Goal: Information Seeking & Learning: Learn about a topic

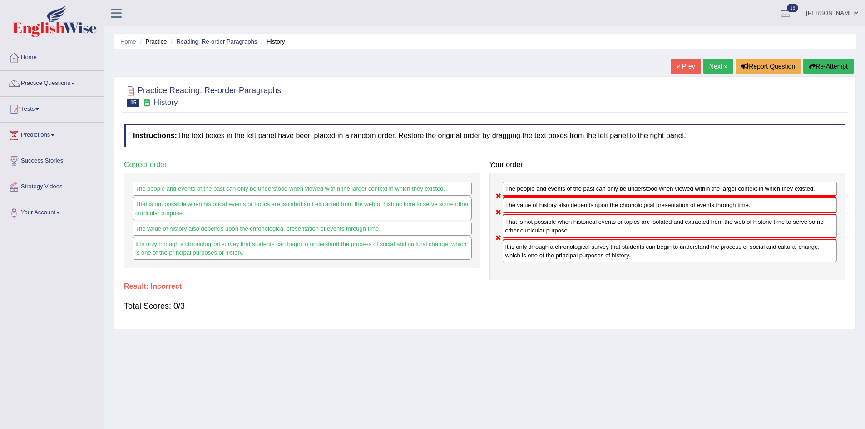
click at [829, 69] on button "Re-Attempt" at bounding box center [829, 66] width 50 height 15
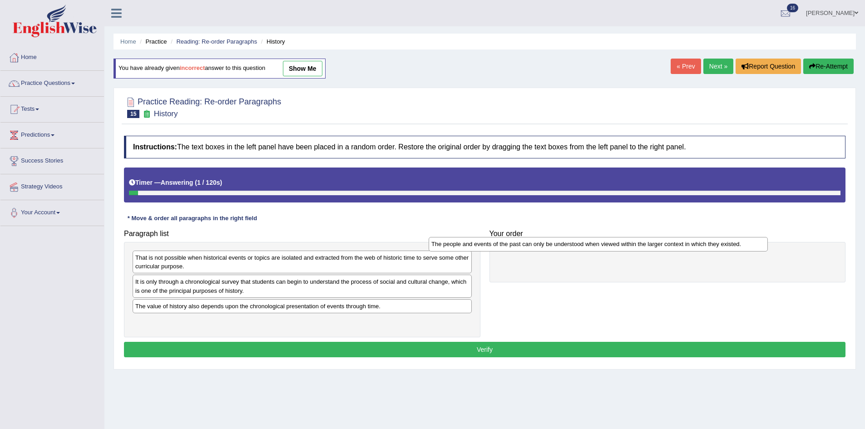
drag, startPoint x: 265, startPoint y: 285, endPoint x: 576, endPoint y: 245, distance: 312.9
click at [576, 245] on div "The people and events of the past can only be understood when viewed within the…" at bounding box center [598, 244] width 339 height 14
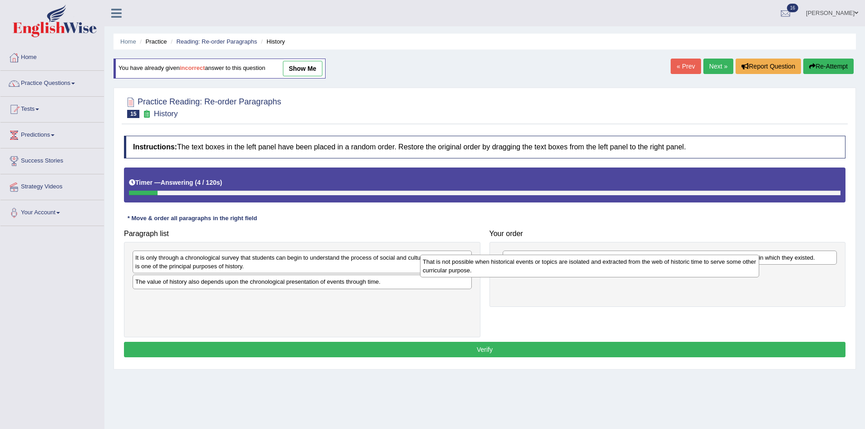
drag, startPoint x: 352, startPoint y: 271, endPoint x: 643, endPoint y: 275, distance: 290.8
click at [642, 275] on div "That is not possible when historical events or topics are isolated and extracte…" at bounding box center [589, 266] width 339 height 23
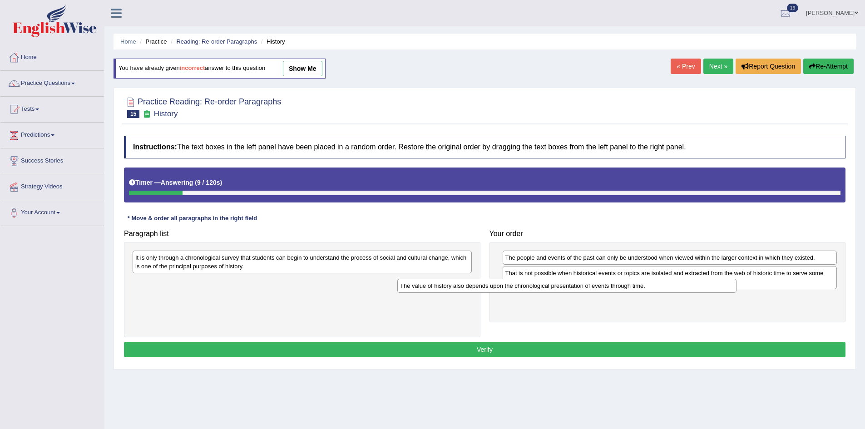
drag, startPoint x: 303, startPoint y: 286, endPoint x: 597, endPoint y: 294, distance: 294.9
click at [597, 293] on div "The value of history also depends upon the chronological presentation of events…" at bounding box center [566, 286] width 339 height 14
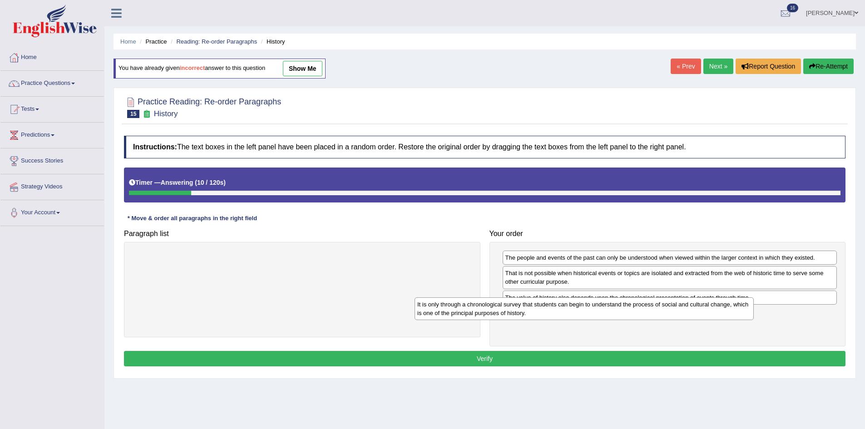
drag, startPoint x: 408, startPoint y: 263, endPoint x: 734, endPoint y: 319, distance: 330.0
click at [733, 319] on div "It is only through a chronological survey that students can begin to understand…" at bounding box center [584, 309] width 339 height 23
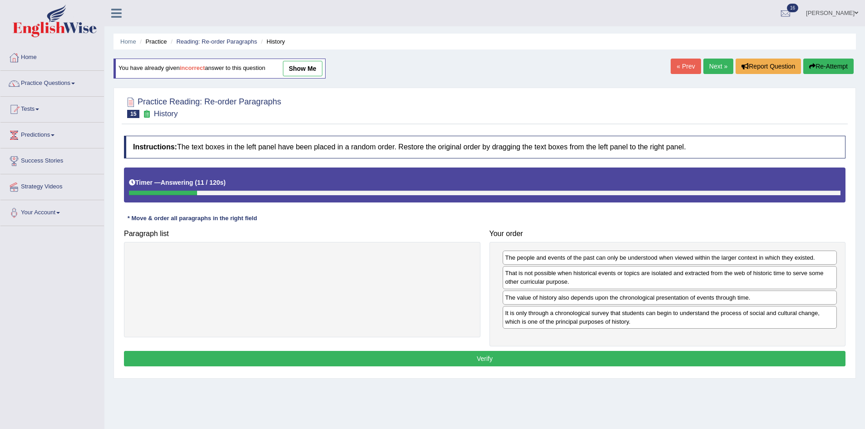
click at [611, 357] on button "Verify" at bounding box center [485, 358] width 722 height 15
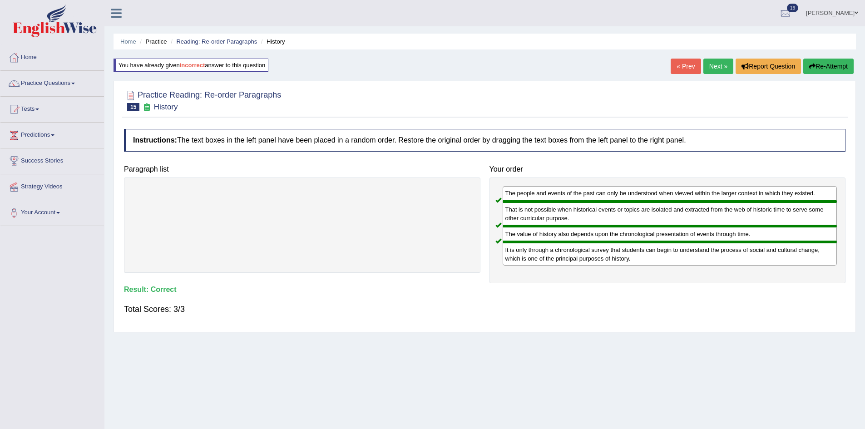
click at [710, 66] on link "Next »" at bounding box center [719, 66] width 30 height 15
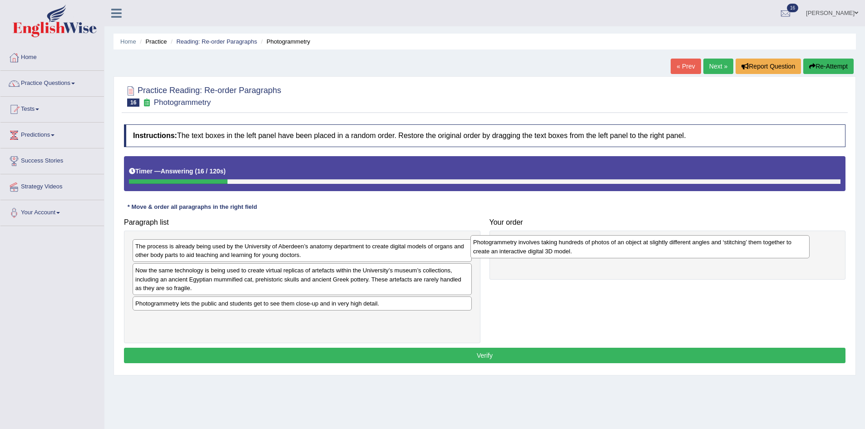
drag, startPoint x: 259, startPoint y: 286, endPoint x: 598, endPoint y: 255, distance: 340.2
click at [598, 256] on div "Photogrammetry involves taking hundreds of photos of an object at slightly diff…" at bounding box center [640, 246] width 339 height 23
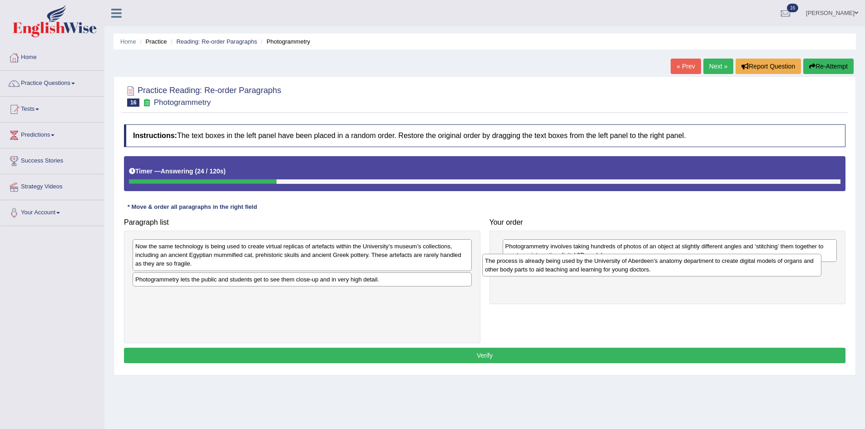
drag, startPoint x: 369, startPoint y: 256, endPoint x: 720, endPoint y: 270, distance: 351.0
click at [720, 270] on div "The process is already being used by the University of Aberdeen’s anatomy depar…" at bounding box center [651, 265] width 339 height 23
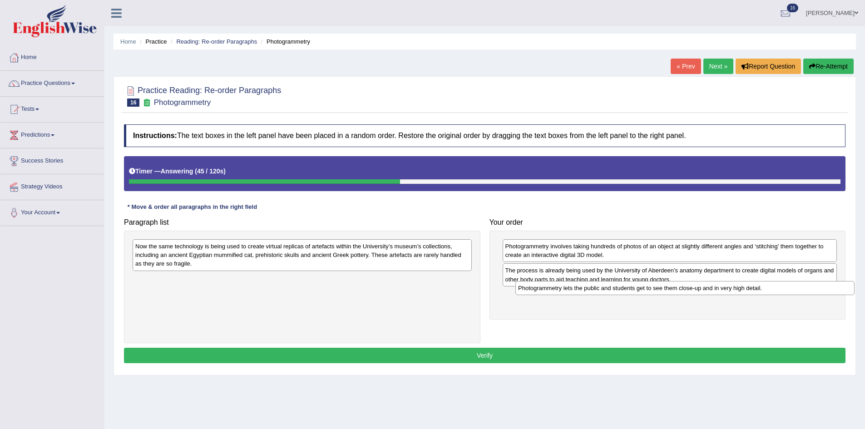
drag, startPoint x: 282, startPoint y: 284, endPoint x: 665, endPoint y: 293, distance: 383.0
click at [665, 293] on div "Photogrammetry lets the public and students get to see them close-up and in ver…" at bounding box center [685, 288] width 339 height 14
drag, startPoint x: 665, startPoint y: 293, endPoint x: 646, endPoint y: 294, distance: 19.2
click at [651, 293] on div "Photogrammetry lets the public and students get to see them close-up and in ver…" at bounding box center [684, 288] width 339 height 14
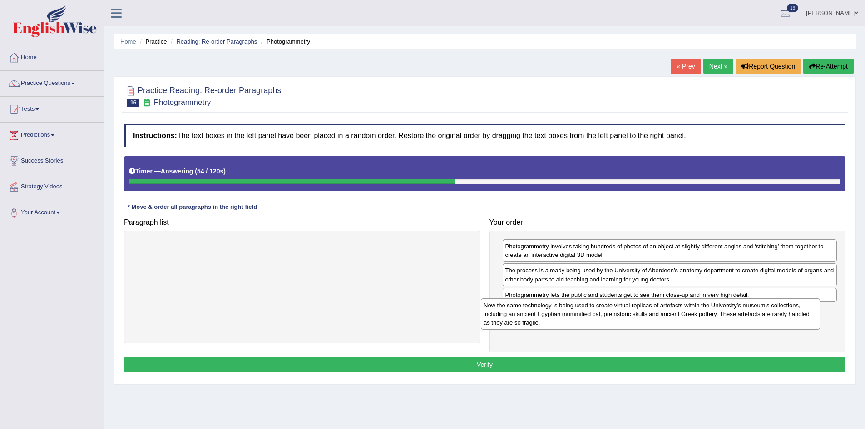
drag, startPoint x: 363, startPoint y: 262, endPoint x: 714, endPoint y: 320, distance: 355.9
click at [714, 320] on div "Now the same technology is being used to create virtual replicas of artefacts w…" at bounding box center [650, 313] width 339 height 31
click at [555, 361] on button "Verify" at bounding box center [485, 364] width 722 height 15
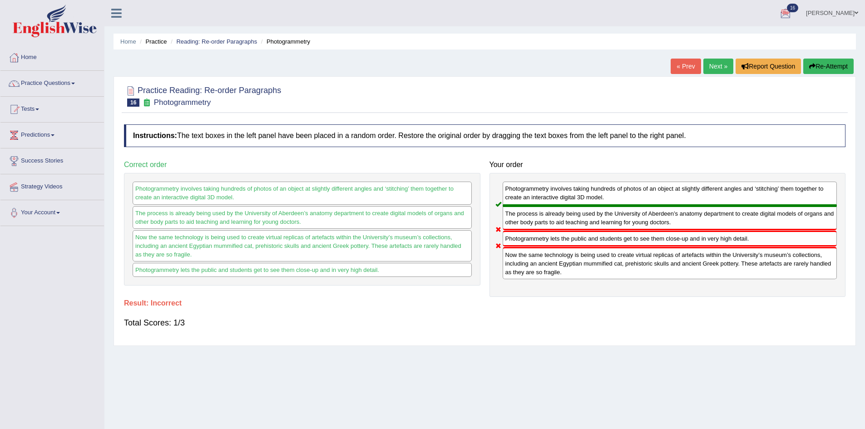
click at [815, 66] on button "Re-Attempt" at bounding box center [829, 66] width 50 height 15
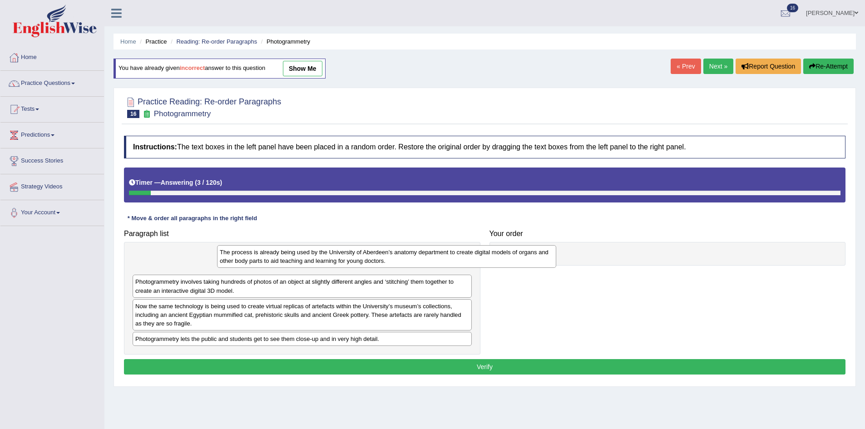
drag, startPoint x: 273, startPoint y: 265, endPoint x: 291, endPoint y: 260, distance: 18.1
click at [306, 260] on div "The process is already being used by the University of Aberdeen’s anatomy depar…" at bounding box center [386, 256] width 339 height 23
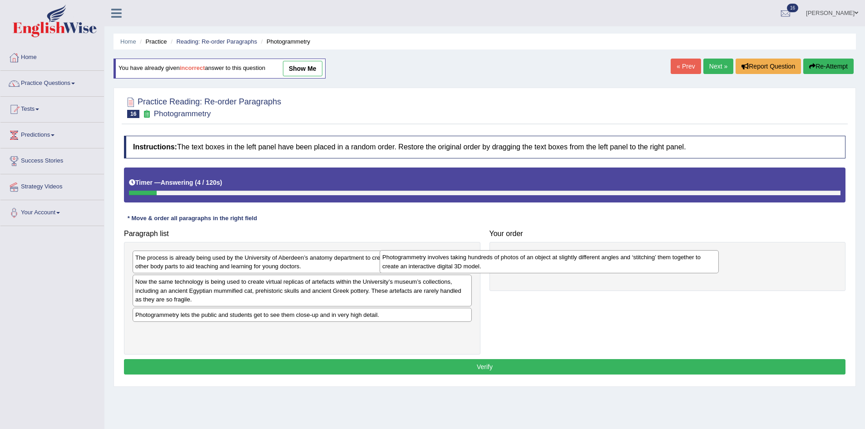
drag, startPoint x: 334, startPoint y: 284, endPoint x: 563, endPoint y: 239, distance: 233.3
click at [563, 250] on div "Photogrammetry involves taking hundreds of photos of an object at slightly diff…" at bounding box center [549, 261] width 339 height 23
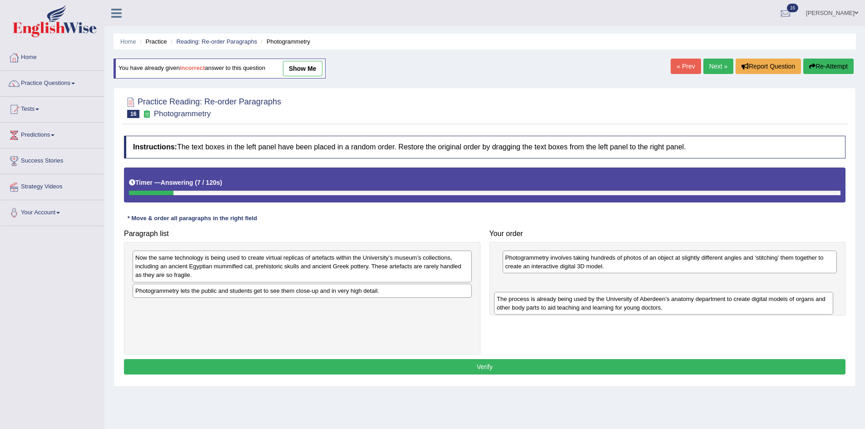
drag, startPoint x: 274, startPoint y: 264, endPoint x: 636, endPoint y: 305, distance: 363.9
click at [636, 305] on div "The process is already being used by the University of Aberdeen’s anatomy depar…" at bounding box center [663, 303] width 339 height 23
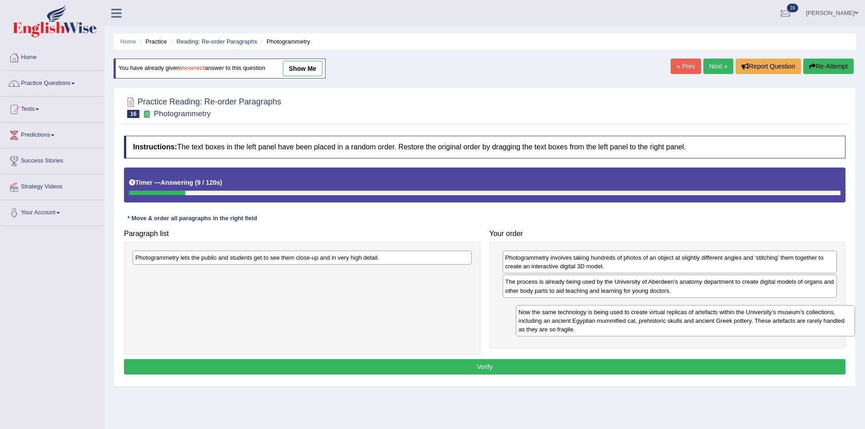
drag, startPoint x: 358, startPoint y: 269, endPoint x: 741, endPoint y: 323, distance: 387.2
click at [741, 323] on div "Now the same technology is being used to create virtual replicas of artefacts w…" at bounding box center [685, 320] width 339 height 31
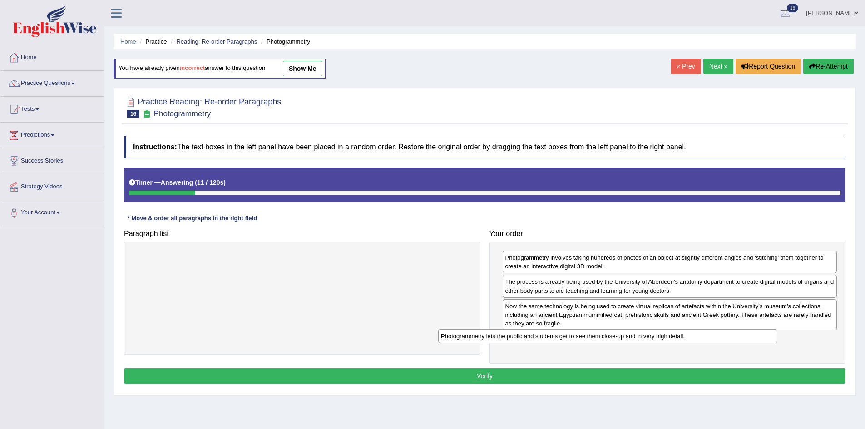
drag, startPoint x: 348, startPoint y: 256, endPoint x: 678, endPoint y: 342, distance: 340.9
click at [678, 342] on div "Photogrammetry lets the public and students get to see them close-up and in ver…" at bounding box center [607, 336] width 339 height 14
click at [671, 369] on button "Verify" at bounding box center [485, 375] width 722 height 15
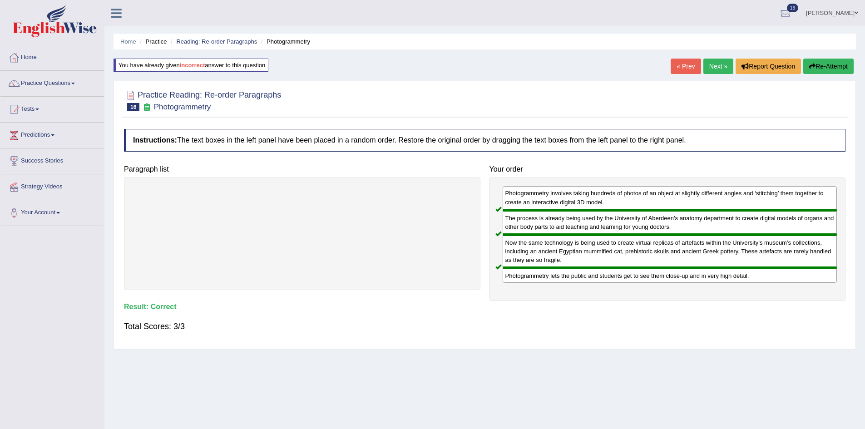
click at [710, 72] on link "Next »" at bounding box center [719, 66] width 30 height 15
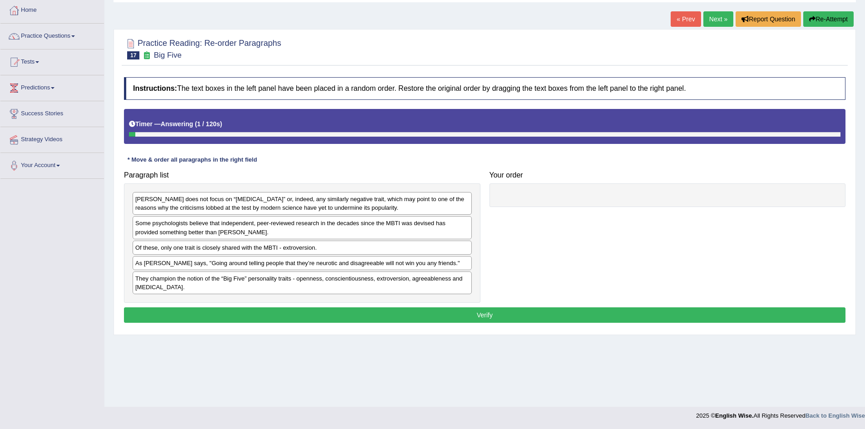
scroll to position [48, 0]
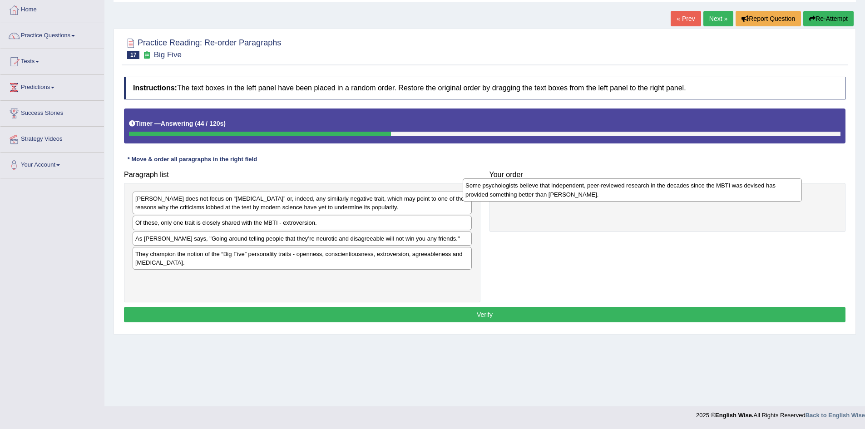
drag, startPoint x: 282, startPoint y: 230, endPoint x: 614, endPoint y: 188, distance: 334.7
click at [614, 188] on div "Some psychologists believe that independent, peer-reviewed research in the deca…" at bounding box center [632, 190] width 339 height 23
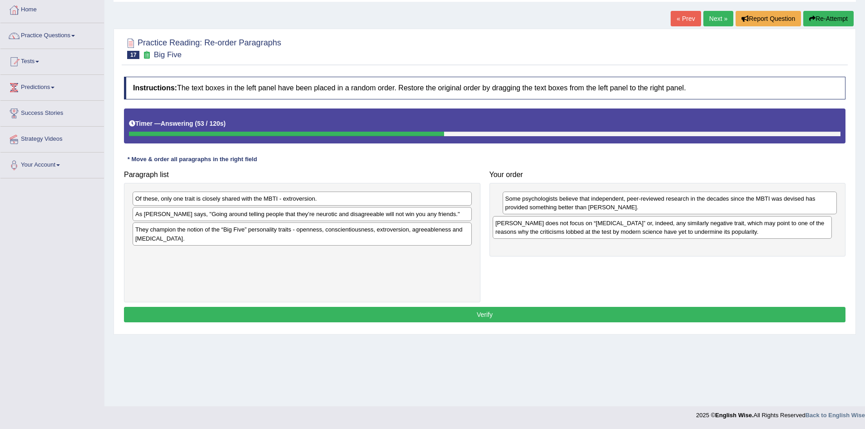
drag, startPoint x: 306, startPoint y: 208, endPoint x: 666, endPoint y: 231, distance: 361.0
click at [666, 231] on div "Myers-Briggs does not focus on “neuroticism” or, indeed, any similarly negative…" at bounding box center [662, 227] width 339 height 23
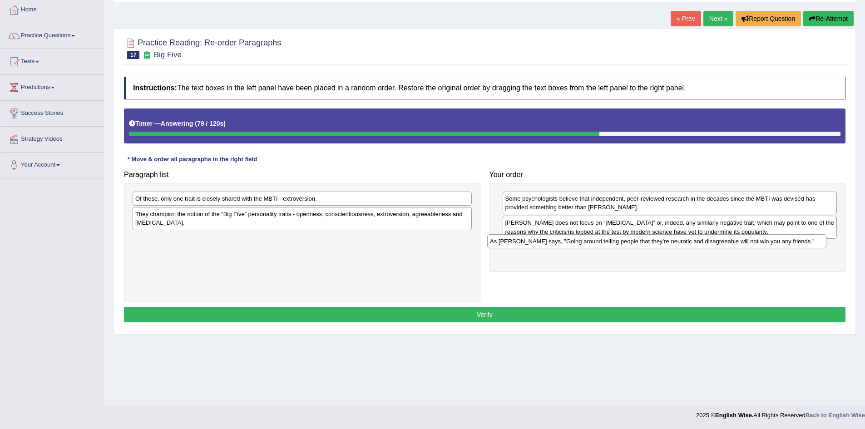
drag, startPoint x: 279, startPoint y: 217, endPoint x: 638, endPoint y: 244, distance: 359.4
click at [636, 244] on div "As Adam Grant says, "Going around telling people that they’re neurotic and disa…" at bounding box center [656, 241] width 339 height 14
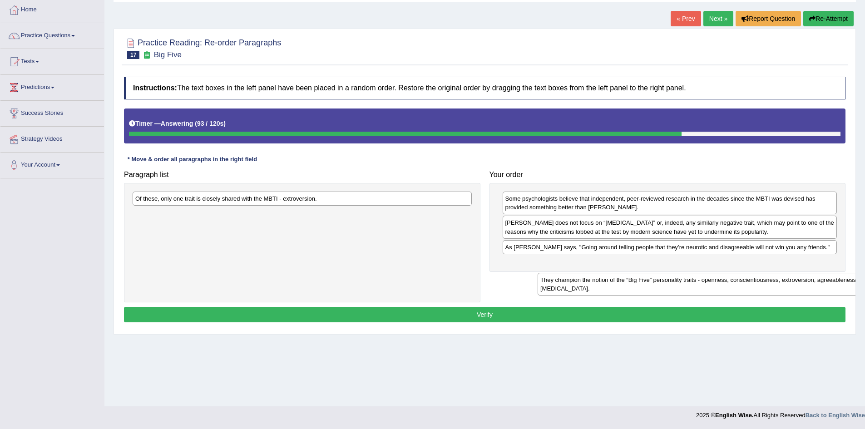
drag, startPoint x: 258, startPoint y: 223, endPoint x: 655, endPoint y: 265, distance: 399.3
click at [659, 273] on div "They champion the notion of the “Big Five” personality traits - openness, consc…" at bounding box center [707, 284] width 339 height 23
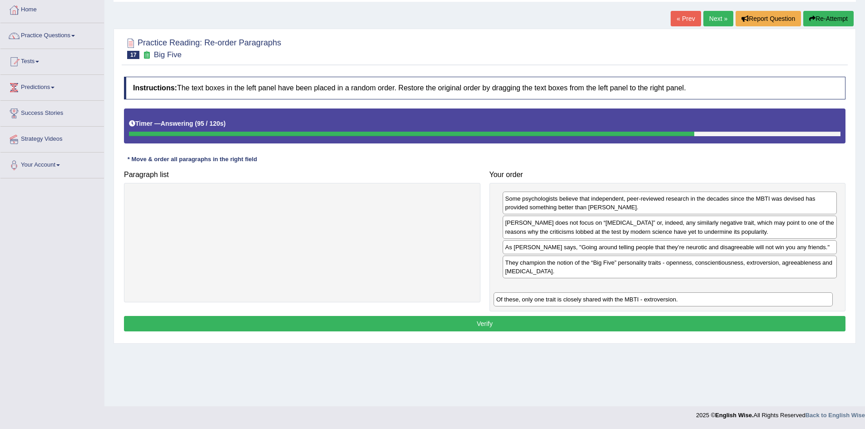
drag, startPoint x: 402, startPoint y: 197, endPoint x: 765, endPoint y: 296, distance: 375.3
click at [765, 298] on div "Of these, only one trait is closely shared with the MBTI - extroversion." at bounding box center [663, 300] width 339 height 14
click at [643, 325] on button "Verify" at bounding box center [485, 323] width 722 height 15
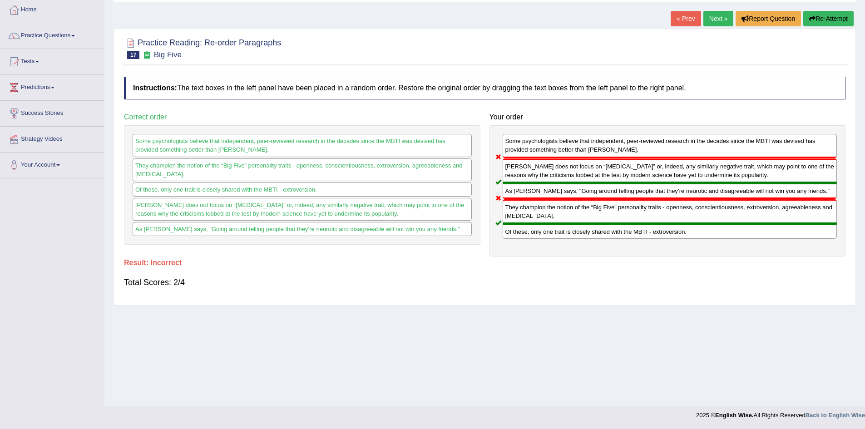
click at [811, 22] on button "Re-Attempt" at bounding box center [829, 18] width 50 height 15
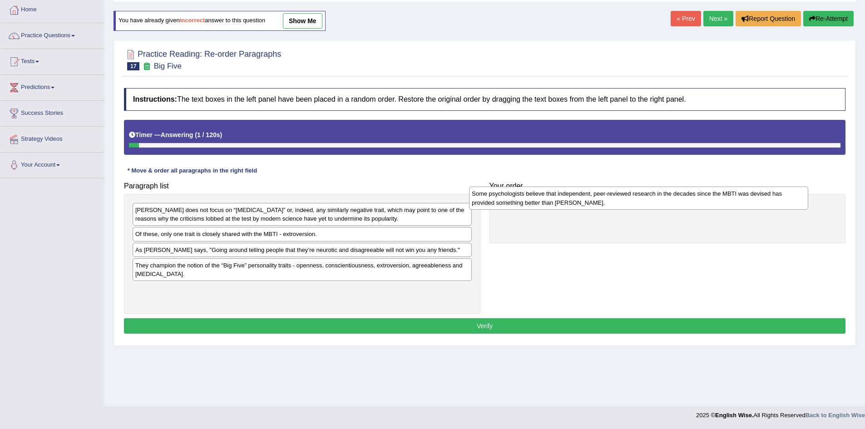
drag, startPoint x: 204, startPoint y: 243, endPoint x: 521, endPoint y: 213, distance: 318.6
click at [542, 205] on div "Some psychologists believe that independent, peer-reviewed research in the deca…" at bounding box center [638, 198] width 339 height 23
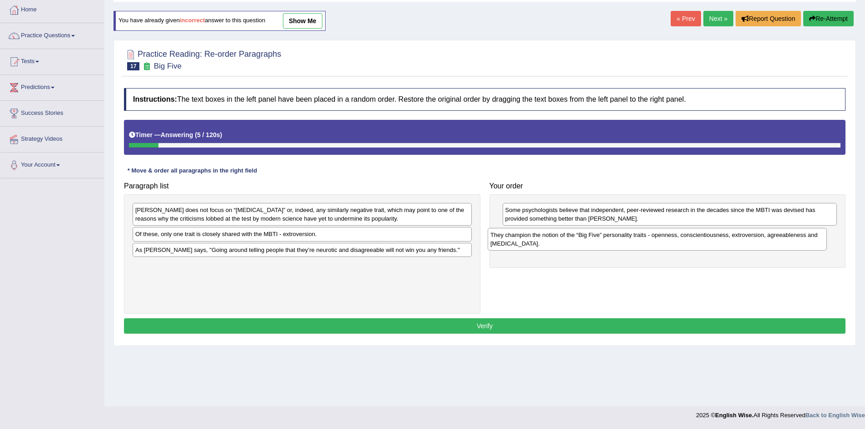
drag, startPoint x: 267, startPoint y: 272, endPoint x: 624, endPoint y: 242, distance: 357.9
click at [624, 242] on div "They champion the notion of the “Big Five” personality traits - openness, consc…" at bounding box center [657, 239] width 339 height 23
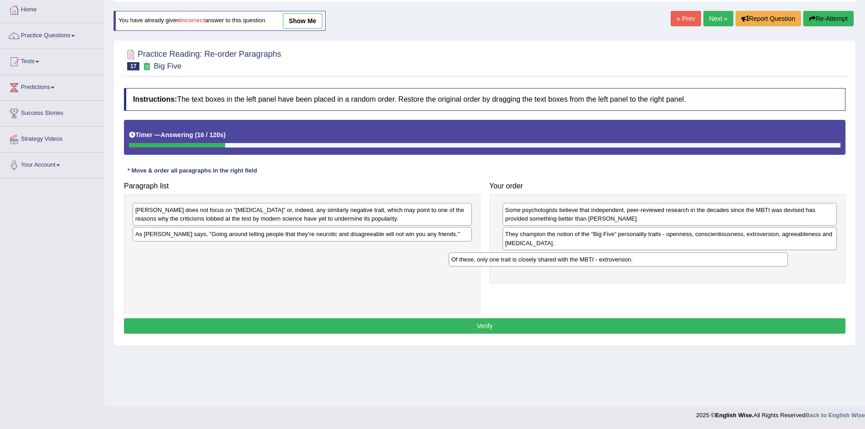
drag, startPoint x: 254, startPoint y: 239, endPoint x: 571, endPoint y: 265, distance: 317.6
click at [571, 265] on div "Of these, only one trait is closely shared with the MBTI - extroversion." at bounding box center [618, 260] width 339 height 14
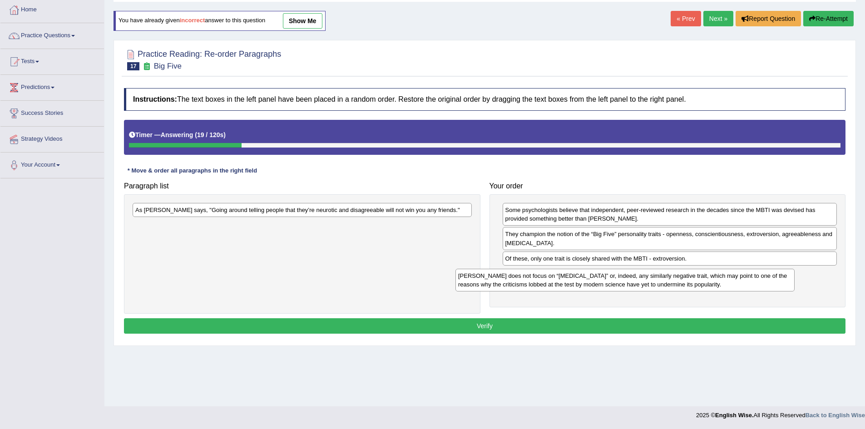
drag, startPoint x: 293, startPoint y: 218, endPoint x: 620, endPoint y: 281, distance: 333.1
click at [620, 281] on div "Myers-Briggs does not focus on “neuroticism” or, indeed, any similarly negative…" at bounding box center [625, 280] width 339 height 23
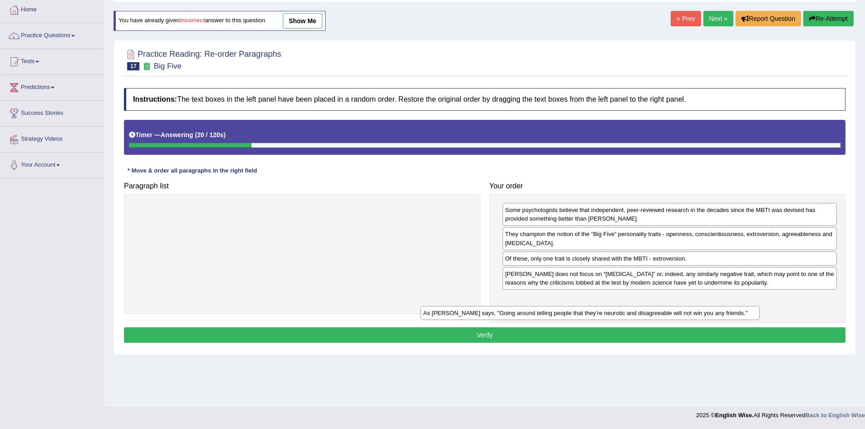
drag, startPoint x: 399, startPoint y: 213, endPoint x: 695, endPoint y: 307, distance: 310.3
click at [693, 311] on div "As Adam Grant says, "Going around telling people that they’re neurotic and disa…" at bounding box center [590, 313] width 339 height 14
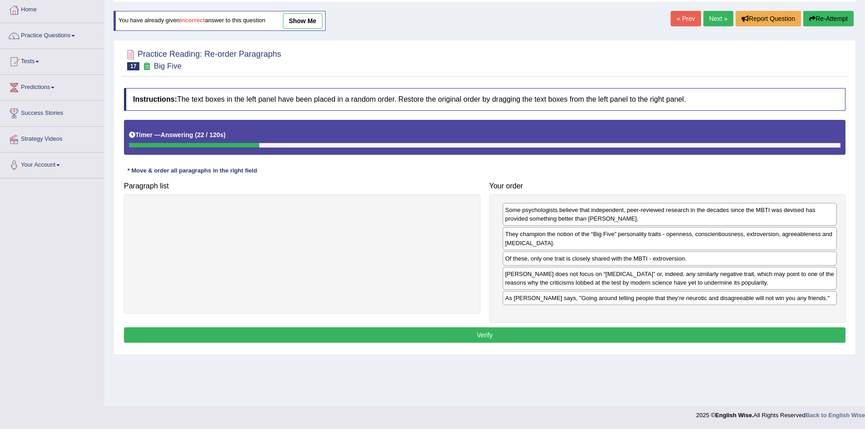
click at [614, 324] on div "Instructions: The text boxes in the left panel have been placed in a random ord…" at bounding box center [485, 217] width 726 height 267
click at [608, 330] on button "Verify" at bounding box center [485, 335] width 722 height 15
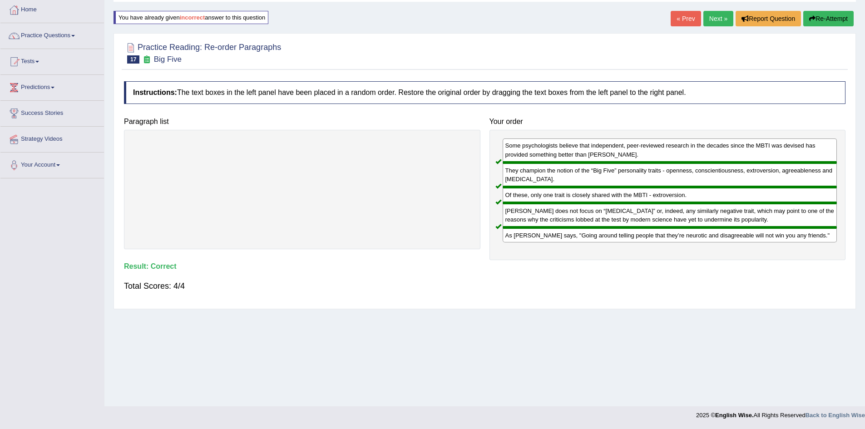
click at [705, 19] on link "Next »" at bounding box center [719, 18] width 30 height 15
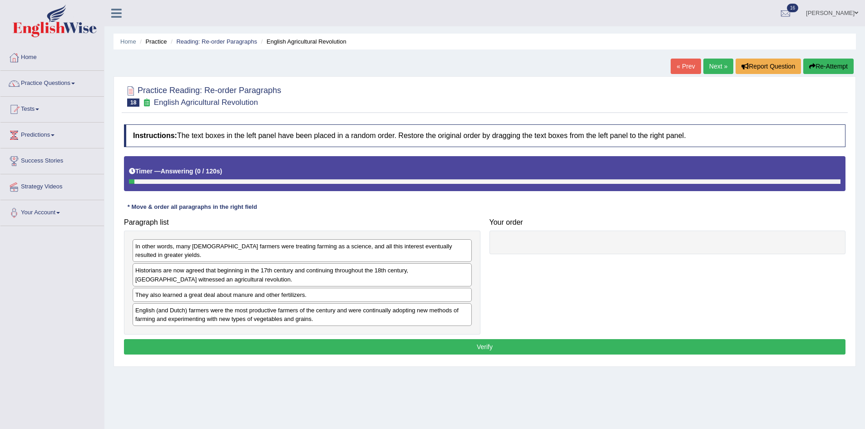
scroll to position [48, 0]
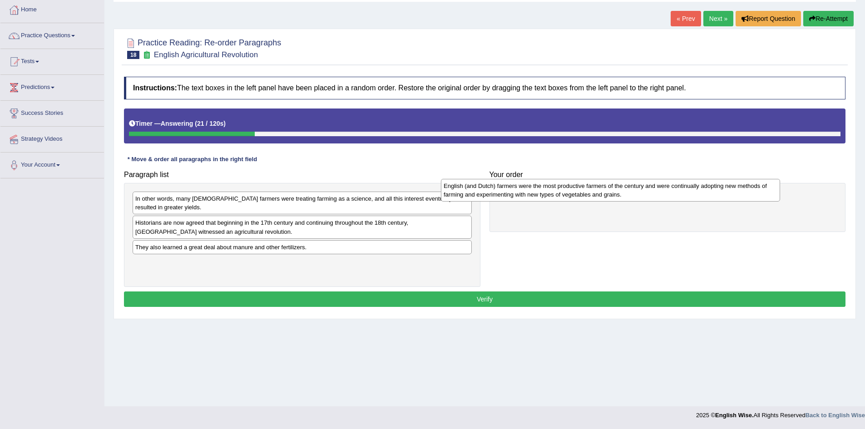
drag, startPoint x: 270, startPoint y: 273, endPoint x: 584, endPoint y: 196, distance: 322.7
click at [584, 196] on div "English (and Dutch) farmers were the most productive farmers of the century and…" at bounding box center [610, 190] width 339 height 23
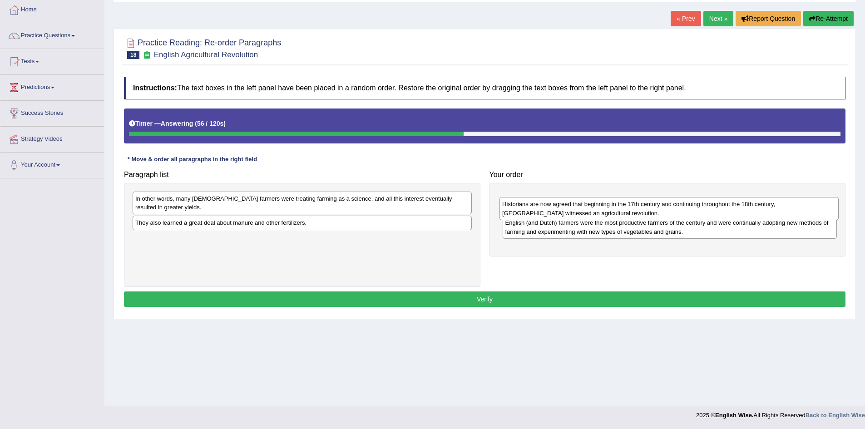
drag, startPoint x: 263, startPoint y: 229, endPoint x: 630, endPoint y: 211, distance: 367.1
click at [630, 211] on div "Historians are now agreed that beginning in the 17th century and continuing thr…" at bounding box center [669, 208] width 339 height 23
drag, startPoint x: 634, startPoint y: 205, endPoint x: 635, endPoint y: 225, distance: 19.6
click at [635, 225] on div "Historians are now agreed that beginning in the 17th century and continuing thr…" at bounding box center [672, 226] width 335 height 23
drag, startPoint x: 668, startPoint y: 229, endPoint x: 660, endPoint y: 204, distance: 26.3
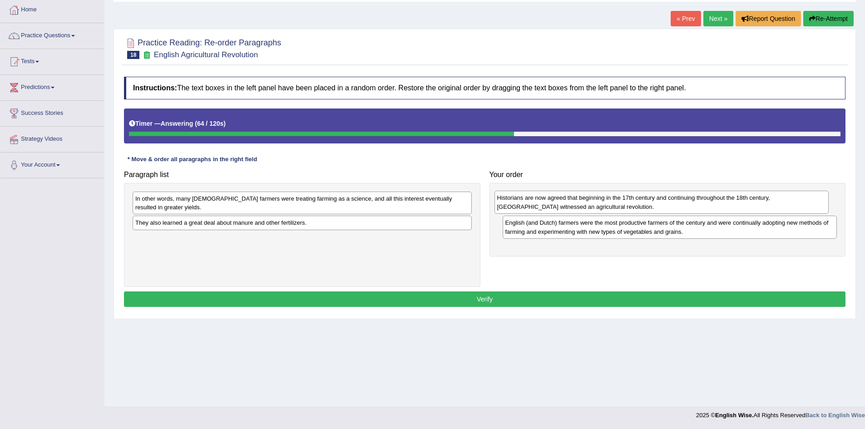
click at [660, 204] on div "Historians are now agreed that beginning in the 17th century and continuing thr…" at bounding box center [662, 202] width 335 height 23
click at [268, 226] on div "They also learned a great deal about manure and other fertilizers." at bounding box center [302, 223] width 339 height 14
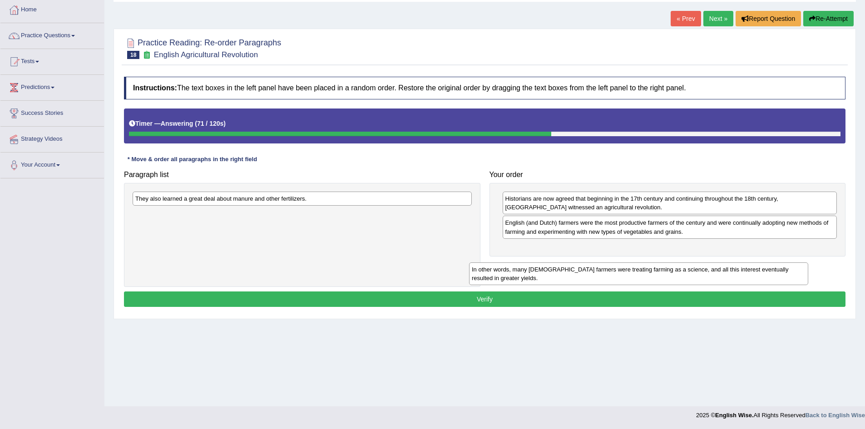
drag, startPoint x: 268, startPoint y: 200, endPoint x: 632, endPoint y: 247, distance: 367.8
click at [632, 263] on div "In other words, many English farmers were treating farming as a science, and al…" at bounding box center [638, 274] width 339 height 23
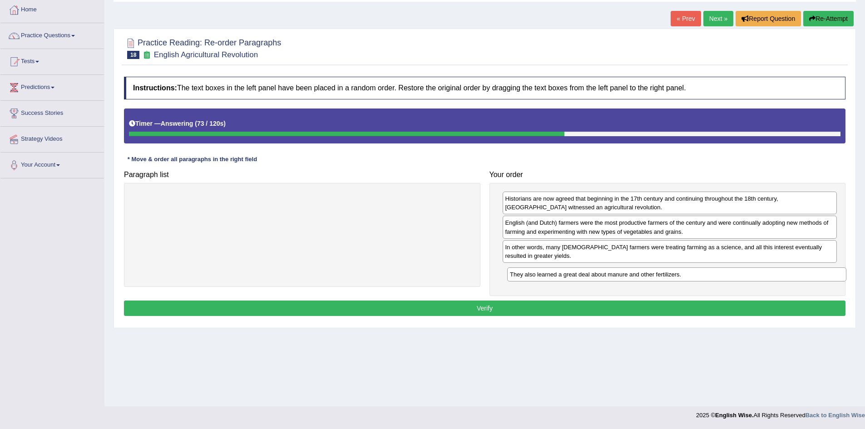
drag, startPoint x: 300, startPoint y: 199, endPoint x: 675, endPoint y: 274, distance: 382.2
click at [675, 274] on div "They also learned a great deal about manure and other fertilizers." at bounding box center [676, 275] width 339 height 14
click at [581, 305] on button "Verify" at bounding box center [485, 308] width 722 height 15
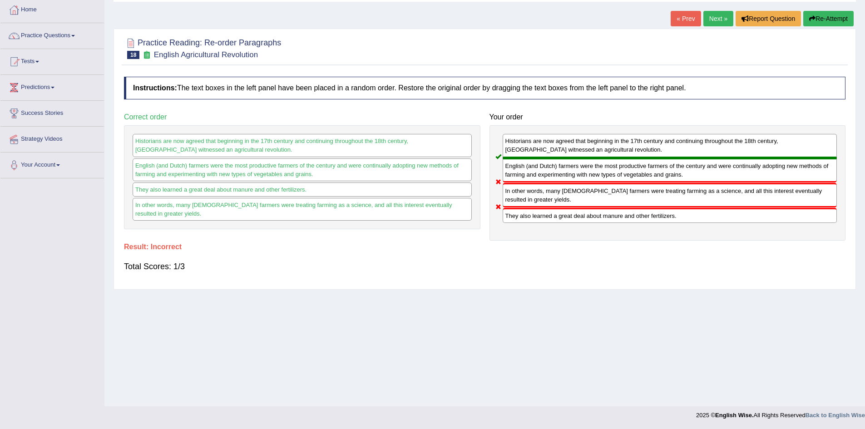
click at [707, 12] on link "Next »" at bounding box center [719, 18] width 30 height 15
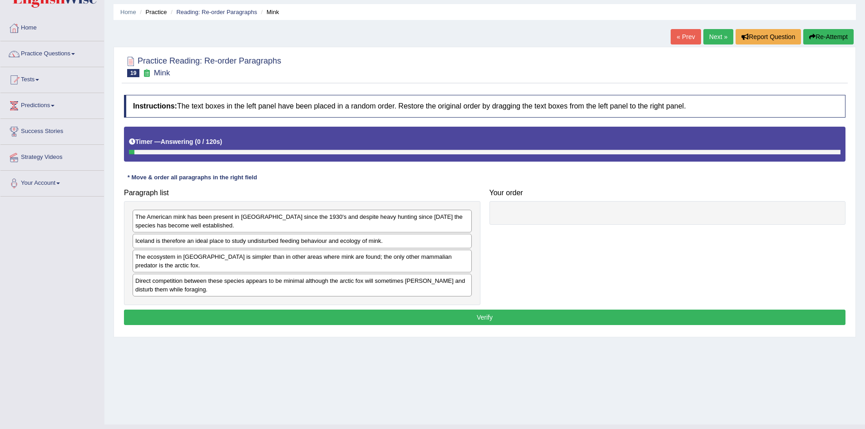
scroll to position [48, 0]
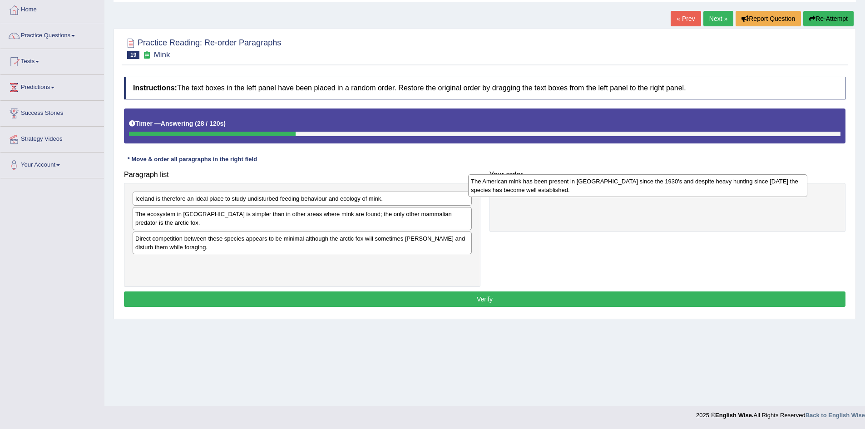
drag, startPoint x: 270, startPoint y: 209, endPoint x: 606, endPoint y: 192, distance: 336.1
click at [606, 192] on div "The American mink has been present in [GEOGRAPHIC_DATA] since the 1930's and de…" at bounding box center [637, 185] width 339 height 23
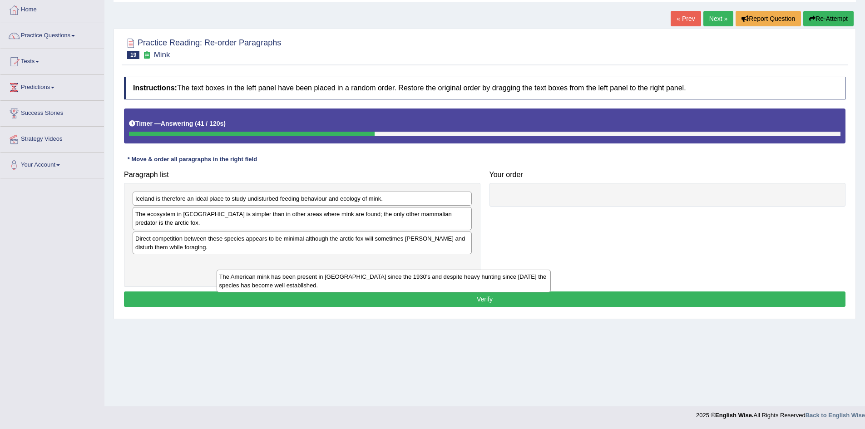
drag, startPoint x: 701, startPoint y: 207, endPoint x: 413, endPoint y: 285, distance: 298.4
click at [413, 285] on div "The American mink has been present in [GEOGRAPHIC_DATA] since the 1930's and de…" at bounding box center [384, 281] width 335 height 23
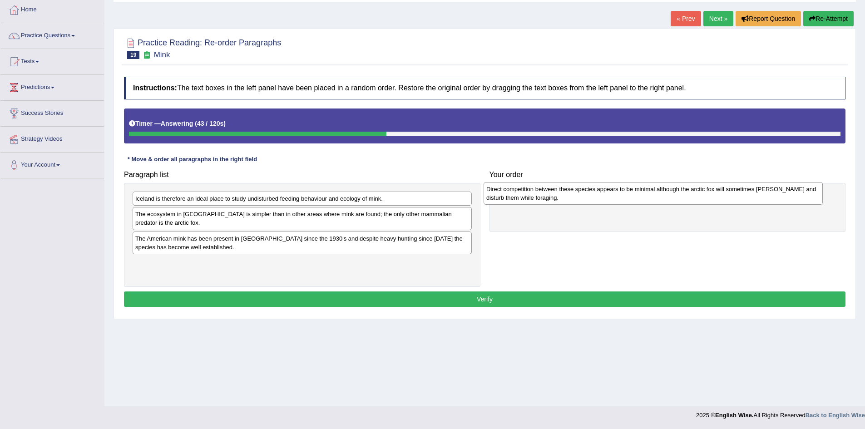
drag, startPoint x: 221, startPoint y: 249, endPoint x: 576, endPoint y: 198, distance: 358.5
click at [576, 198] on div "Direct competition between these species appears to be minimal although the arc…" at bounding box center [653, 193] width 339 height 23
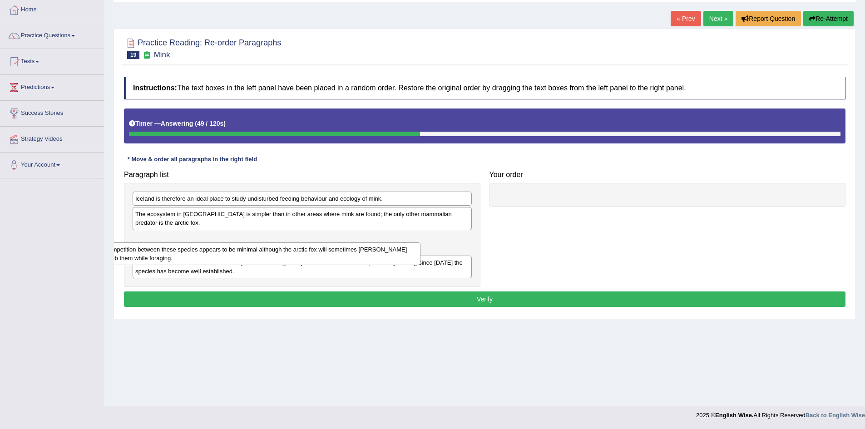
drag, startPoint x: 610, startPoint y: 199, endPoint x: 194, endPoint y: 250, distance: 419.6
click at [194, 250] on div "Direct competition between these species appears to be minimal although the arc…" at bounding box center [253, 254] width 335 height 23
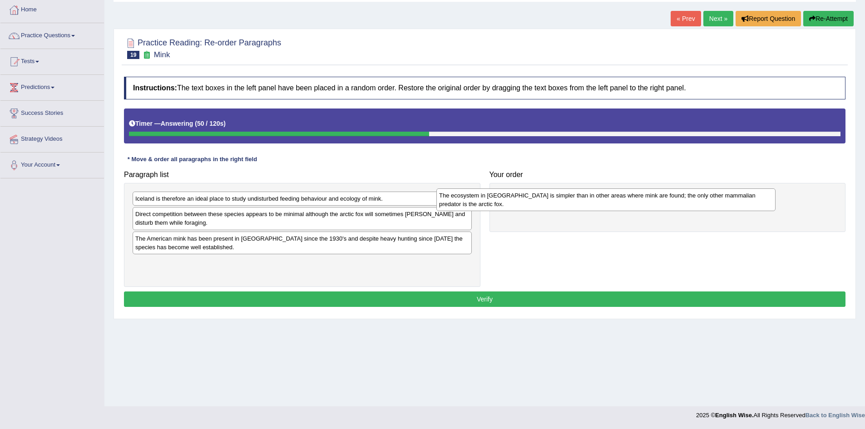
drag, startPoint x: 213, startPoint y: 215, endPoint x: 548, endPoint y: 186, distance: 336.9
click at [547, 189] on div "The ecosystem in Iceland is simpler than in other areas where mink are found; t…" at bounding box center [606, 200] width 339 height 23
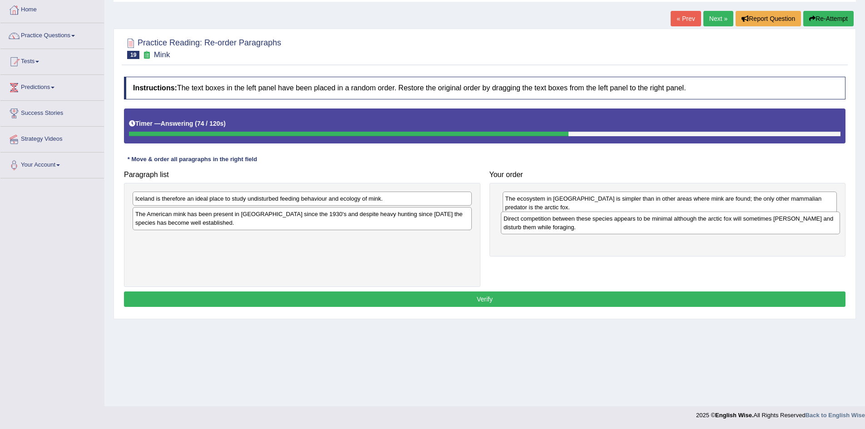
drag, startPoint x: 309, startPoint y: 223, endPoint x: 673, endPoint y: 229, distance: 363.9
click at [673, 229] on div "Direct competition between these species appears to be minimal although the arc…" at bounding box center [670, 223] width 339 height 23
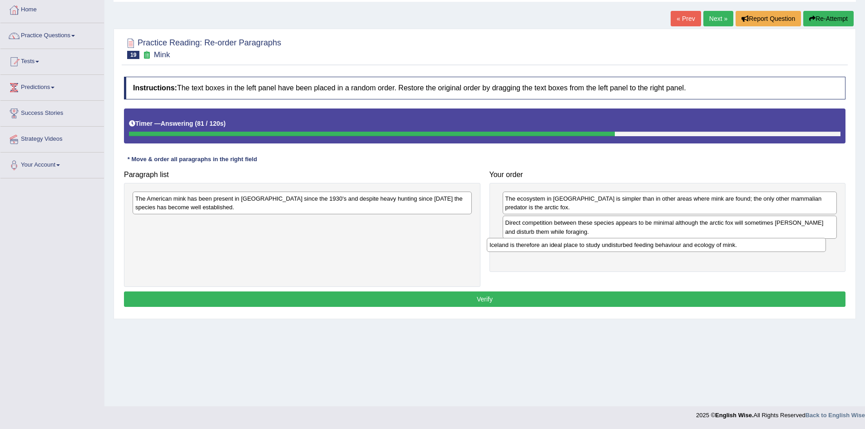
drag, startPoint x: 254, startPoint y: 201, endPoint x: 608, endPoint y: 248, distance: 357.3
click at [608, 248] on div "Iceland is therefore an ideal place to study undisturbed feeding behaviour and …" at bounding box center [656, 245] width 339 height 14
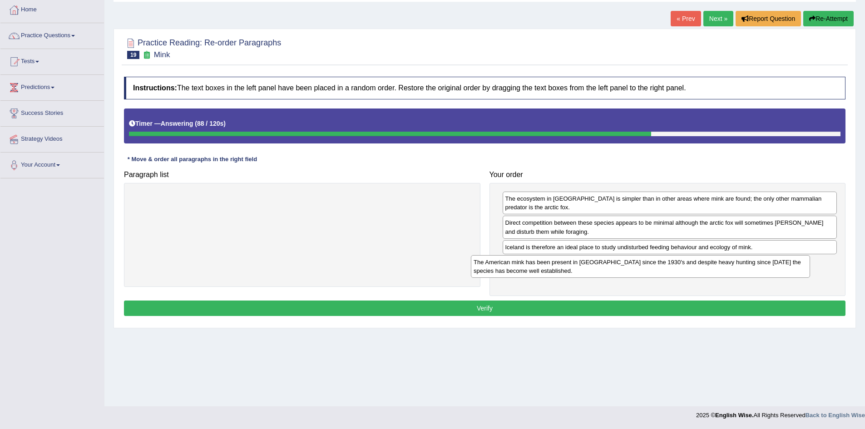
drag, startPoint x: 372, startPoint y: 208, endPoint x: 712, endPoint y: 271, distance: 345.1
click at [712, 271] on div "The American mink has been present in Iceland since the 1930's and despite heav…" at bounding box center [640, 266] width 339 height 23
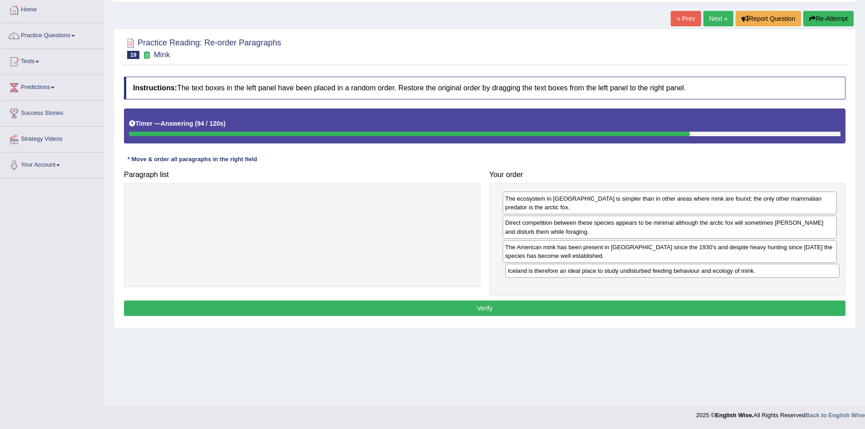
drag, startPoint x: 680, startPoint y: 251, endPoint x: 682, endPoint y: 274, distance: 22.9
click at [682, 274] on div "Iceland is therefore an ideal place to study undisturbed feeding behaviour and …" at bounding box center [673, 271] width 335 height 14
click at [701, 303] on button "Verify" at bounding box center [485, 308] width 722 height 15
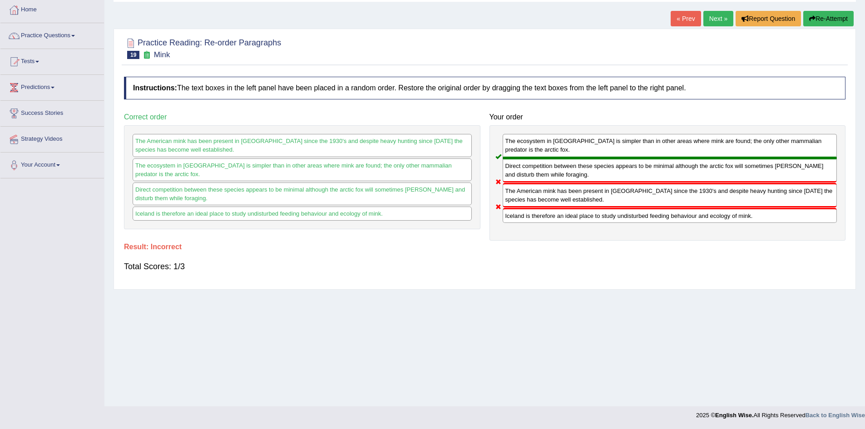
click at [831, 18] on button "Re-Attempt" at bounding box center [829, 18] width 50 height 15
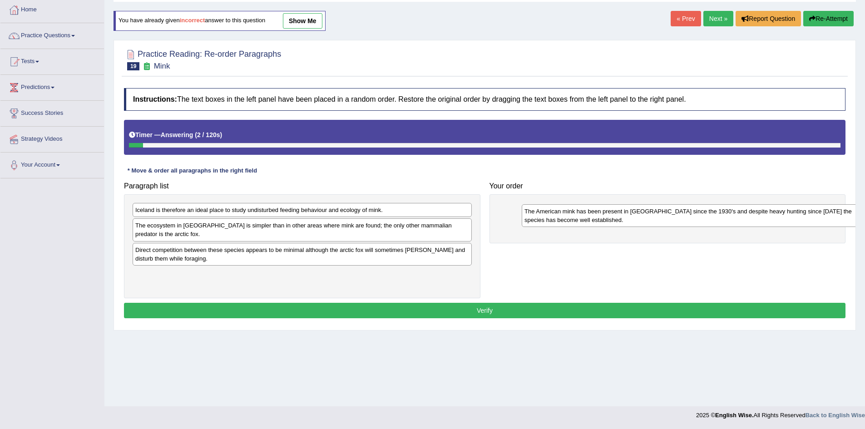
drag, startPoint x: 261, startPoint y: 220, endPoint x: 642, endPoint y: 220, distance: 380.7
click at [642, 220] on div "The American mink has been present in [GEOGRAPHIC_DATA] since the 1930's and de…" at bounding box center [691, 215] width 339 height 23
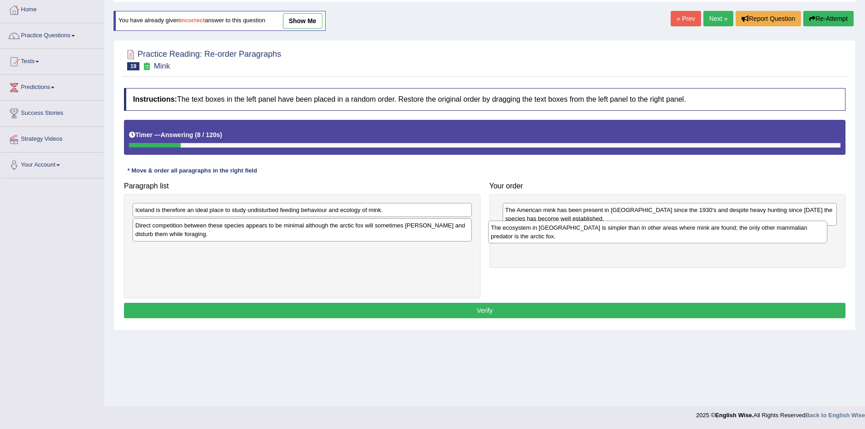
drag, startPoint x: 243, startPoint y: 239, endPoint x: 599, endPoint y: 242, distance: 355.7
click at [599, 242] on div "The ecosystem in [GEOGRAPHIC_DATA] is simpler than in other areas where mink ar…" at bounding box center [657, 232] width 339 height 23
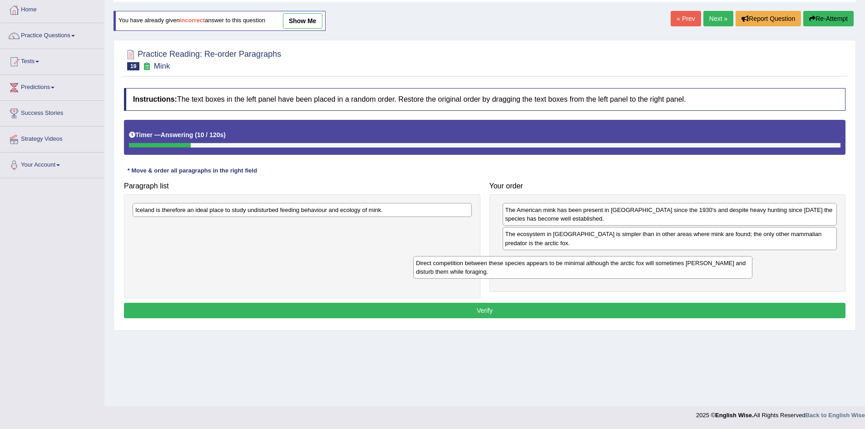
drag, startPoint x: 355, startPoint y: 233, endPoint x: 656, endPoint y: 265, distance: 303.3
click at [656, 265] on div "Direct competition between these species appears to be minimal although the arc…" at bounding box center [582, 267] width 339 height 23
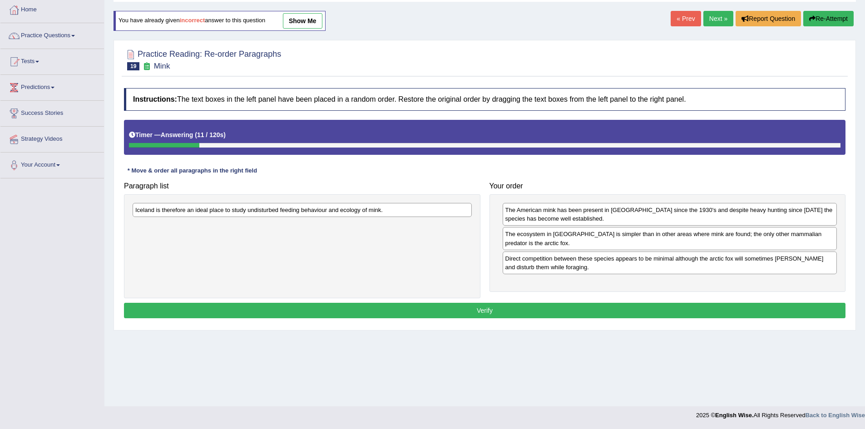
drag, startPoint x: 335, startPoint y: 203, endPoint x: 478, endPoint y: 230, distance: 146.2
click at [675, 282] on div "Paragraph list [GEOGRAPHIC_DATA] is therefore an ideal place to study undisturb…" at bounding box center [484, 238] width 731 height 121
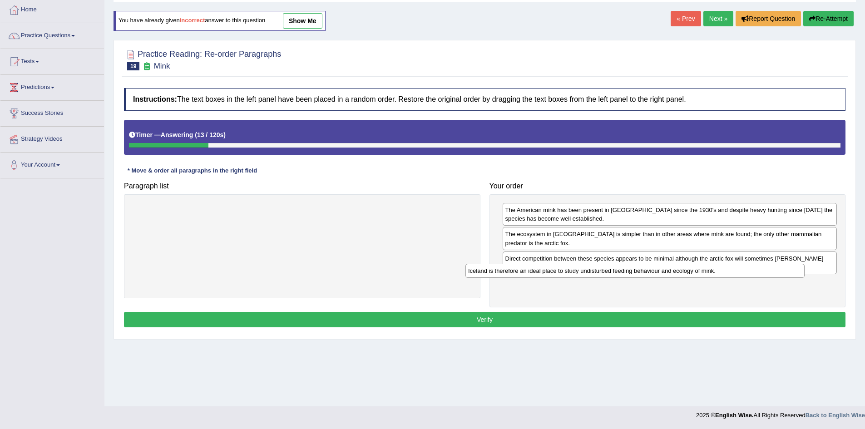
drag, startPoint x: 435, startPoint y: 214, endPoint x: 774, endPoint y: 284, distance: 345.9
click at [774, 278] on div "Iceland is therefore an ideal place to study undisturbed feeding behaviour and …" at bounding box center [635, 271] width 339 height 14
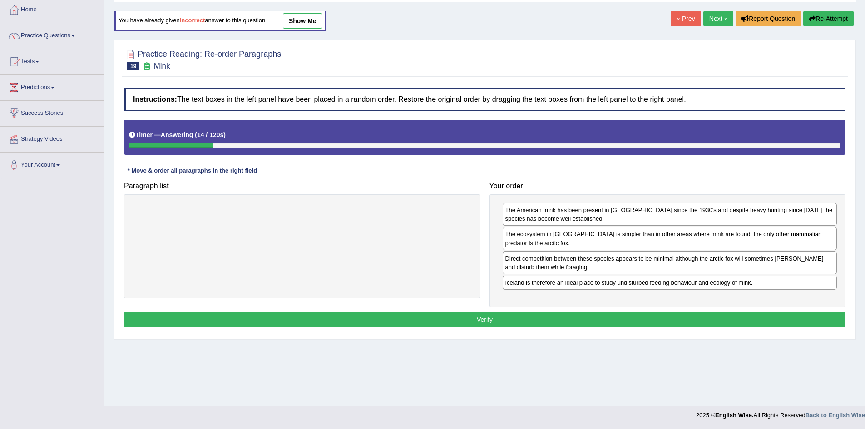
click at [755, 316] on button "Verify" at bounding box center [485, 319] width 722 height 15
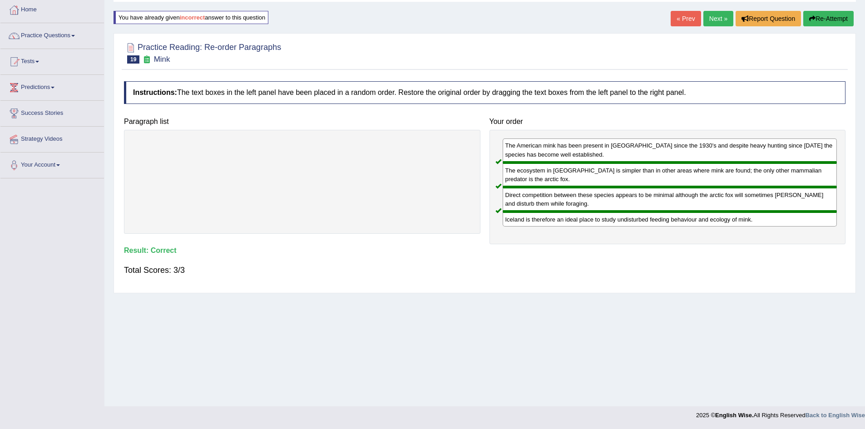
click at [707, 11] on link "Next »" at bounding box center [719, 18] width 30 height 15
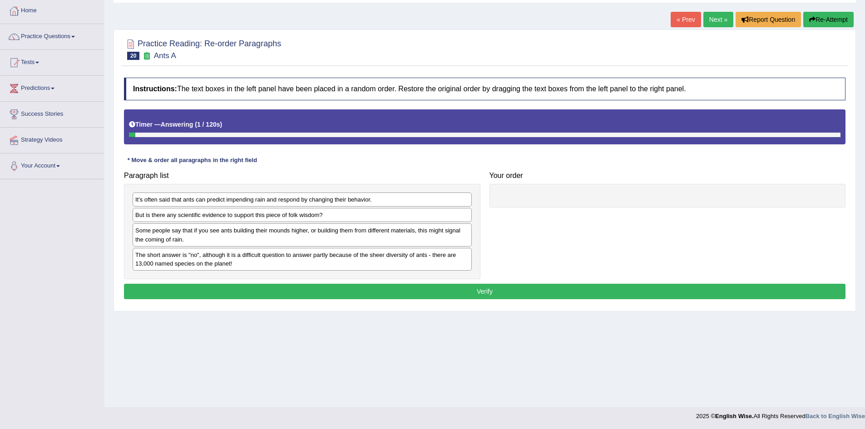
scroll to position [48, 0]
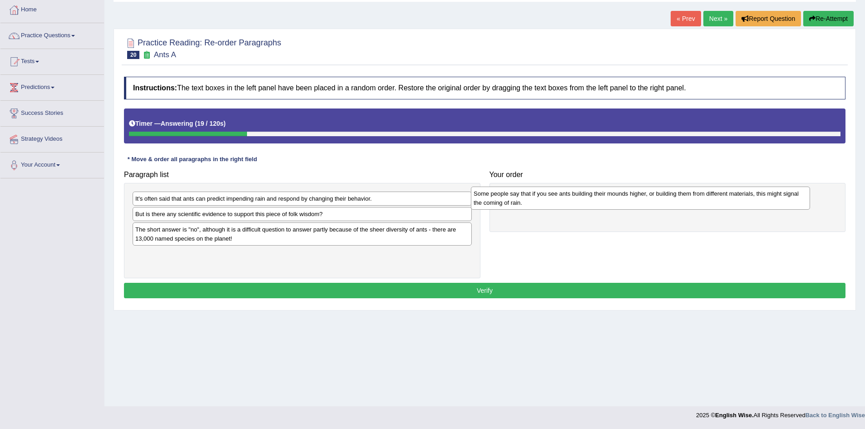
drag, startPoint x: 232, startPoint y: 238, endPoint x: 571, endPoint y: 199, distance: 341.5
click at [571, 199] on div "Some people say that if you see ants building their mounds higher, or building …" at bounding box center [640, 198] width 339 height 23
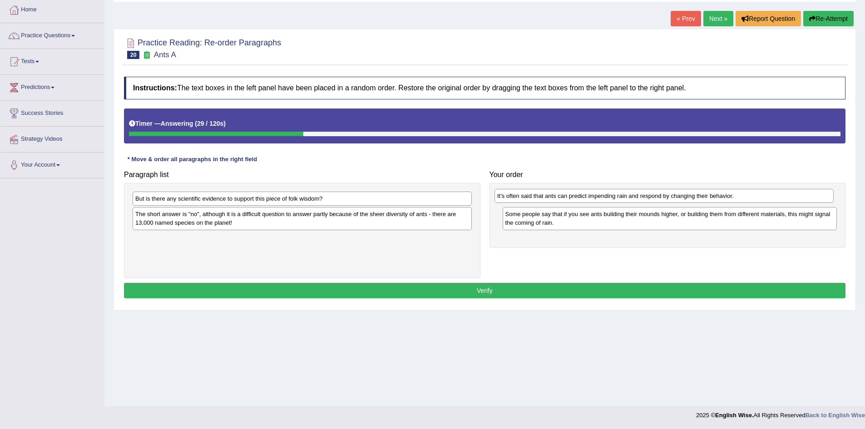
drag, startPoint x: 216, startPoint y: 199, endPoint x: 578, endPoint y: 197, distance: 362.0
click at [578, 197] on div "It's often said that ants can predict impending rain and respond by changing th…" at bounding box center [664, 196] width 339 height 14
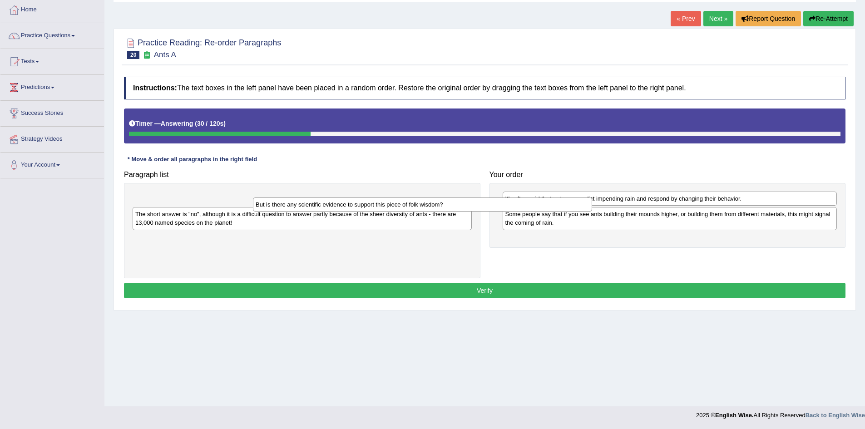
drag, startPoint x: 365, startPoint y: 203, endPoint x: 486, endPoint y: 212, distance: 120.7
click at [486, 212] on div "But is there any scientific evidence to support this piece of folk wisdom?" at bounding box center [422, 205] width 339 height 14
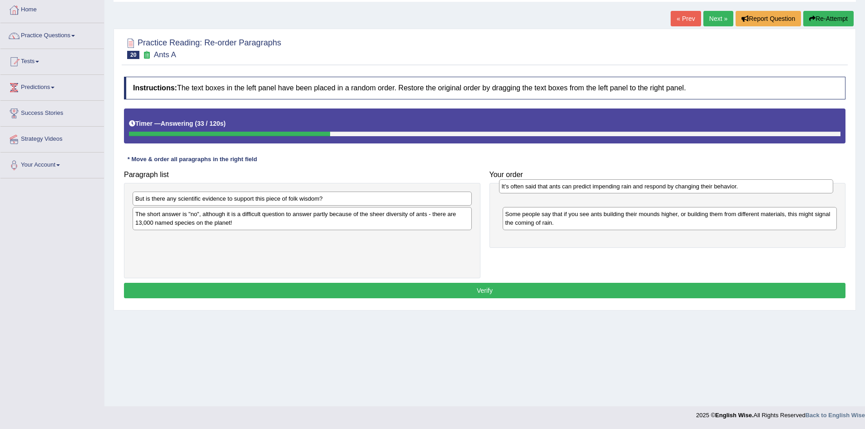
drag, startPoint x: 618, startPoint y: 197, endPoint x: 614, endPoint y: 191, distance: 7.3
click at [614, 191] on div "It's often said that ants can predict impending rain and respond by changing th…" at bounding box center [666, 186] width 335 height 14
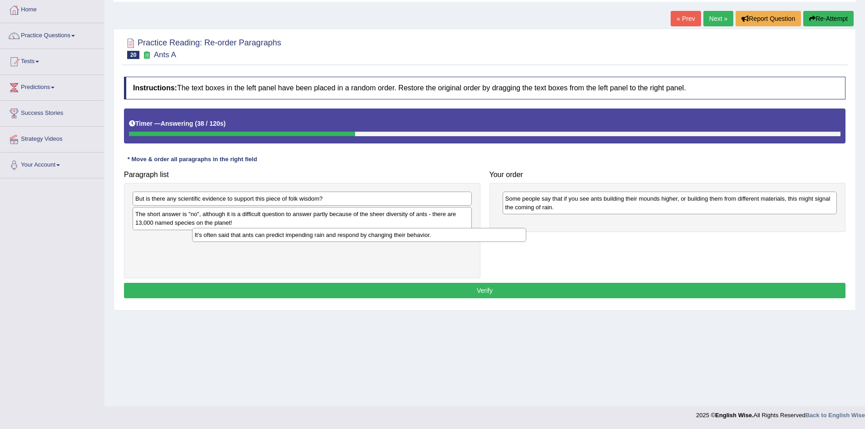
drag, startPoint x: 570, startPoint y: 198, endPoint x: 259, endPoint y: 234, distance: 312.8
click at [259, 234] on div "It's often said that ants can predict impending rain and respond by changing th…" at bounding box center [359, 235] width 335 height 14
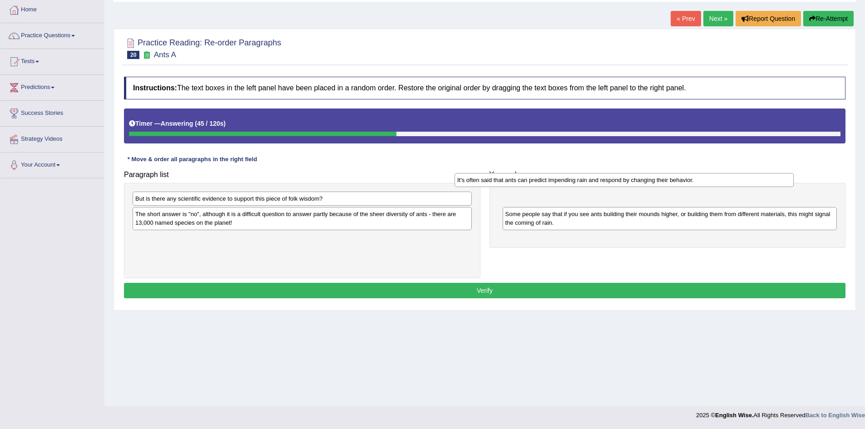
drag, startPoint x: 252, startPoint y: 243, endPoint x: 574, endPoint y: 185, distance: 327.4
click at [574, 185] on div "It's often said that ants can predict impending rain and respond by changing th…" at bounding box center [624, 180] width 339 height 14
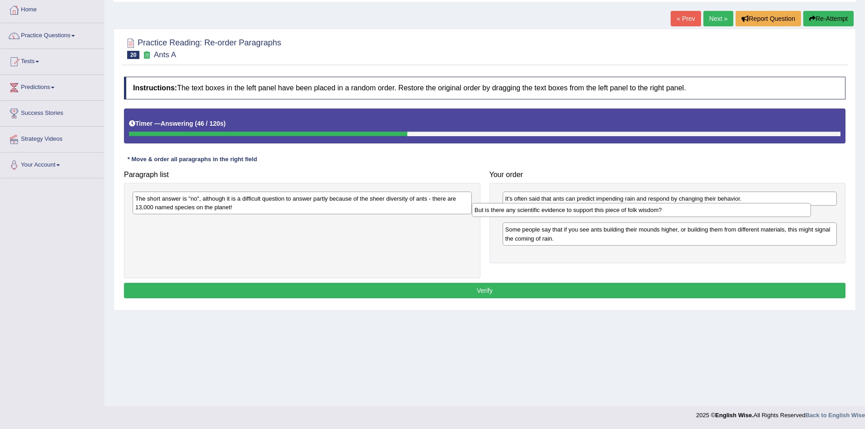
drag, startPoint x: 375, startPoint y: 201, endPoint x: 729, endPoint y: 216, distance: 354.2
click at [729, 216] on div "But is there any scientific evidence to support this piece of folk wisdom?" at bounding box center [641, 210] width 339 height 14
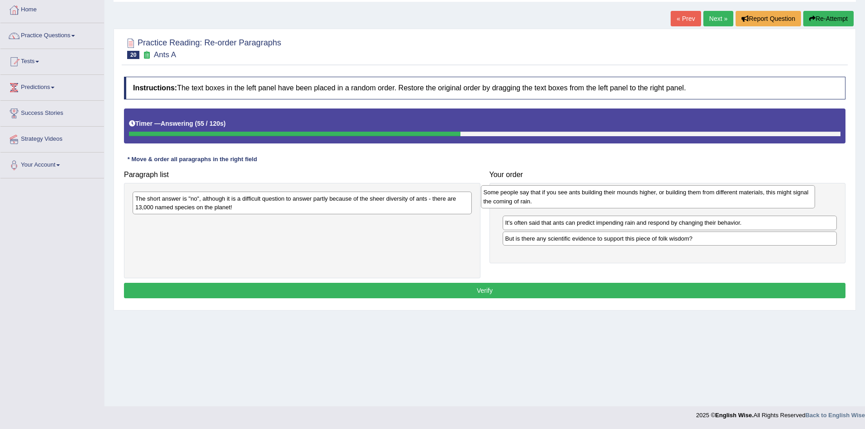
drag, startPoint x: 640, startPoint y: 240, endPoint x: 618, endPoint y: 203, distance: 43.2
click at [618, 203] on div "Some people say that if you see ants building their mounds higher, or building …" at bounding box center [648, 196] width 335 height 23
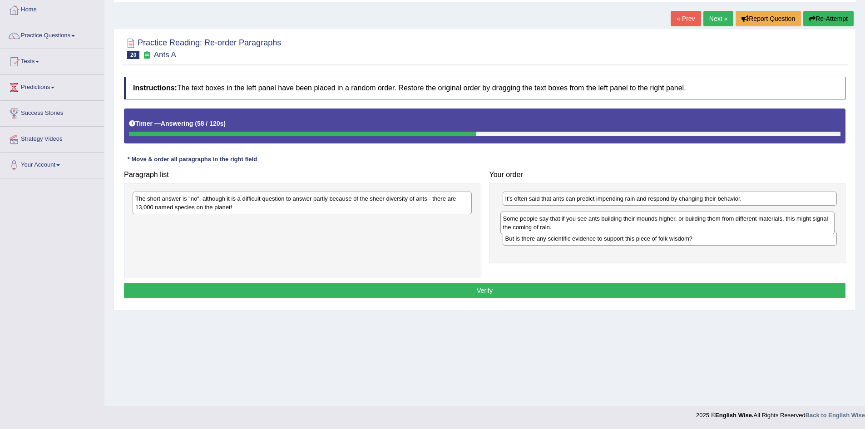
drag, startPoint x: 610, startPoint y: 201, endPoint x: 608, endPoint y: 212, distance: 11.1
click at [608, 212] on div "Some people say that if you see ants building their mounds higher, or building …" at bounding box center [668, 223] width 335 height 23
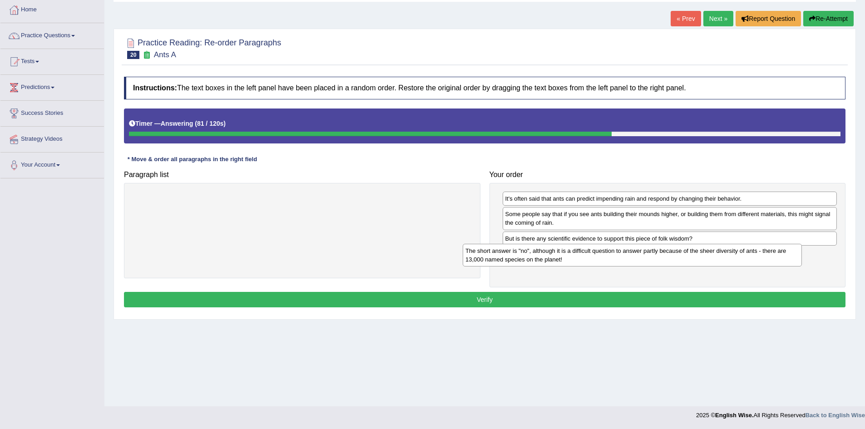
drag, startPoint x: 401, startPoint y: 205, endPoint x: 748, endPoint y: 253, distance: 350.3
click at [748, 253] on div "The short answer is "no", although it is a difficult question to answer partly …" at bounding box center [632, 255] width 339 height 23
click at [654, 293] on button "Verify" at bounding box center [485, 299] width 722 height 15
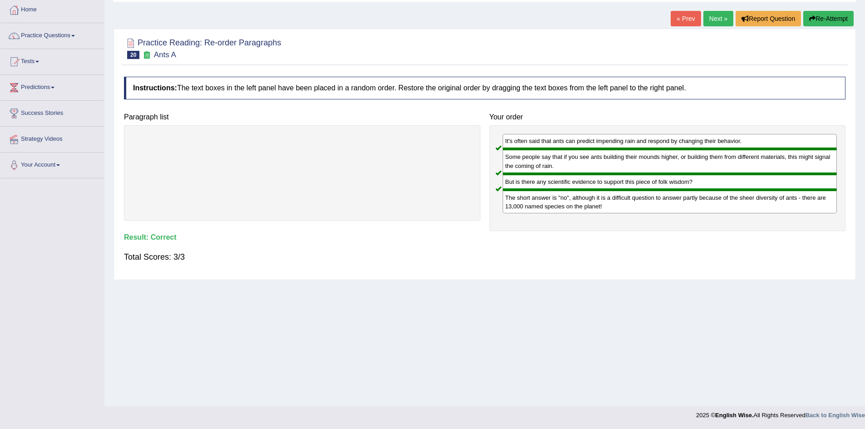
click at [709, 18] on link "Next »" at bounding box center [719, 18] width 30 height 15
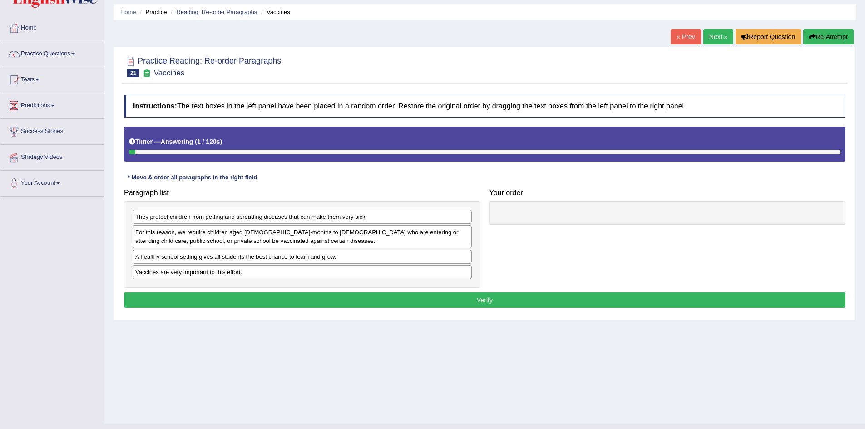
scroll to position [48, 0]
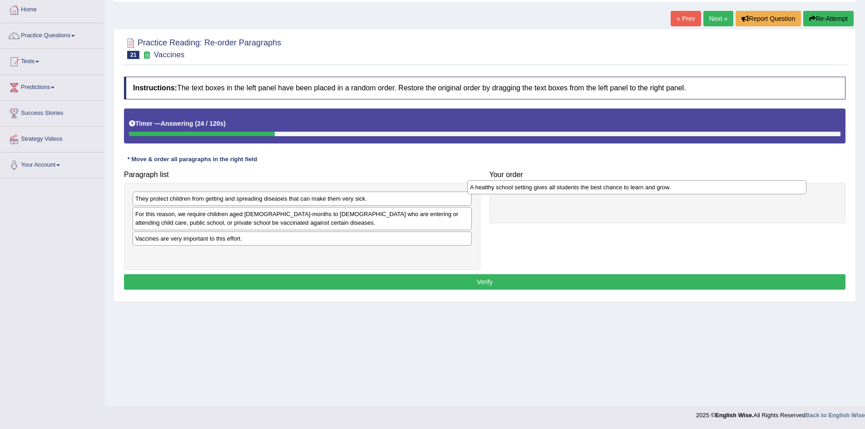
drag, startPoint x: 238, startPoint y: 243, endPoint x: 572, endPoint y: 191, distance: 338.7
click at [572, 191] on div "A healthy school setting gives all students the best chance to learn and grow." at bounding box center [636, 187] width 339 height 14
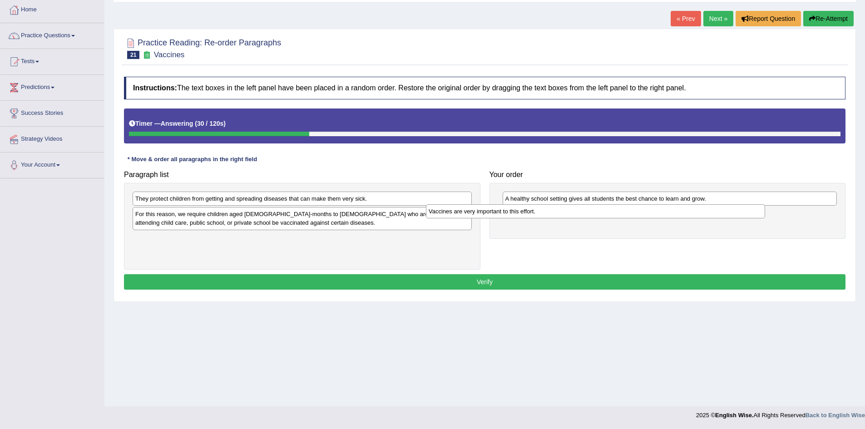
drag, startPoint x: 262, startPoint y: 245, endPoint x: 569, endPoint y: 217, distance: 308.3
click at [569, 217] on div "Vaccines are very important to this effort." at bounding box center [595, 211] width 339 height 14
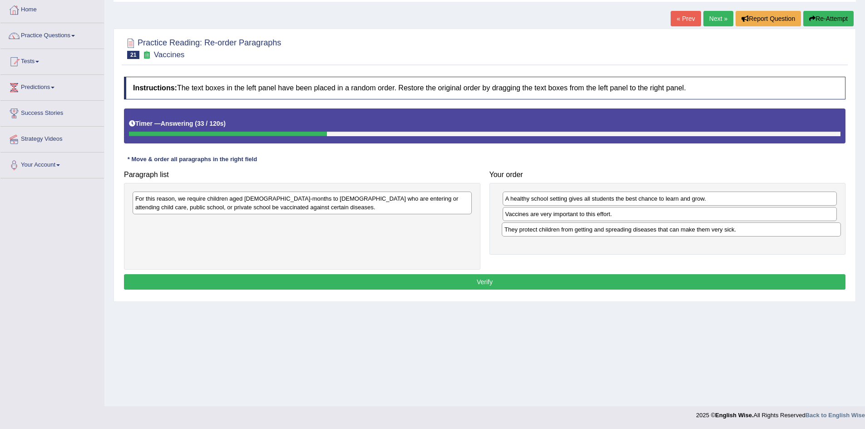
drag, startPoint x: 381, startPoint y: 203, endPoint x: 750, endPoint y: 234, distance: 370.6
click at [750, 234] on div "They protect children from getting and spreading diseases that can make them ve…" at bounding box center [671, 230] width 339 height 14
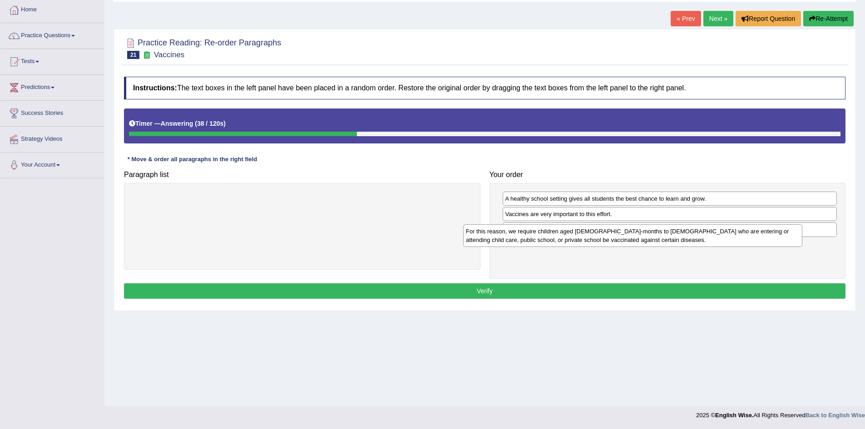
drag, startPoint x: 400, startPoint y: 209, endPoint x: 732, endPoint y: 241, distance: 333.2
click at [731, 241] on div "For this reason, we require children aged [DEMOGRAPHIC_DATA]-months to [DEMOGRA…" at bounding box center [632, 235] width 339 height 23
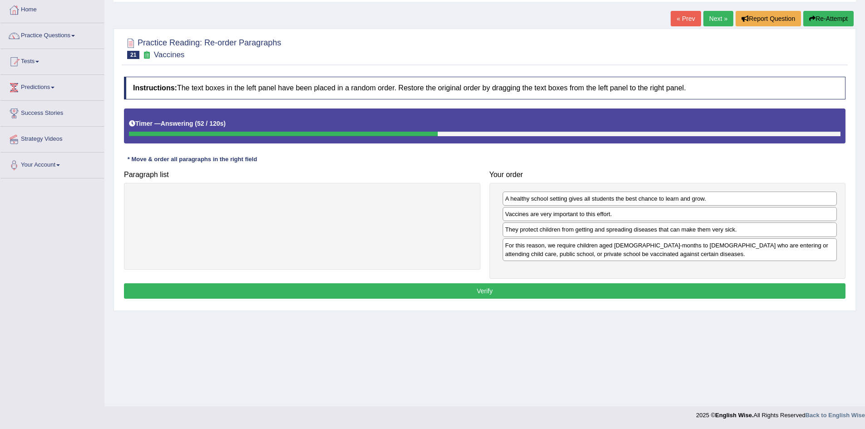
click at [534, 294] on button "Verify" at bounding box center [485, 290] width 722 height 15
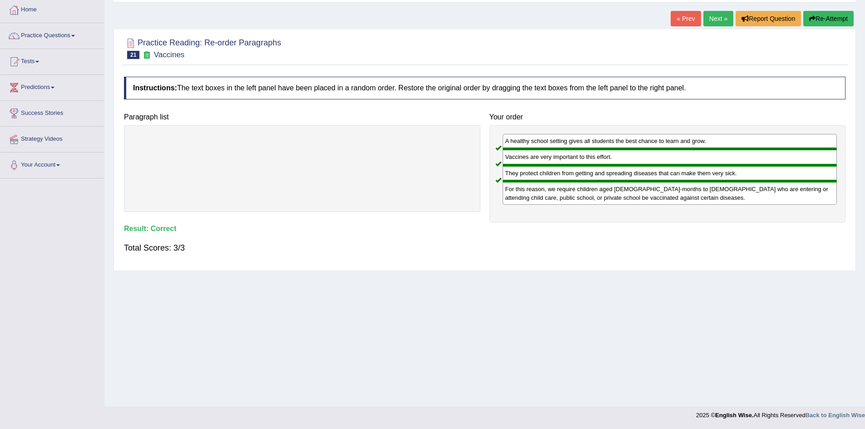
click at [718, 18] on link "Next »" at bounding box center [719, 18] width 30 height 15
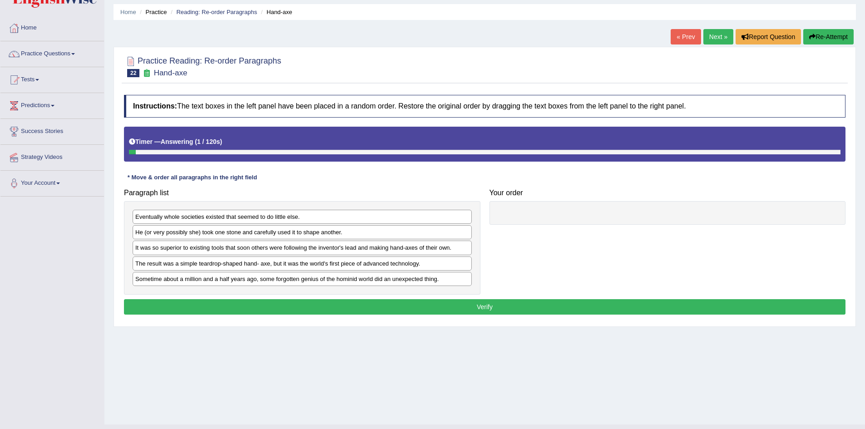
scroll to position [48, 0]
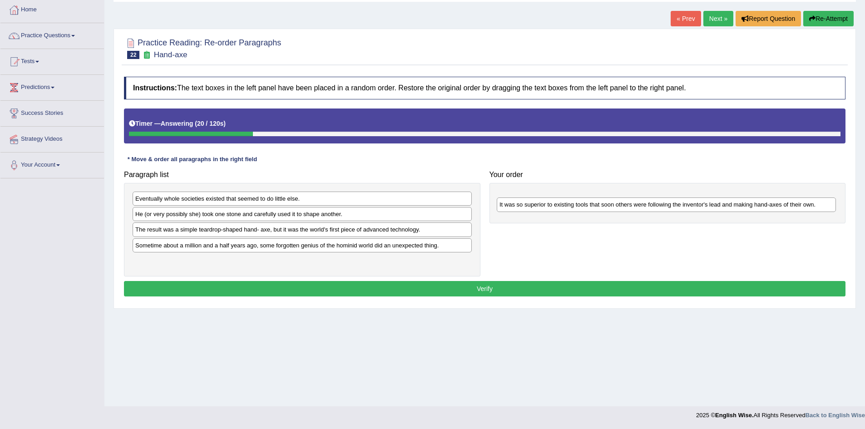
drag, startPoint x: 299, startPoint y: 236, endPoint x: 664, endPoint y: 206, distance: 366.0
click at [664, 206] on div "It was so superior to existing tools that soon others were following the invent…" at bounding box center [666, 205] width 339 height 14
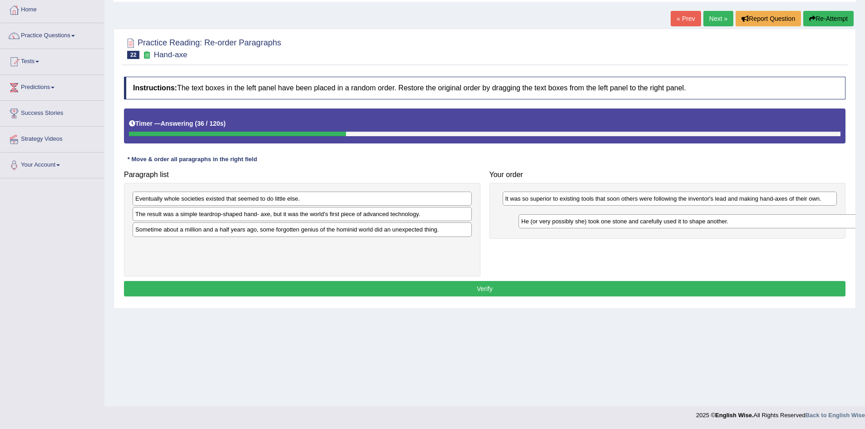
drag, startPoint x: 278, startPoint y: 219, endPoint x: 662, endPoint y: 226, distance: 384.4
click at [662, 226] on div "He (or very possibly she) took one stone and carefully used it to shape another." at bounding box center [688, 221] width 339 height 14
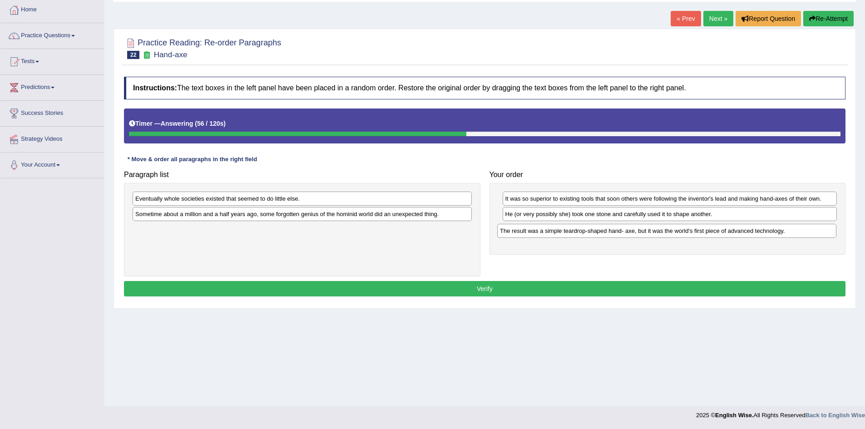
drag, startPoint x: 288, startPoint y: 219, endPoint x: 653, endPoint y: 236, distance: 365.1
click at [653, 236] on div "The result was a simple teardrop-shaped hand- axe, but it was the world's first…" at bounding box center [666, 231] width 339 height 14
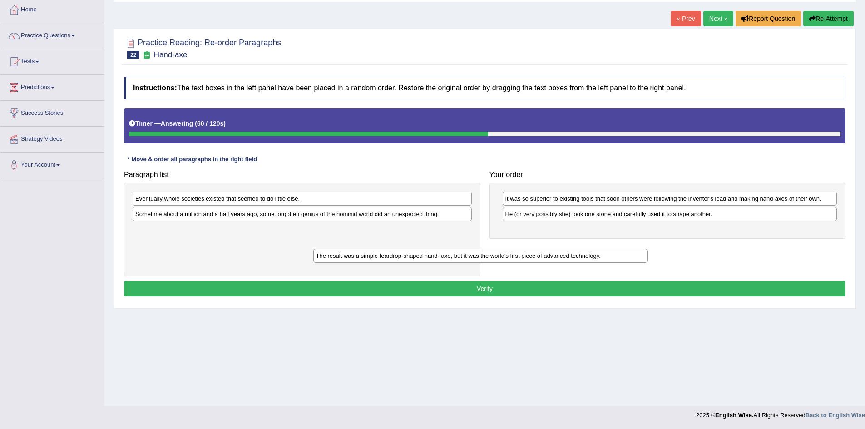
drag, startPoint x: 574, startPoint y: 230, endPoint x: 314, endPoint y: 239, distance: 260.4
click at [340, 249] on div "The result was a simple teardrop-shaped hand- axe, but it was the world's first…" at bounding box center [480, 256] width 335 height 14
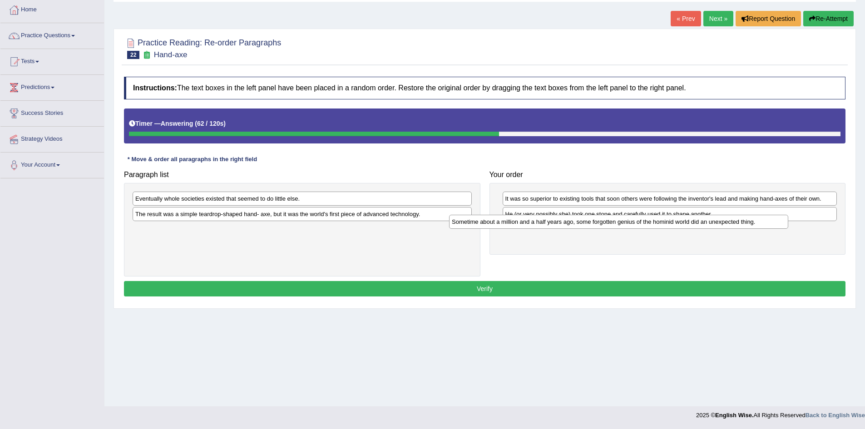
drag, startPoint x: 259, startPoint y: 217, endPoint x: 595, endPoint y: 225, distance: 335.3
click at [595, 225] on div "Sometime about a million and a half years ago, some forgotten genius of the hom…" at bounding box center [618, 222] width 339 height 14
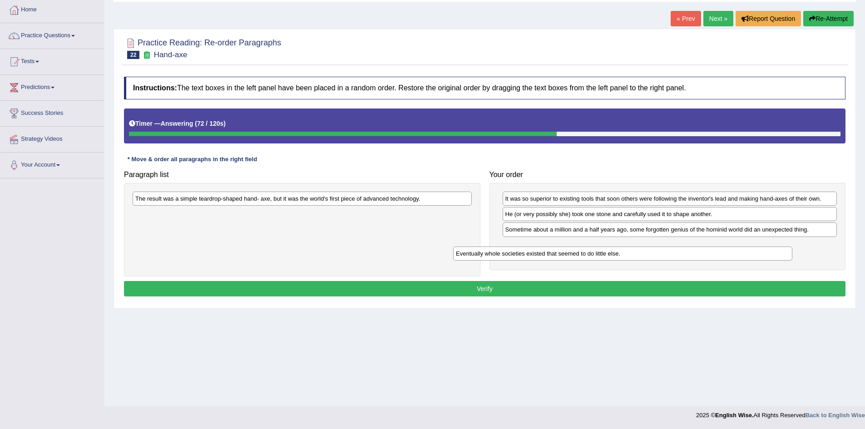
drag, startPoint x: 419, startPoint y: 202, endPoint x: 749, endPoint y: 254, distance: 334.3
click at [749, 254] on div "Eventually whole societies existed that seemed to do little else." at bounding box center [622, 254] width 339 height 14
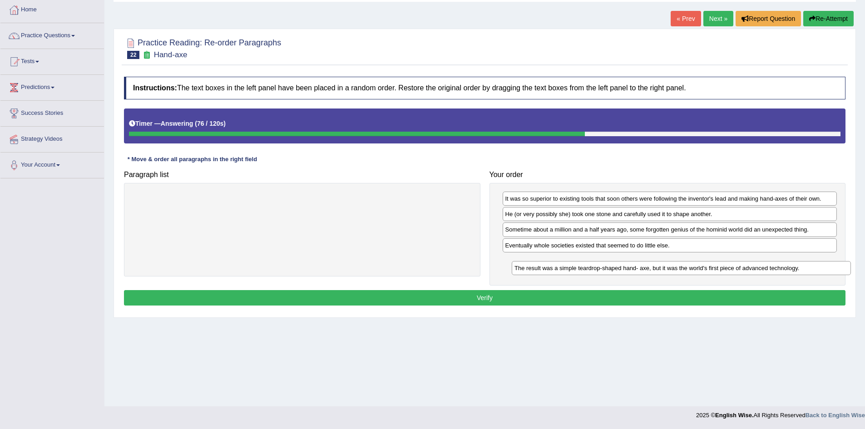
drag, startPoint x: 362, startPoint y: 202, endPoint x: 739, endPoint y: 271, distance: 383.7
click at [740, 271] on div "The result was a simple teardrop-shaped hand- axe, but it was the world's first…" at bounding box center [681, 268] width 339 height 14
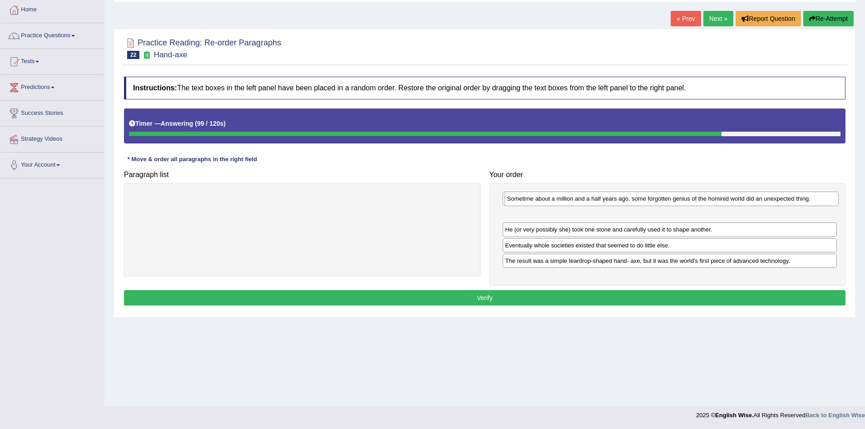
drag, startPoint x: 615, startPoint y: 233, endPoint x: 617, endPoint y: 195, distance: 38.2
click at [617, 195] on div "Sometime about a million and a half years ago, some forgotten genius of the hom…" at bounding box center [672, 199] width 335 height 14
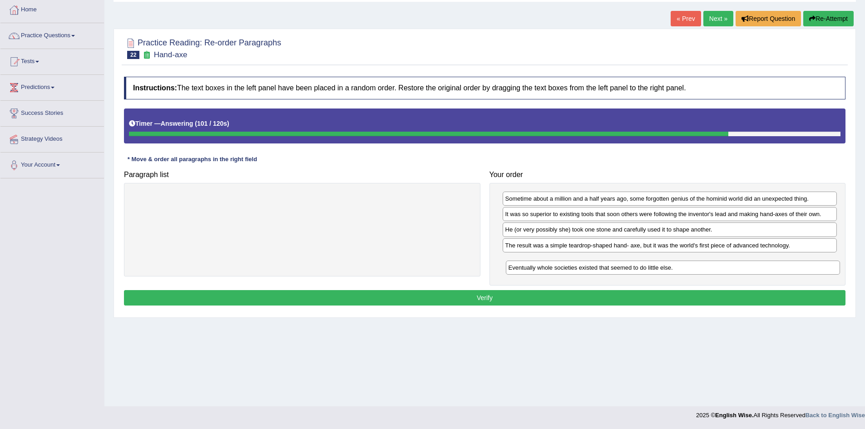
drag, startPoint x: 583, startPoint y: 248, endPoint x: 586, endPoint y: 270, distance: 22.9
click at [586, 270] on div "Eventually whole societies existed that seemed to do little else." at bounding box center [673, 268] width 335 height 14
click at [583, 299] on button "Verify" at bounding box center [485, 297] width 722 height 15
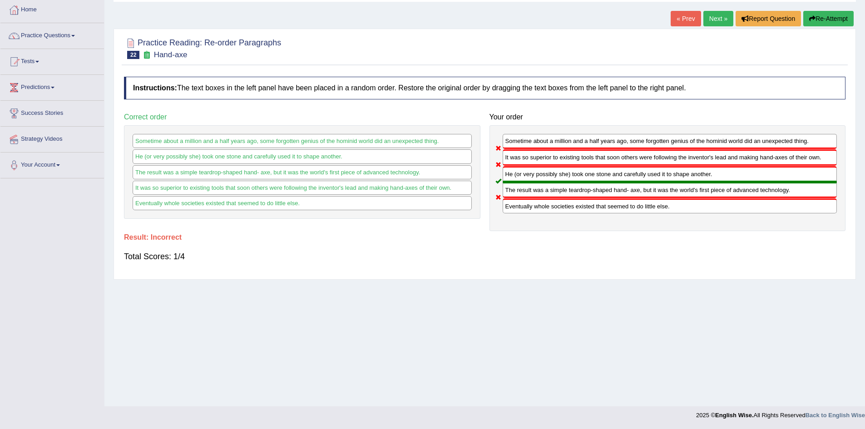
click at [814, 19] on button "Re-Attempt" at bounding box center [829, 18] width 50 height 15
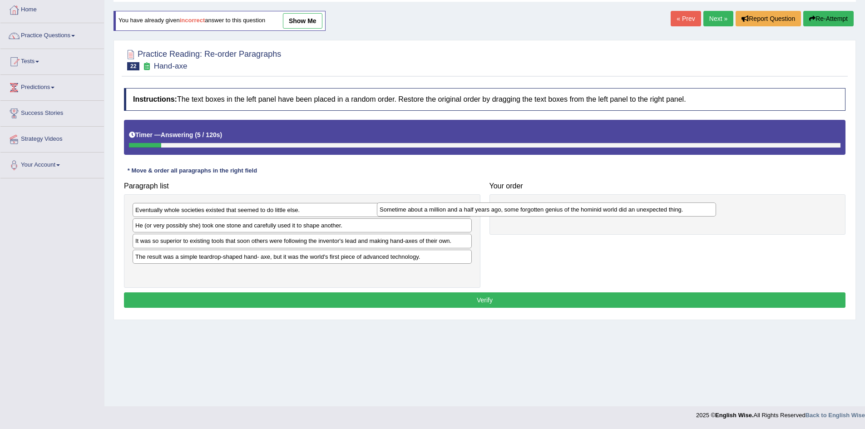
drag, startPoint x: 244, startPoint y: 277, endPoint x: 516, endPoint y: 205, distance: 281.0
click at [506, 208] on div "Sometime about a million and a half years ago, some forgotten genius of the hom…" at bounding box center [546, 210] width 339 height 14
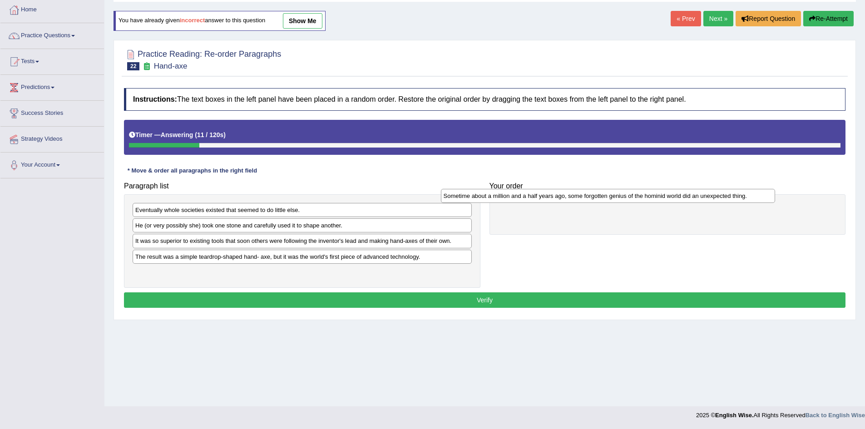
drag, startPoint x: 537, startPoint y: 211, endPoint x: 498, endPoint y: 199, distance: 41.1
click at [495, 199] on div "Sometime about a million and a half years ago, some forgotten genius of the hom…" at bounding box center [608, 196] width 335 height 14
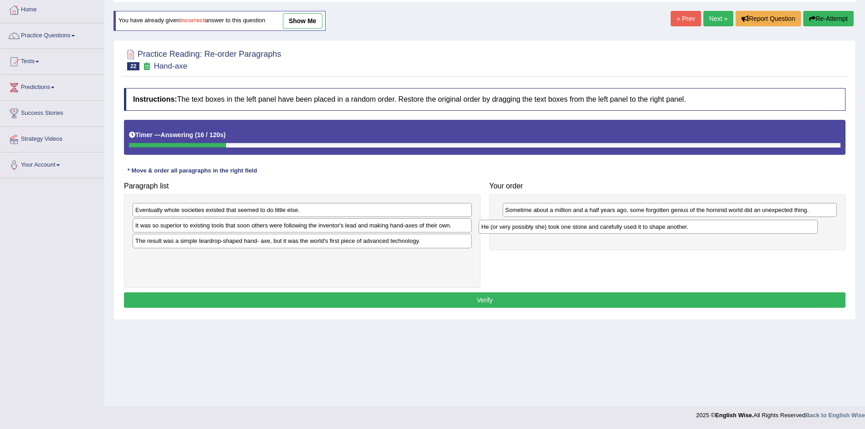
drag, startPoint x: 250, startPoint y: 229, endPoint x: 597, endPoint y: 230, distance: 346.6
click at [597, 230] on div "He (or very possibly she) took one stone and carefully used it to shape another." at bounding box center [648, 227] width 339 height 14
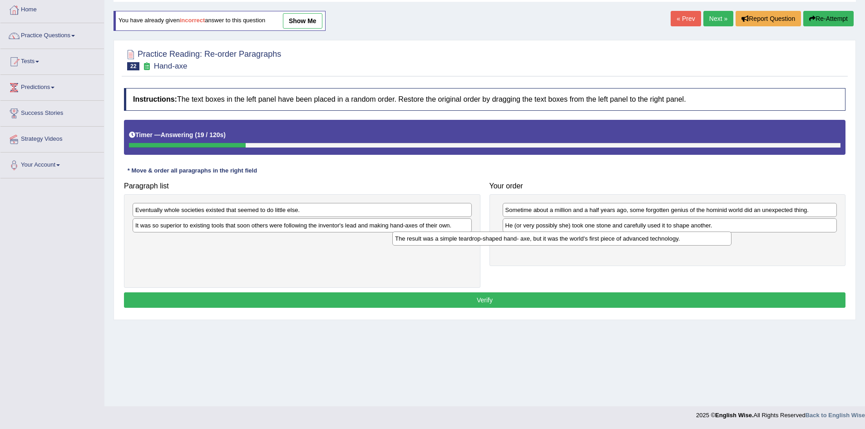
drag, startPoint x: 344, startPoint y: 243, endPoint x: 620, endPoint y: 239, distance: 276.2
click at [619, 240] on div "The result was a simple teardrop-shaped hand- axe, but it was the world's first…" at bounding box center [561, 239] width 339 height 14
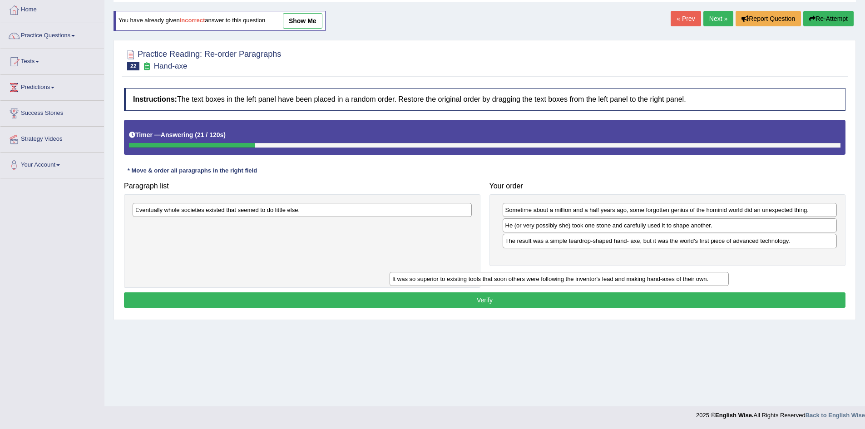
drag, startPoint x: 402, startPoint y: 228, endPoint x: 708, endPoint y: 257, distance: 307.6
click at [707, 272] on div "It was so superior to existing tools that soon others were following the invent…" at bounding box center [559, 279] width 339 height 14
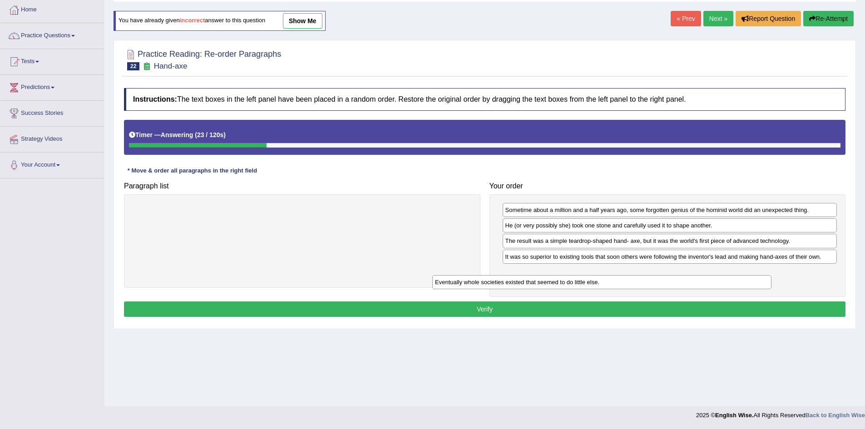
drag, startPoint x: 324, startPoint y: 208, endPoint x: 665, endPoint y: 270, distance: 345.9
click at [664, 275] on div "Eventually whole societies existed that seemed to do little else." at bounding box center [601, 282] width 339 height 14
click at [528, 306] on button "Verify" at bounding box center [485, 309] width 722 height 15
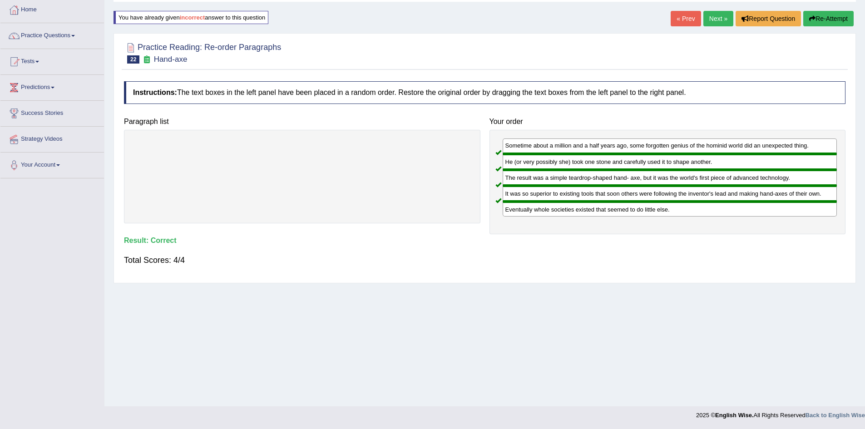
click at [720, 17] on link "Next »" at bounding box center [719, 18] width 30 height 15
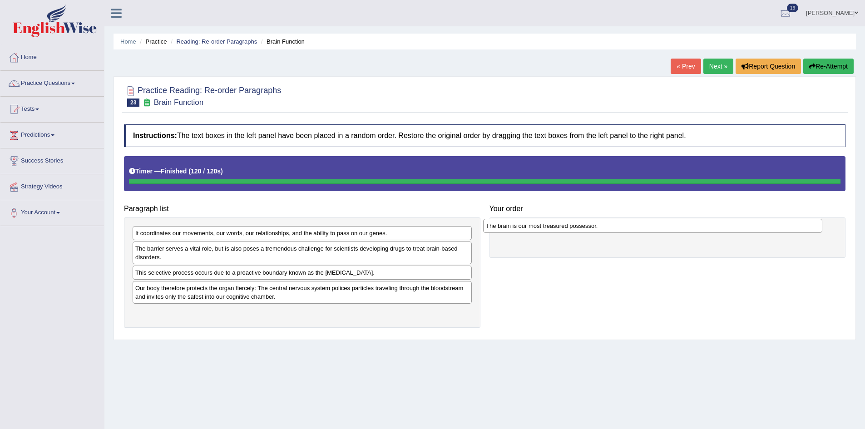
drag, startPoint x: 245, startPoint y: 233, endPoint x: 599, endPoint y: 225, distance: 353.5
click at [599, 225] on div "The brain is our most treasured possessor." at bounding box center [652, 226] width 339 height 14
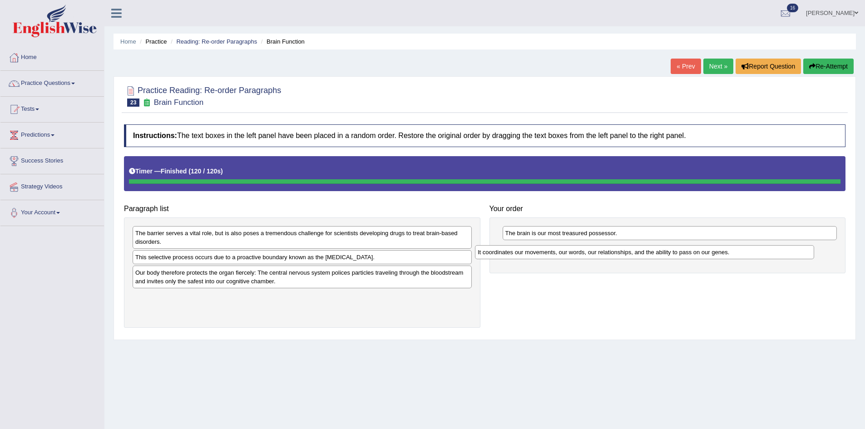
drag, startPoint x: 236, startPoint y: 238, endPoint x: 578, endPoint y: 258, distance: 343.0
click at [578, 258] on div "It coordinates our movements, our words, our relationships, and the ability to …" at bounding box center [644, 252] width 339 height 14
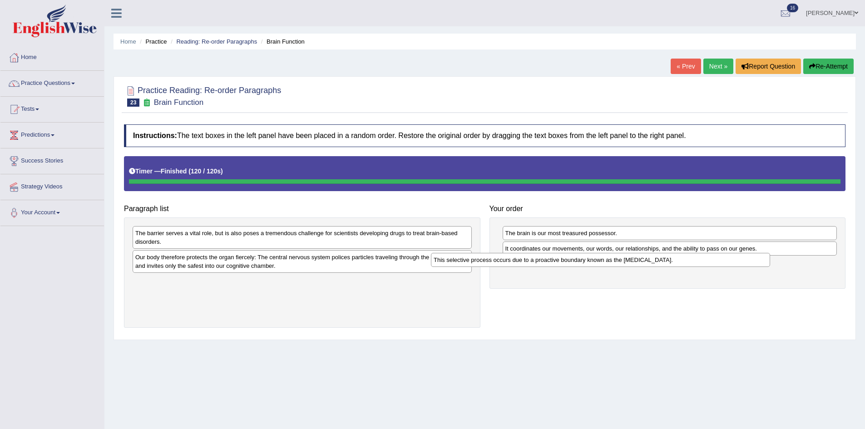
drag, startPoint x: 277, startPoint y: 263, endPoint x: 576, endPoint y: 266, distance: 298.5
click at [576, 266] on div "This selective process occurs due to a proactive boundary known as the [MEDICAL…" at bounding box center [600, 260] width 339 height 14
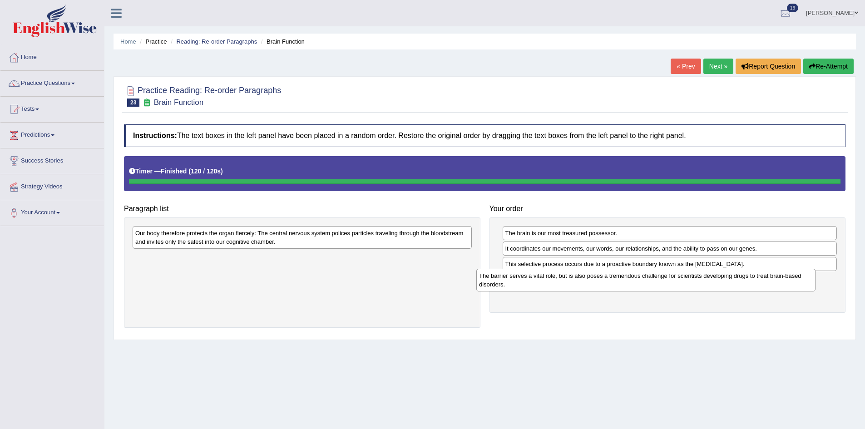
drag, startPoint x: 376, startPoint y: 241, endPoint x: 721, endPoint y: 283, distance: 347.4
click at [721, 283] on div "The barrier serves a vital role, but is also poses a tremendous challenge for s…" at bounding box center [646, 280] width 339 height 23
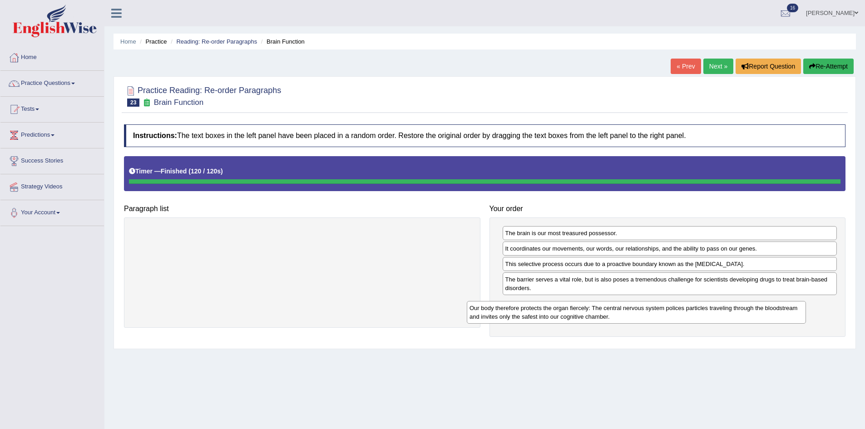
drag, startPoint x: 364, startPoint y: 245, endPoint x: 701, endPoint y: 319, distance: 344.6
click at [701, 319] on div "Our body therefore protects the organ fiercely: The central nervous system poli…" at bounding box center [636, 312] width 339 height 23
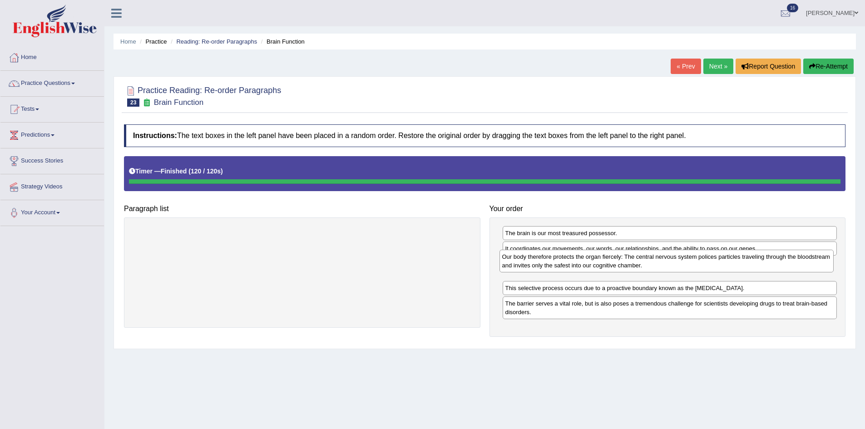
drag, startPoint x: 649, startPoint y: 293, endPoint x: 634, endPoint y: 277, distance: 22.8
click at [634, 273] on div "Our body therefore protects the organ fiercely: The central nervous system poli…" at bounding box center [667, 261] width 335 height 23
click at [822, 69] on button "Re-Attempt" at bounding box center [829, 66] width 50 height 15
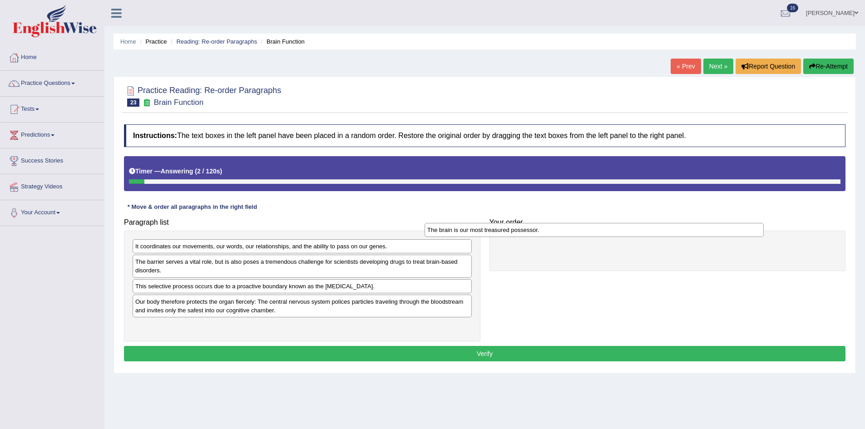
drag, startPoint x: 246, startPoint y: 250, endPoint x: 538, endPoint y: 233, distance: 292.5
click at [538, 233] on div "The brain is our most treasured possessor." at bounding box center [594, 230] width 339 height 14
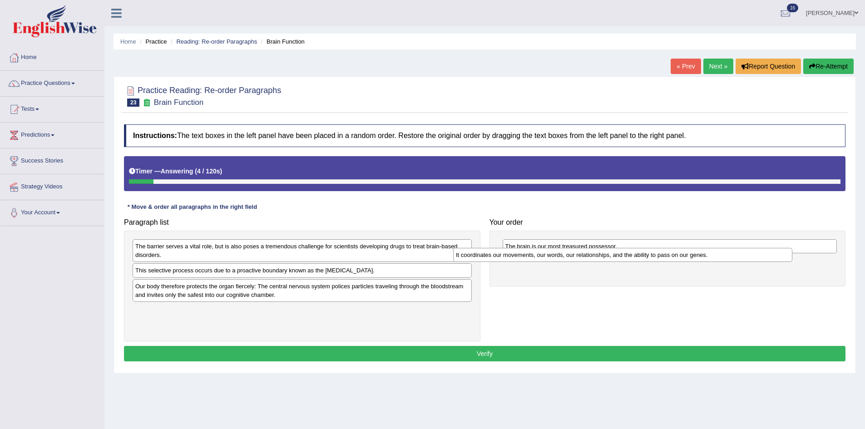
drag, startPoint x: 286, startPoint y: 253, endPoint x: 610, endPoint y: 262, distance: 324.4
click at [610, 262] on div "It coordinates our movements, our words, our relationships, and the ability to …" at bounding box center [622, 255] width 339 height 14
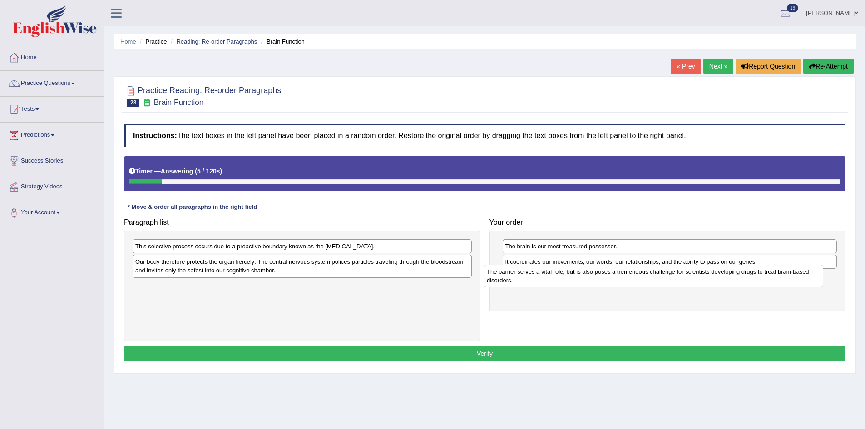
drag, startPoint x: 256, startPoint y: 260, endPoint x: 608, endPoint y: 286, distance: 352.5
click at [608, 286] on div "The barrier serves a vital role, but is also poses a tremendous challenge for s…" at bounding box center [653, 276] width 339 height 23
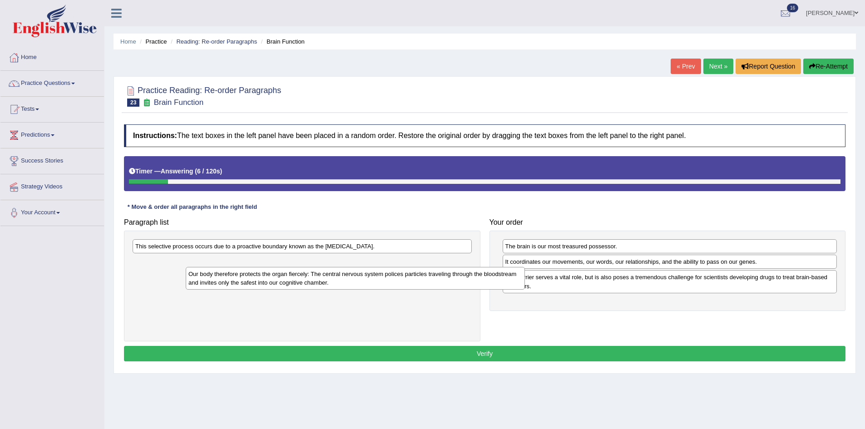
drag, startPoint x: 357, startPoint y: 257, endPoint x: 410, endPoint y: 269, distance: 54.1
click at [410, 269] on div "Our body therefore protects the organ fiercely: The central nervous system poli…" at bounding box center [355, 278] width 339 height 23
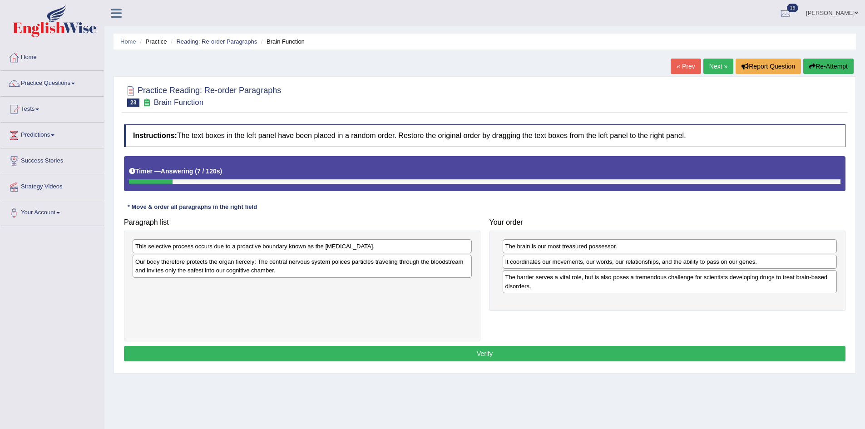
drag, startPoint x: 417, startPoint y: 269, endPoint x: 448, endPoint y: 270, distance: 31.8
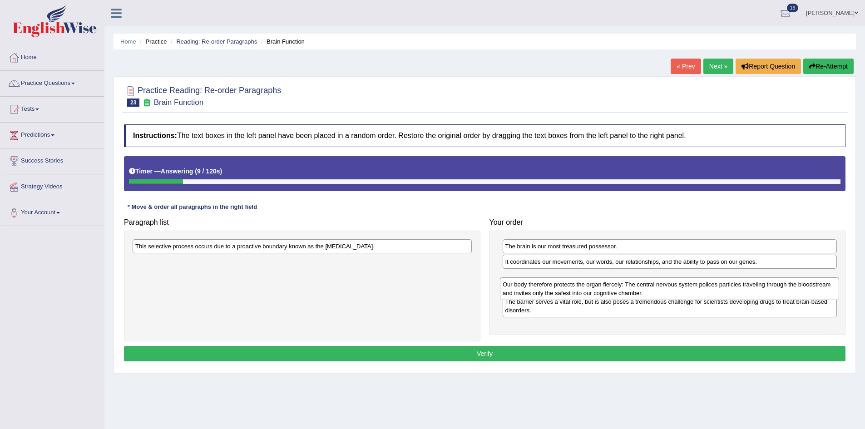
drag, startPoint x: 404, startPoint y: 266, endPoint x: 772, endPoint y: 286, distance: 368.9
click at [772, 286] on div "Our body therefore protects the organ fiercely: The central nervous system poli…" at bounding box center [669, 289] width 339 height 23
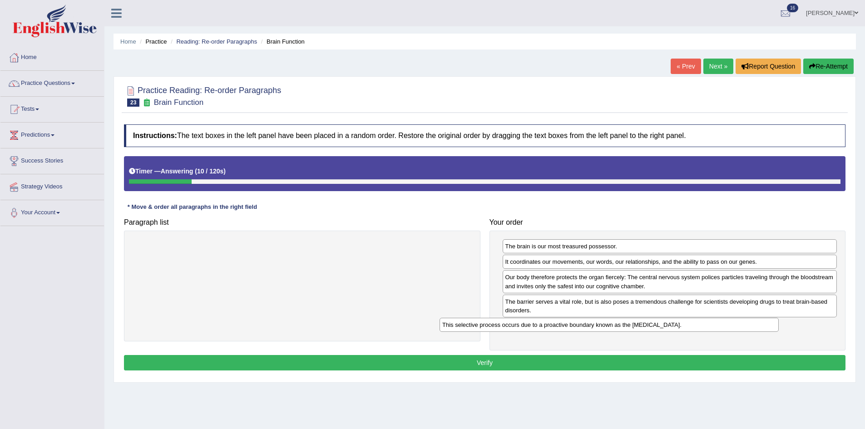
drag, startPoint x: 445, startPoint y: 250, endPoint x: 804, endPoint y: 328, distance: 367.3
click at [779, 328] on div "This selective process occurs due to a proactive boundary known as the blood-br…" at bounding box center [609, 325] width 339 height 14
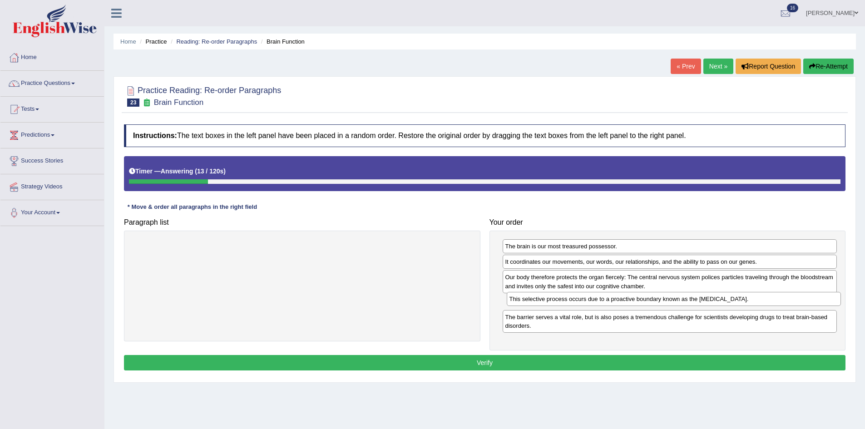
drag, startPoint x: 593, startPoint y: 328, endPoint x: 597, endPoint y: 301, distance: 27.6
click at [597, 301] on div "This selective process occurs due to a proactive boundary known as the blood-br…" at bounding box center [674, 299] width 335 height 14
click at [629, 364] on button "Verify" at bounding box center [485, 362] width 722 height 15
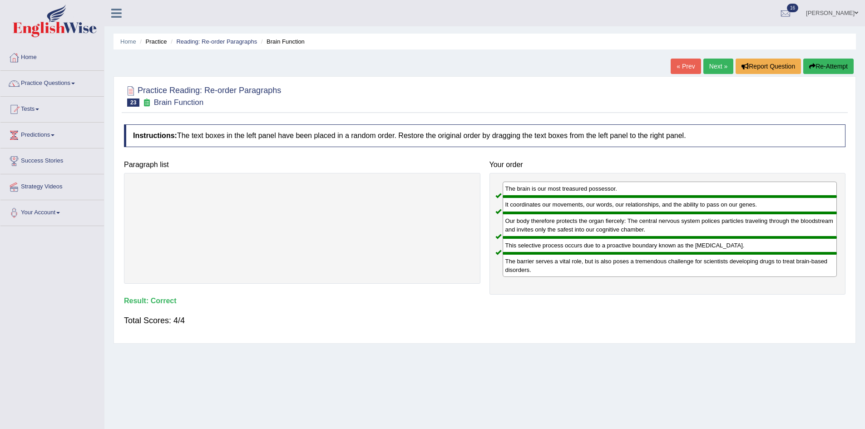
click at [715, 68] on link "Next »" at bounding box center [719, 66] width 30 height 15
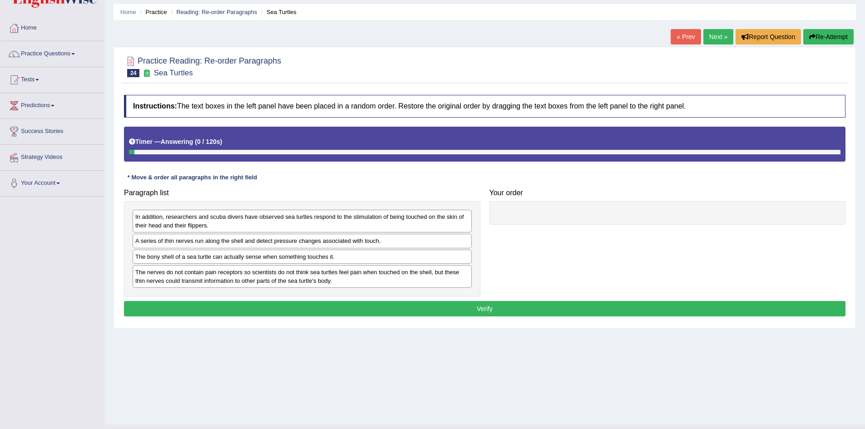
scroll to position [48, 0]
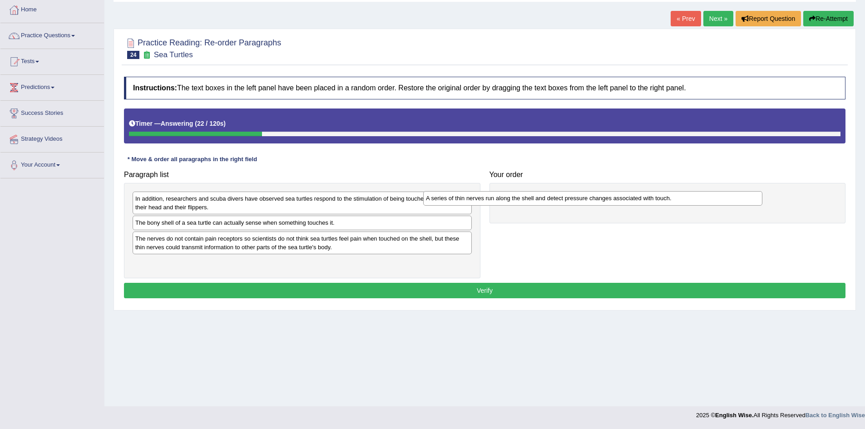
drag, startPoint x: 307, startPoint y: 228, endPoint x: 616, endPoint y: 188, distance: 311.9
click at [616, 191] on div "A series of thin nerves run along the shell and detect pressure changes associa…" at bounding box center [592, 198] width 339 height 14
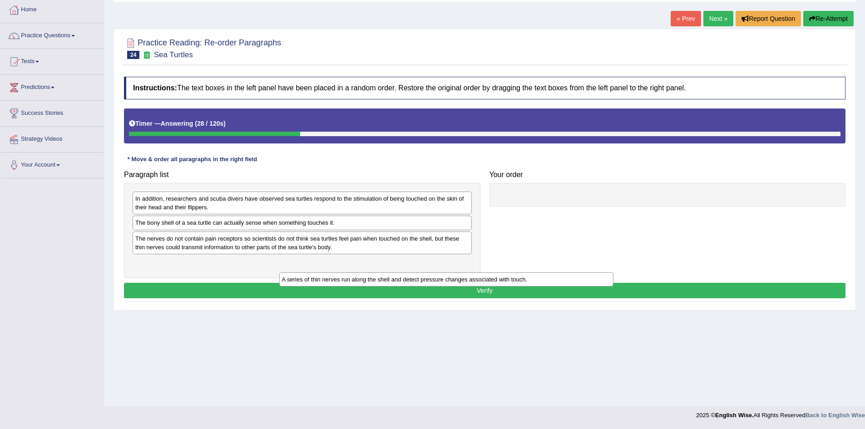
drag, startPoint x: 654, startPoint y: 202, endPoint x: 382, endPoint y: 287, distance: 285.3
click at [418, 285] on div "A series of thin nerves run along the shell and detect pressure changes associa…" at bounding box center [446, 280] width 335 height 14
drag, startPoint x: 382, startPoint y: 287, endPoint x: 355, endPoint y: 269, distance: 31.9
click at [376, 286] on div "Instructions: The text boxes in the left panel have been placed in a random ord…" at bounding box center [485, 188] width 726 height 233
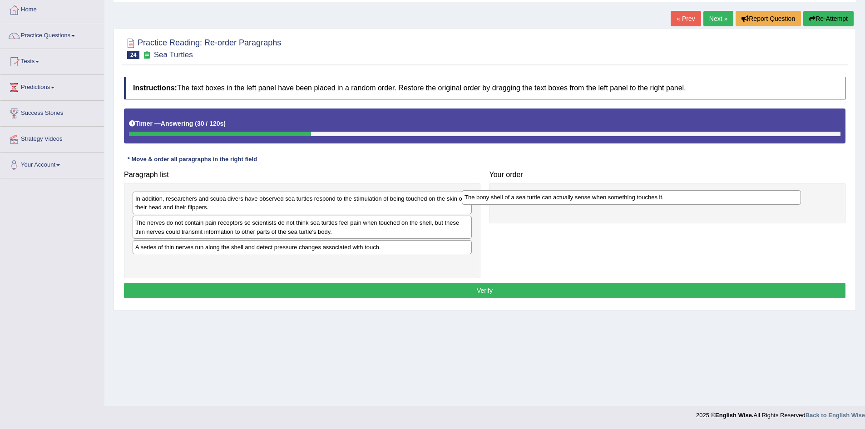
drag, startPoint x: 316, startPoint y: 226, endPoint x: 645, endPoint y: 200, distance: 330.3
click at [645, 200] on div "The bony shell of a sea turtle can actually sense when something touches it." at bounding box center [631, 197] width 339 height 14
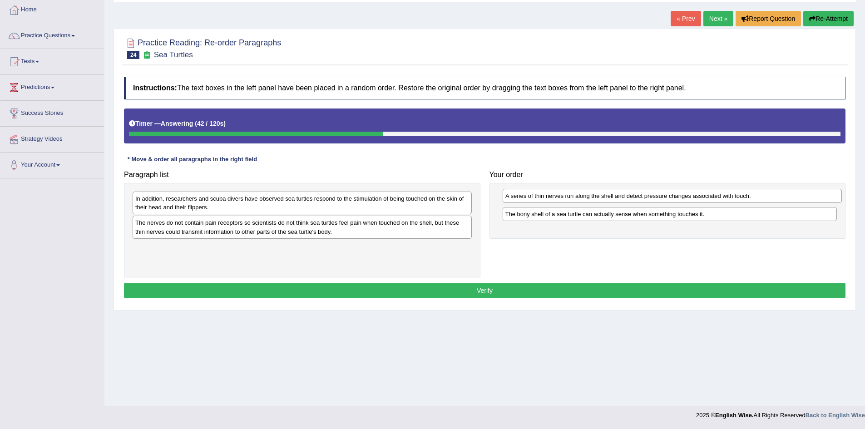
drag, startPoint x: 263, startPoint y: 249, endPoint x: 633, endPoint y: 198, distance: 373.8
click at [633, 198] on div "A series of thin nerves run along the shell and detect pressure changes associa…" at bounding box center [672, 196] width 339 height 14
drag, startPoint x: 633, startPoint y: 198, endPoint x: 633, endPoint y: 219, distance: 20.9
click at [633, 219] on div "A series of thin nerves run along the shell and detect pressure changes associa…" at bounding box center [670, 220] width 335 height 14
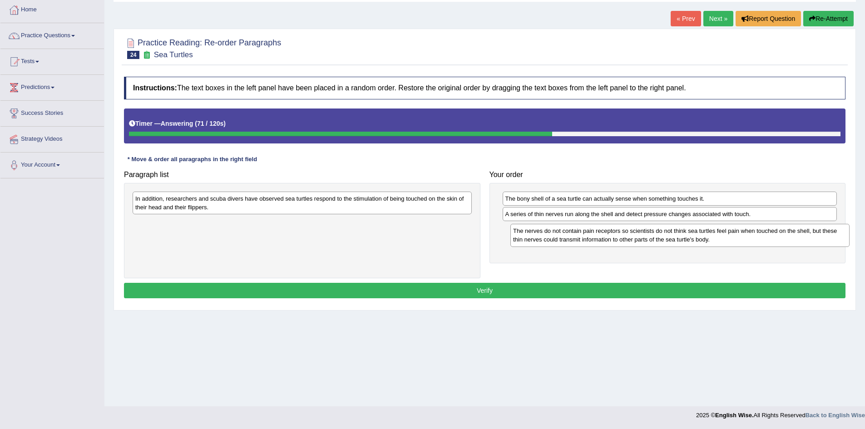
drag, startPoint x: 339, startPoint y: 229, endPoint x: 719, endPoint y: 237, distance: 379.8
click at [719, 237] on div "The nerves do not contain pain receptors so scientists do not think sea turtles…" at bounding box center [680, 235] width 339 height 23
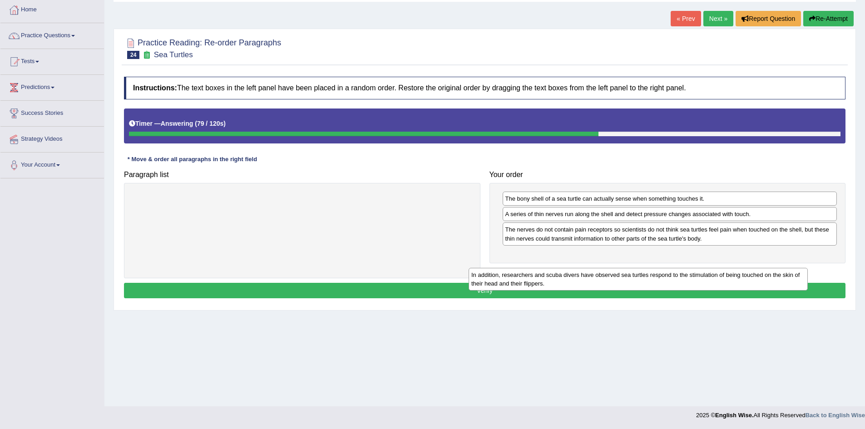
drag, startPoint x: 413, startPoint y: 210, endPoint x: 753, endPoint y: 273, distance: 345.6
click at [753, 274] on div "In addition, researchers and scuba divers have observed sea turtles respond to …" at bounding box center [638, 279] width 339 height 23
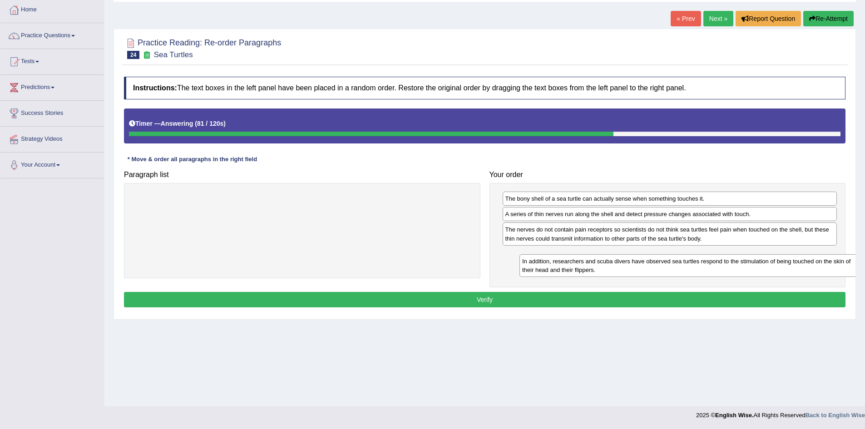
drag, startPoint x: 398, startPoint y: 204, endPoint x: 767, endPoint y: 257, distance: 372.5
click at [767, 257] on div "In addition, researchers and scuba divers have observed sea turtles respond to …" at bounding box center [689, 265] width 339 height 23
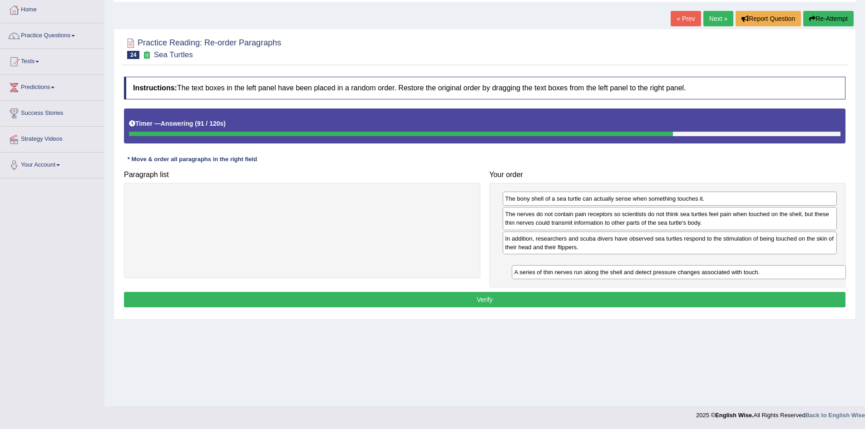
drag, startPoint x: 597, startPoint y: 212, endPoint x: 601, endPoint y: 263, distance: 50.6
click at [601, 265] on div "A series of thin nerves run along the shell and detect pressure changes associa…" at bounding box center [679, 272] width 335 height 14
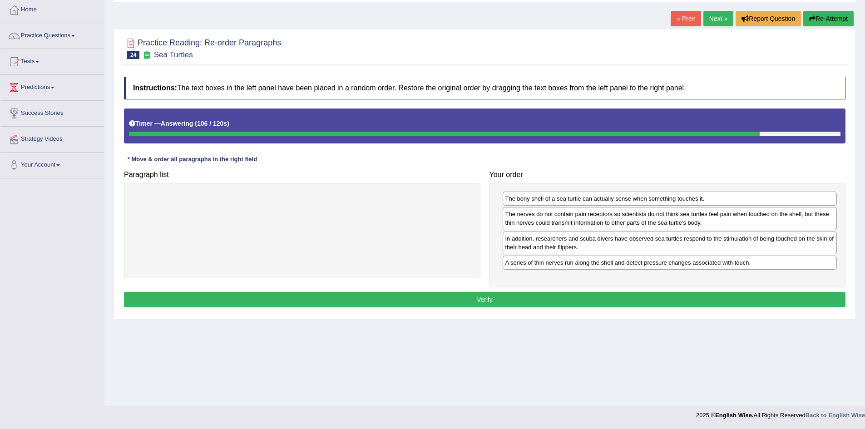
click at [628, 298] on button "Verify" at bounding box center [485, 299] width 722 height 15
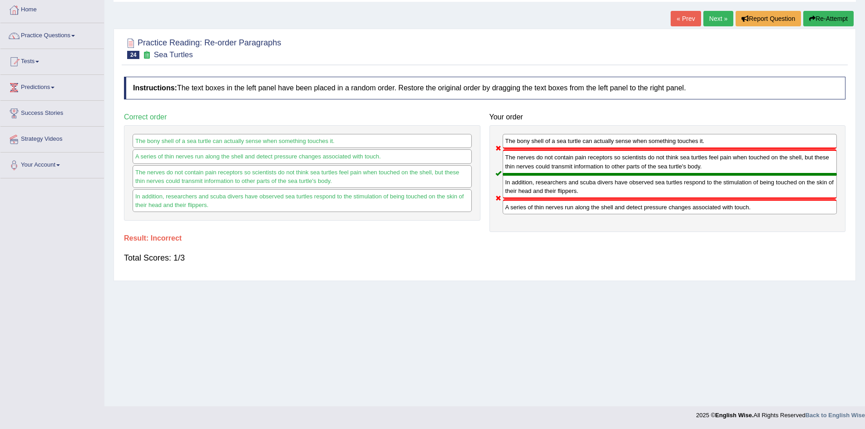
click at [817, 19] on button "Re-Attempt" at bounding box center [829, 18] width 50 height 15
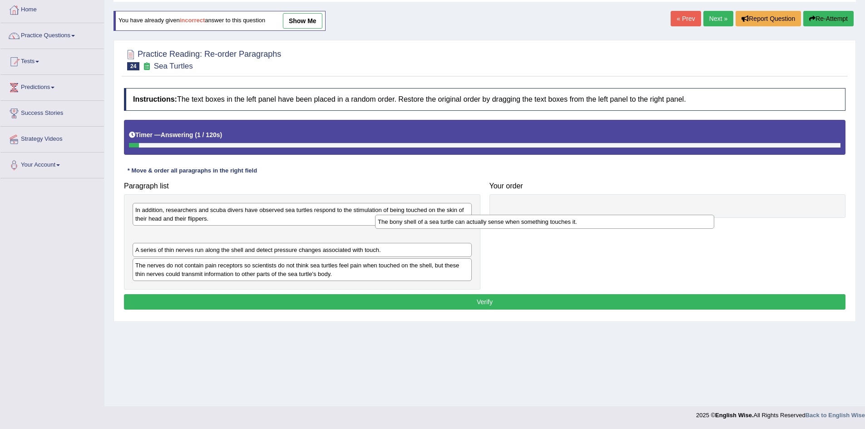
drag, startPoint x: 261, startPoint y: 251, endPoint x: 511, endPoint y: 220, distance: 251.7
click at [508, 222] on div "The bony shell of a sea turtle can actually sense when something touches it." at bounding box center [544, 222] width 339 height 14
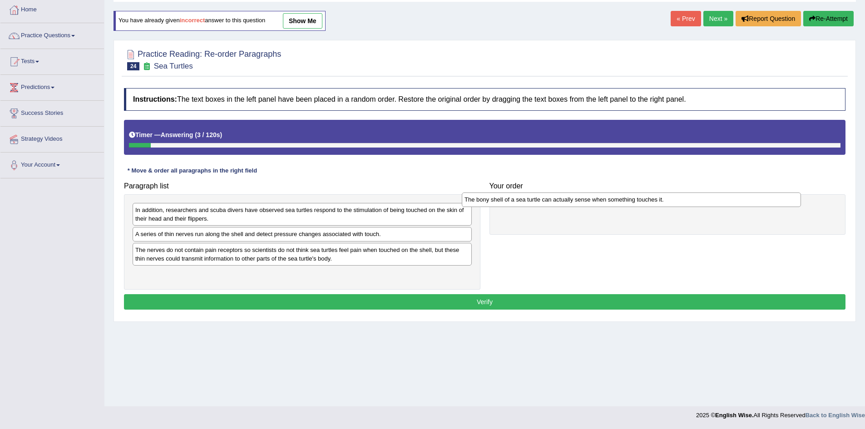
drag, startPoint x: 289, startPoint y: 236, endPoint x: 636, endPoint y: 193, distance: 349.7
click at [627, 197] on div "The bony shell of a sea turtle can actually sense when something touches it." at bounding box center [631, 200] width 339 height 14
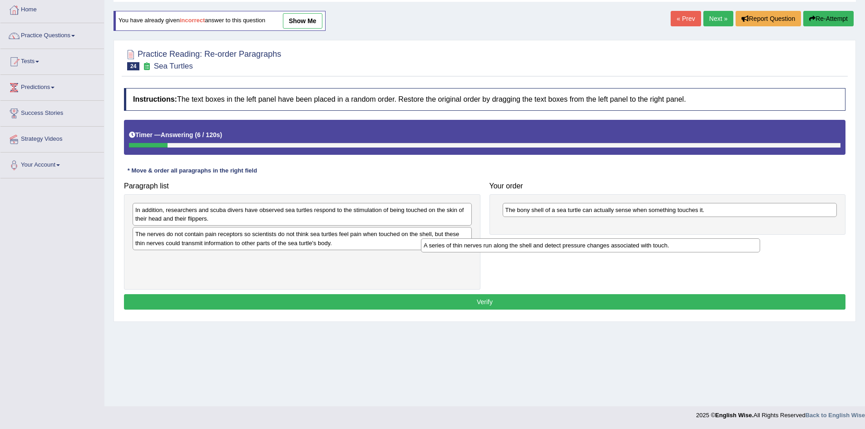
drag, startPoint x: 241, startPoint y: 233, endPoint x: 561, endPoint y: 218, distance: 320.1
click at [560, 238] on div "A series of thin nerves run along the shell and detect pressure changes associa…" at bounding box center [590, 245] width 339 height 14
click at [287, 226] on div "In addition, researchers and scuba divers have observed sea turtles respond to …" at bounding box center [302, 214] width 339 height 23
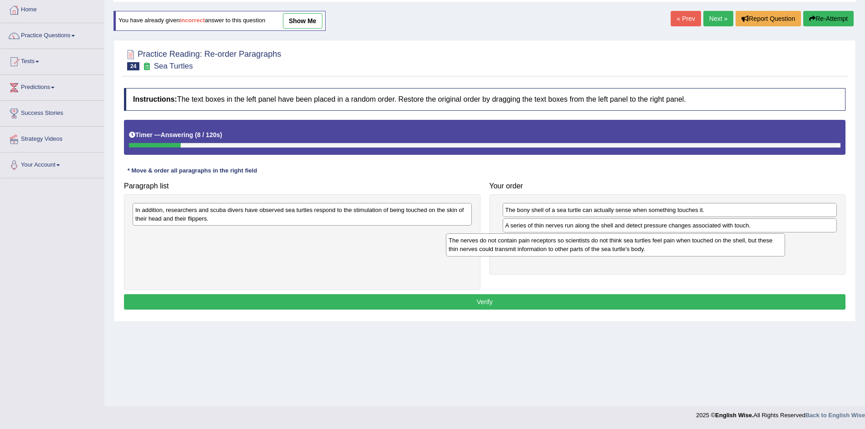
drag, startPoint x: 286, startPoint y: 233, endPoint x: 621, endPoint y: 235, distance: 334.3
click at [621, 235] on div "The nerves do not contain pain receptors so scientists do not think sea turtles…" at bounding box center [615, 244] width 339 height 23
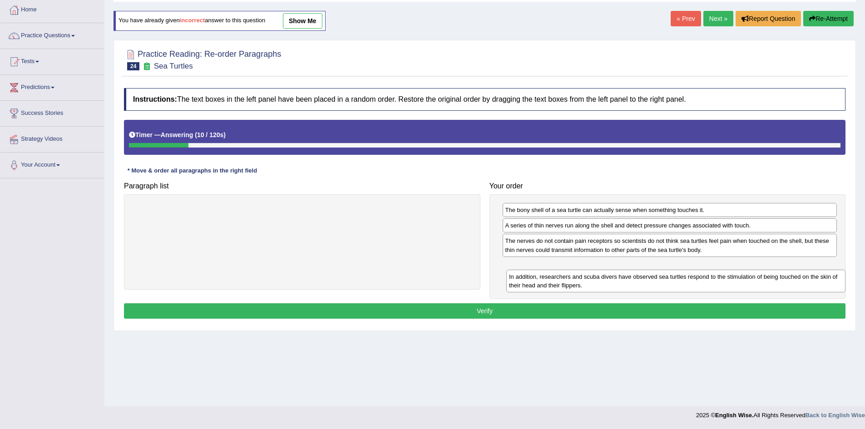
drag, startPoint x: 329, startPoint y: 217, endPoint x: 702, endPoint y: 276, distance: 377.5
click at [714, 278] on div "In addition, researchers and scuba divers have observed sea turtles respond to …" at bounding box center [675, 281] width 339 height 23
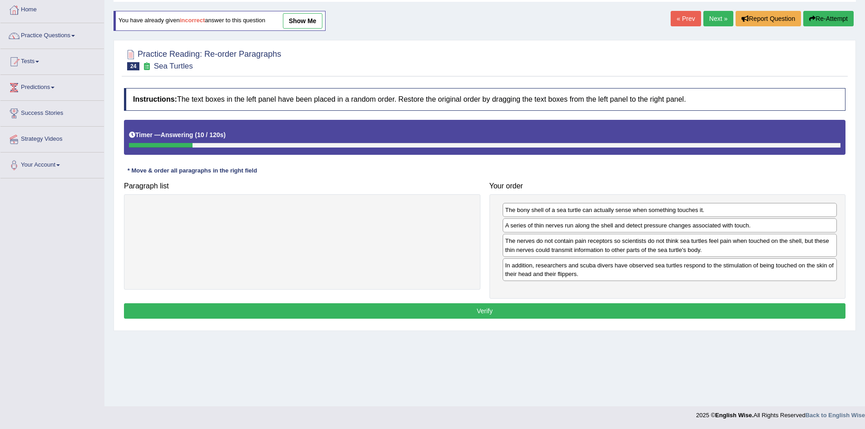
click at [622, 312] on button "Verify" at bounding box center [485, 310] width 722 height 15
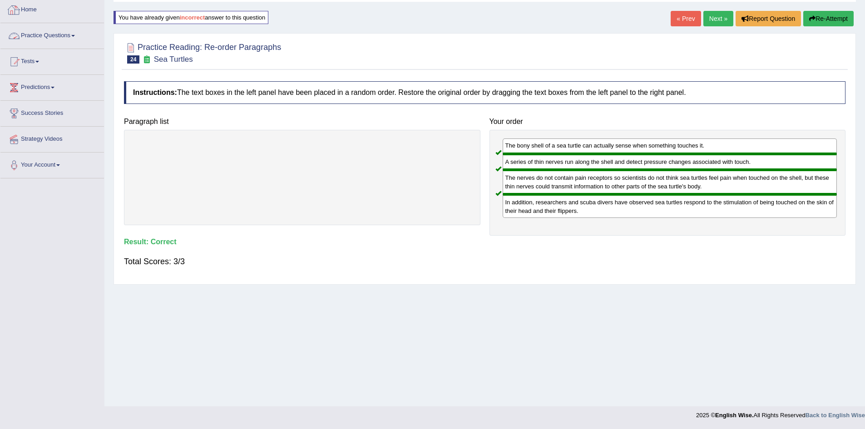
click at [51, 30] on link "Practice Questions" at bounding box center [52, 34] width 104 height 23
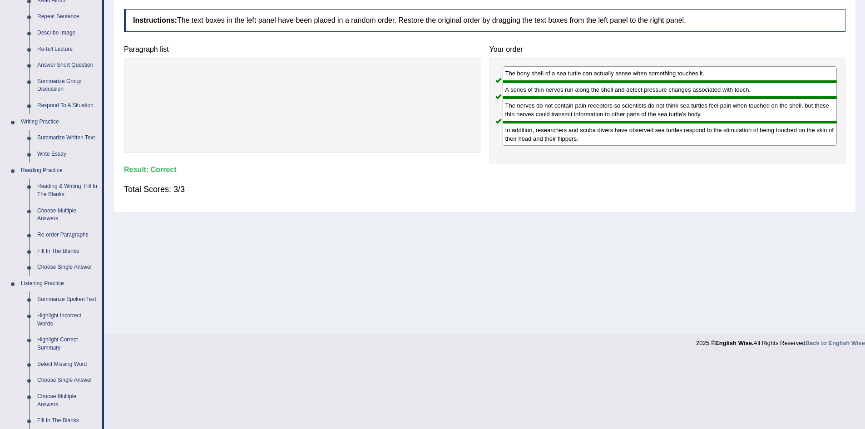
scroll to position [184, 0]
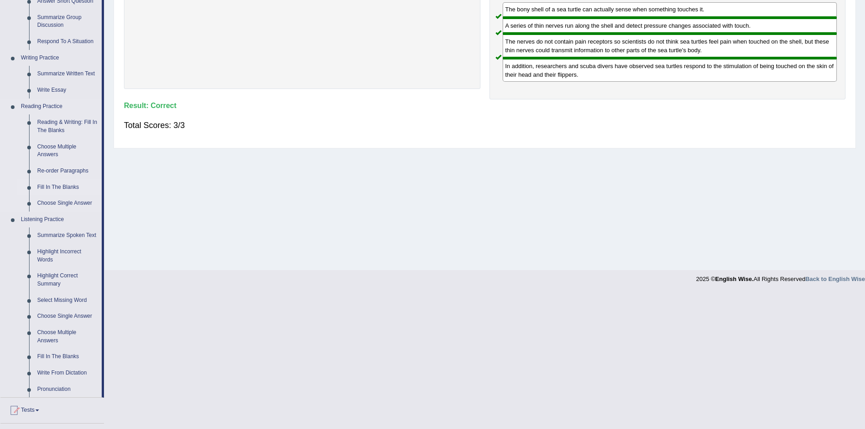
click at [66, 181] on link "Fill In The Blanks" at bounding box center [67, 187] width 69 height 16
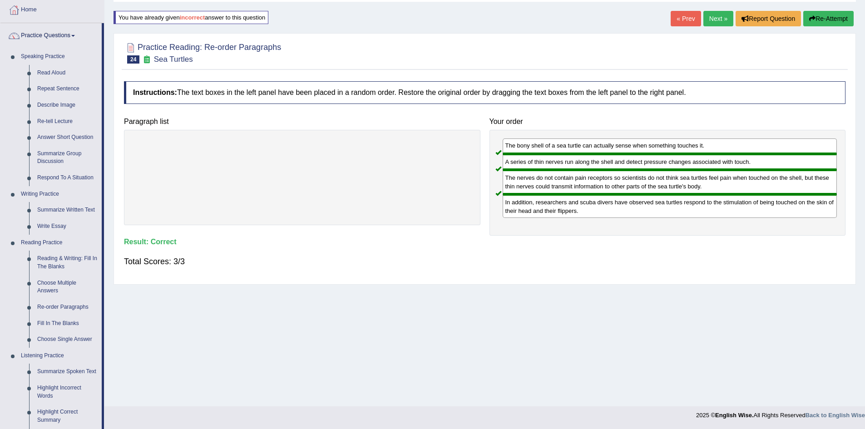
scroll to position [78, 0]
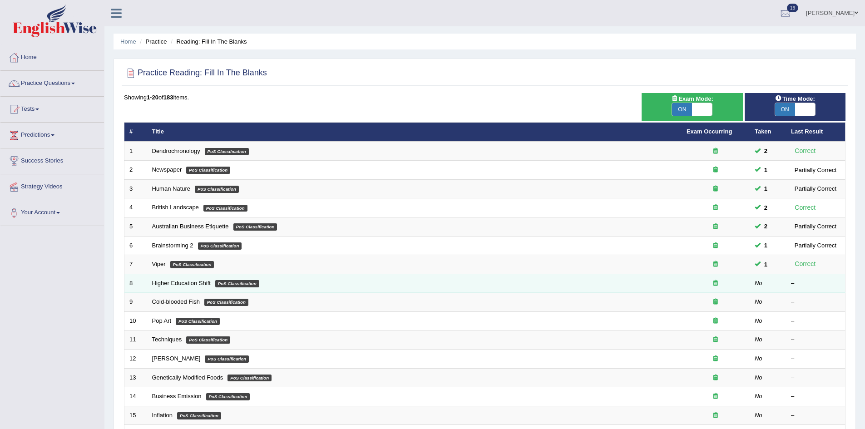
click at [169, 278] on td "Higher Education Shift PoS Classification" at bounding box center [414, 283] width 535 height 19
click at [175, 287] on td "Higher Education Shift PoS Classification" at bounding box center [414, 283] width 535 height 19
click at [175, 286] on link "Higher Education Shift" at bounding box center [181, 283] width 59 height 7
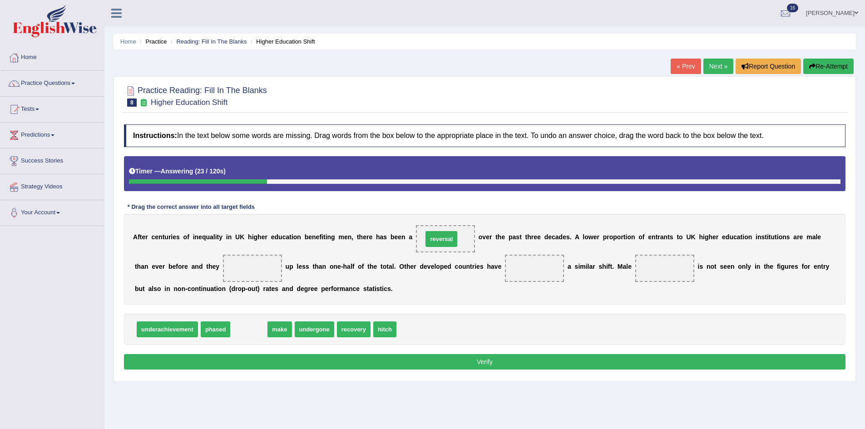
drag, startPoint x: 248, startPoint y: 331, endPoint x: 442, endPoint y: 241, distance: 213.2
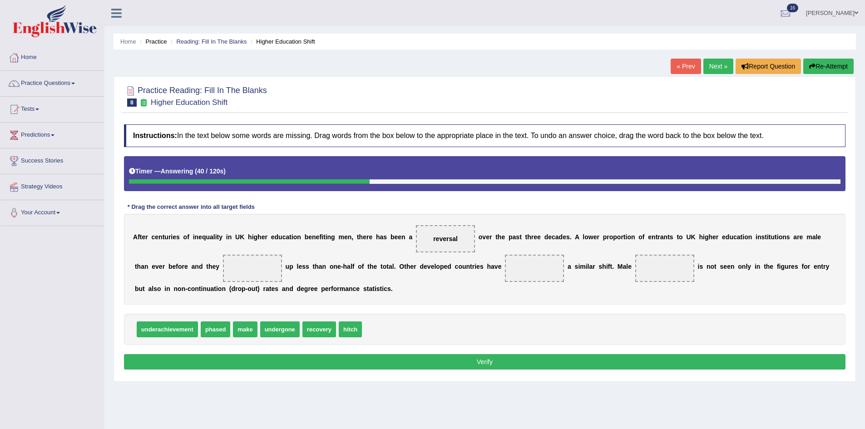
drag, startPoint x: 243, startPoint y: 331, endPoint x: 262, endPoint y: 284, distance: 50.8
click at [257, 322] on span "make" at bounding box center [245, 330] width 24 height 16
drag, startPoint x: 351, startPoint y: 329, endPoint x: 260, endPoint y: 265, distance: 110.9
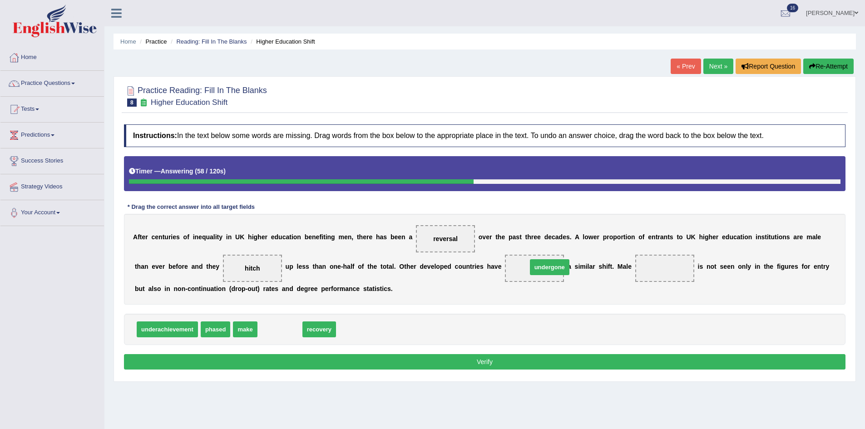
drag, startPoint x: 291, startPoint y: 330, endPoint x: 561, endPoint y: 268, distance: 276.9
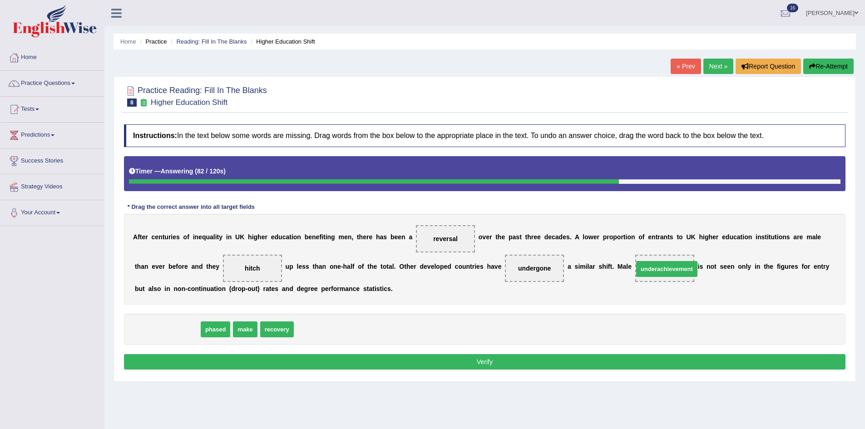
drag, startPoint x: 178, startPoint y: 328, endPoint x: 678, endPoint y: 268, distance: 503.3
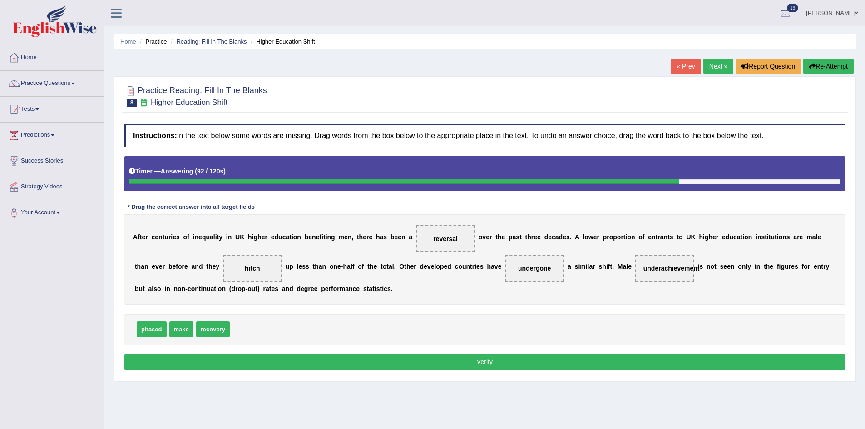
click at [329, 361] on button "Verify" at bounding box center [485, 361] width 722 height 15
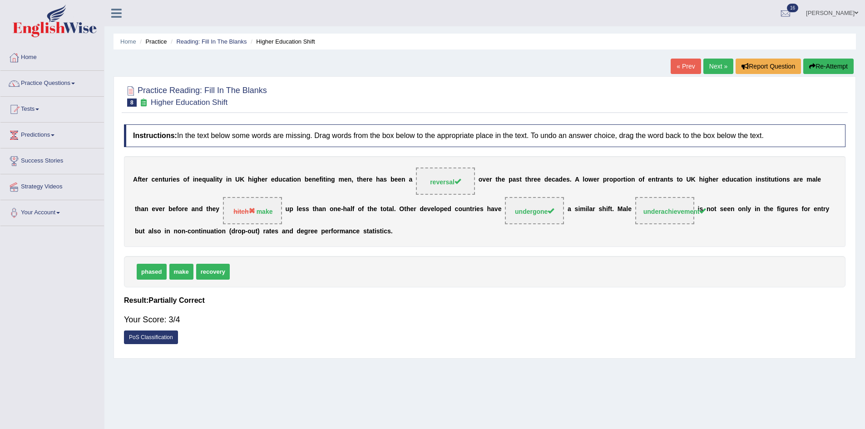
click at [709, 62] on link "Next »" at bounding box center [719, 66] width 30 height 15
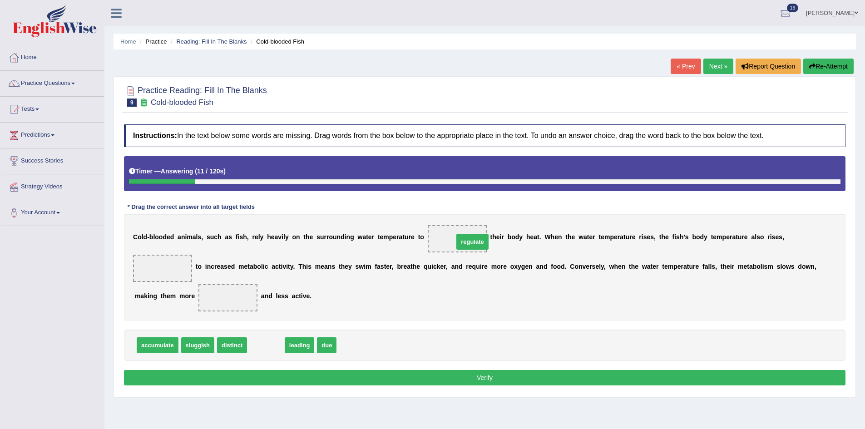
drag, startPoint x: 267, startPoint y: 348, endPoint x: 474, endPoint y: 244, distance: 231.2
drag, startPoint x: 268, startPoint y: 346, endPoint x: 163, endPoint y: 272, distance: 128.4
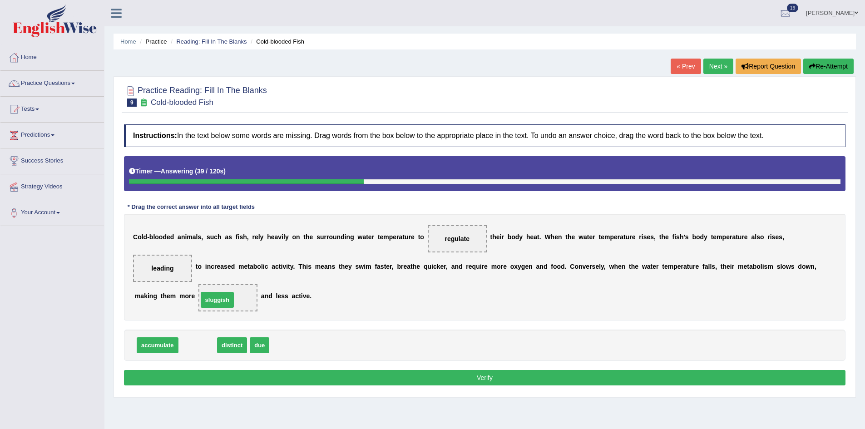
drag, startPoint x: 205, startPoint y: 345, endPoint x: 228, endPoint y: 295, distance: 54.9
click at [448, 377] on button "Verify" at bounding box center [485, 377] width 722 height 15
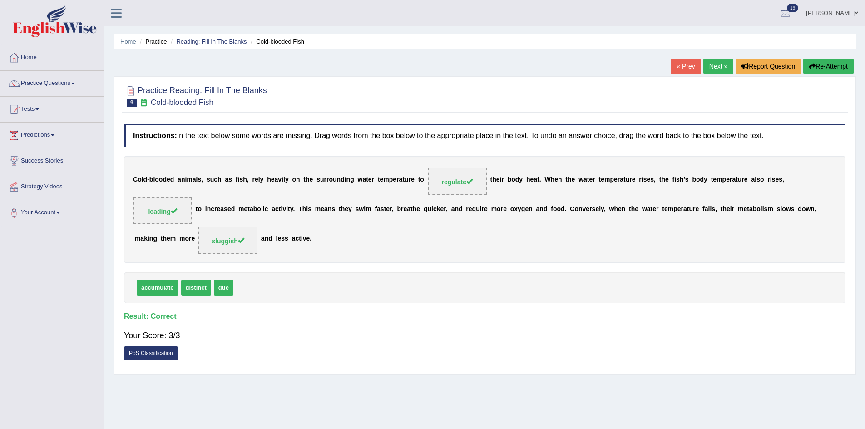
click at [718, 70] on link "Next »" at bounding box center [719, 66] width 30 height 15
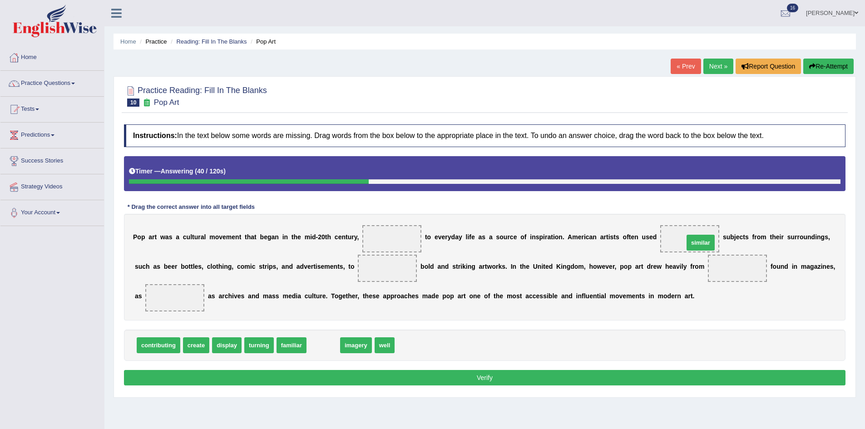
drag, startPoint x: 323, startPoint y: 345, endPoint x: 698, endPoint y: 243, distance: 388.8
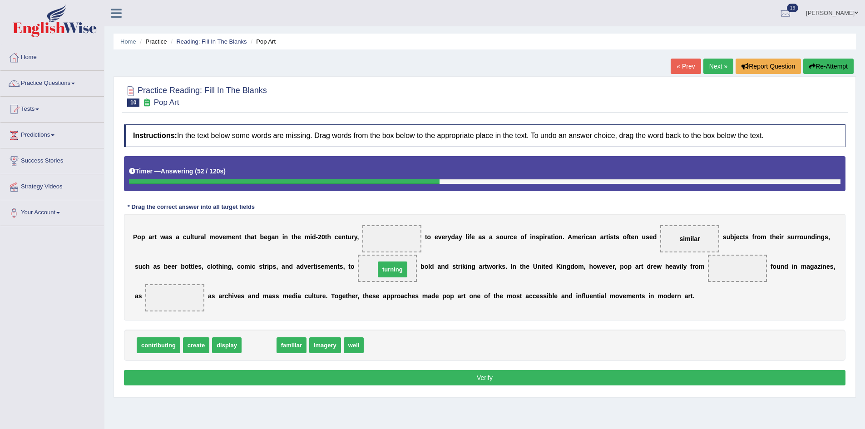
drag, startPoint x: 264, startPoint y: 343, endPoint x: 392, endPoint y: 273, distance: 144.7
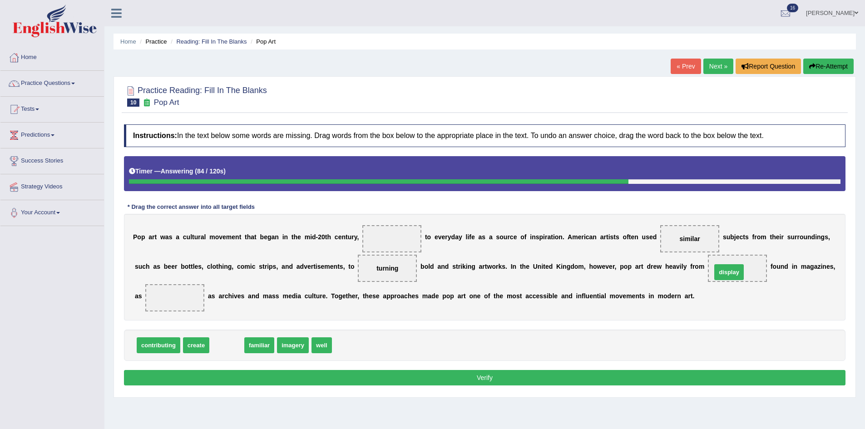
drag, startPoint x: 228, startPoint y: 343, endPoint x: 730, endPoint y: 269, distance: 507.4
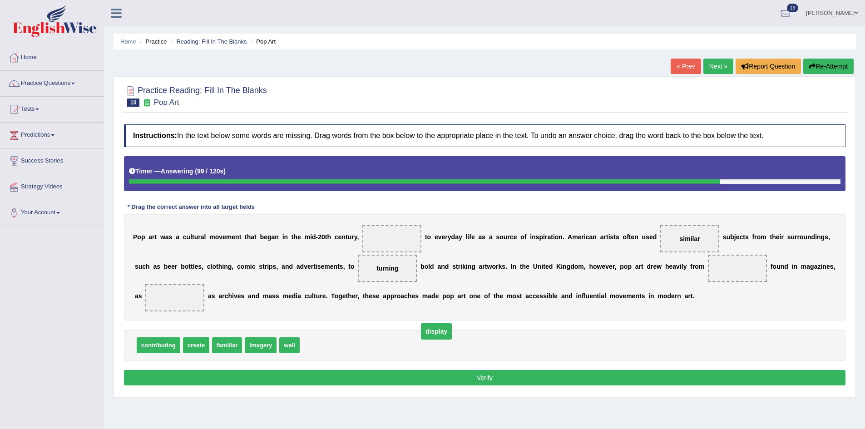
drag, startPoint x: 735, startPoint y: 266, endPoint x: 426, endPoint y: 334, distance: 317.1
drag, startPoint x: 254, startPoint y: 347, endPoint x: 759, endPoint y: 264, distance: 511.8
drag, startPoint x: 251, startPoint y: 347, endPoint x: 184, endPoint y: 277, distance: 97.7
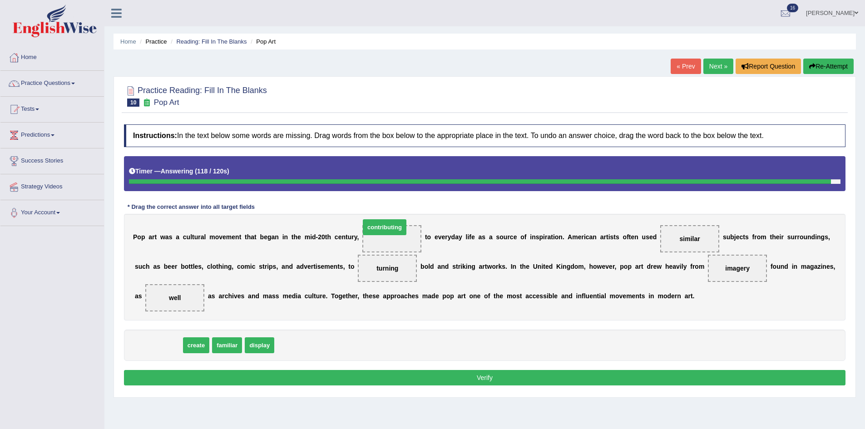
drag, startPoint x: 149, startPoint y: 344, endPoint x: 374, endPoint y: 224, distance: 254.2
click at [509, 380] on button "Verify" at bounding box center [485, 377] width 722 height 15
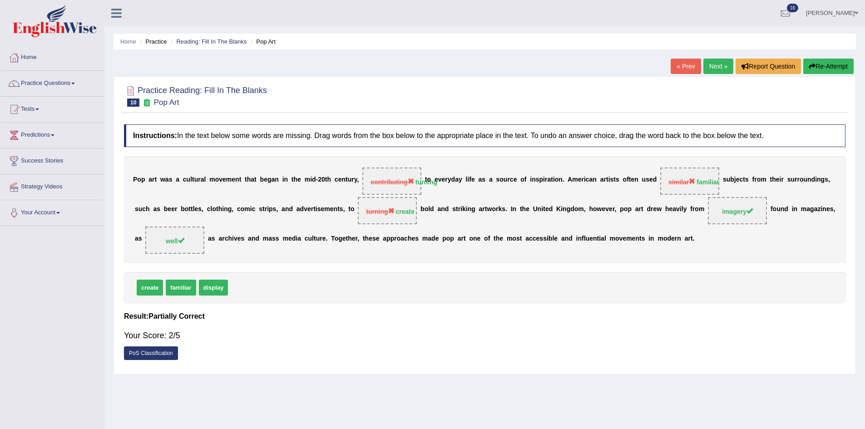
click at [710, 68] on link "Next »" at bounding box center [719, 66] width 30 height 15
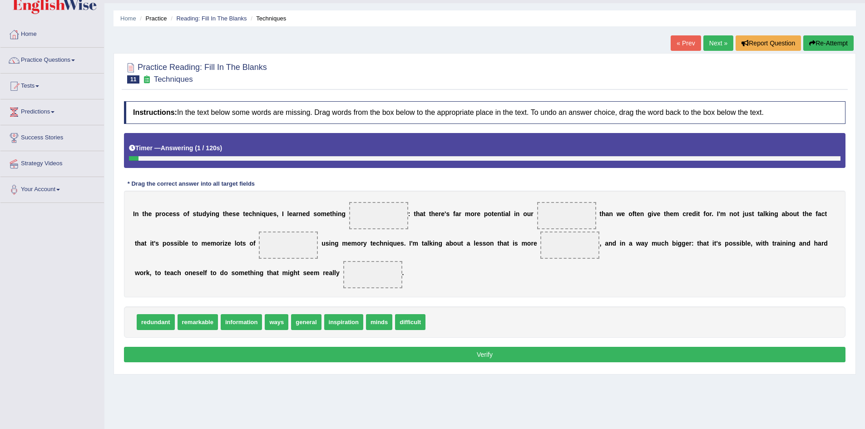
scroll to position [48, 0]
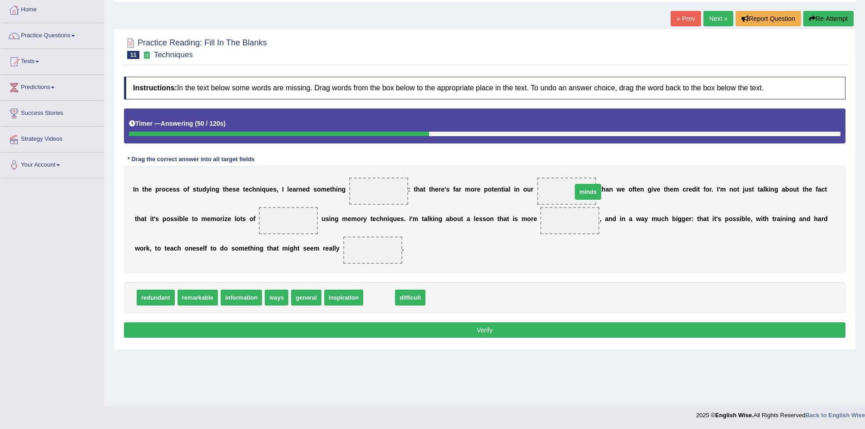
drag, startPoint x: 387, startPoint y: 298, endPoint x: 596, endPoint y: 192, distance: 234.2
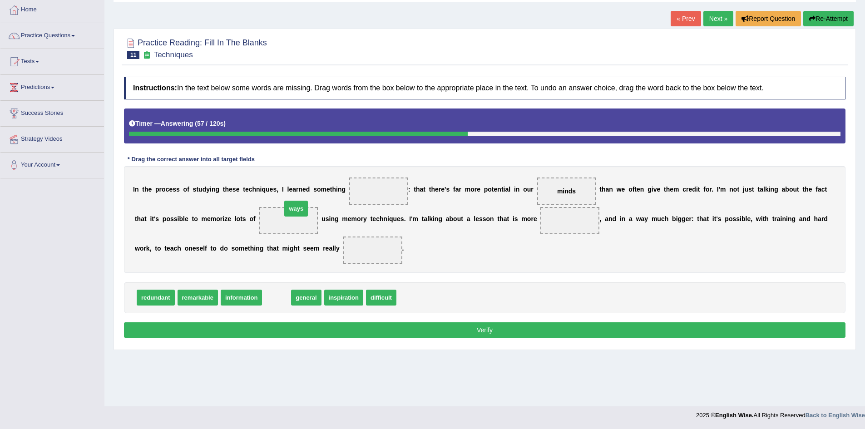
drag, startPoint x: 270, startPoint y: 302, endPoint x: 289, endPoint y: 213, distance: 91.2
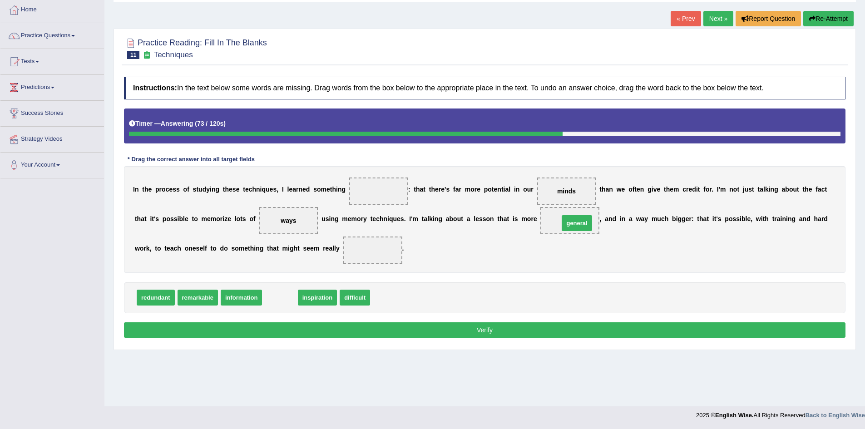
drag, startPoint x: 278, startPoint y: 297, endPoint x: 586, endPoint y: 223, distance: 316.0
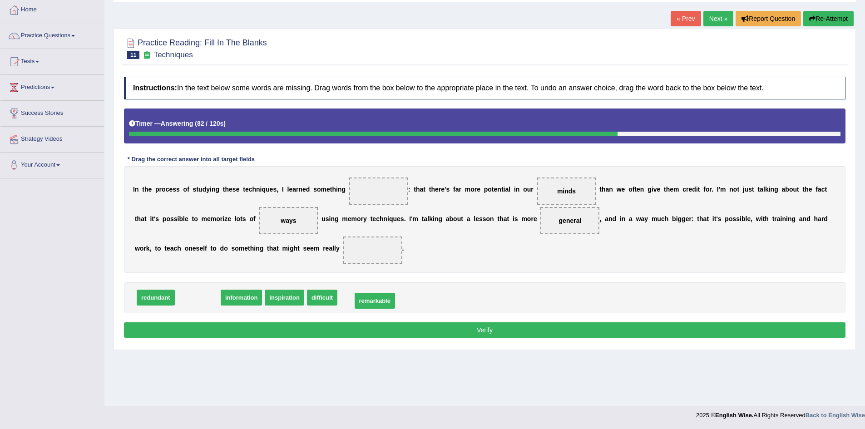
drag, startPoint x: 189, startPoint y: 299, endPoint x: 366, endPoint y: 303, distance: 177.2
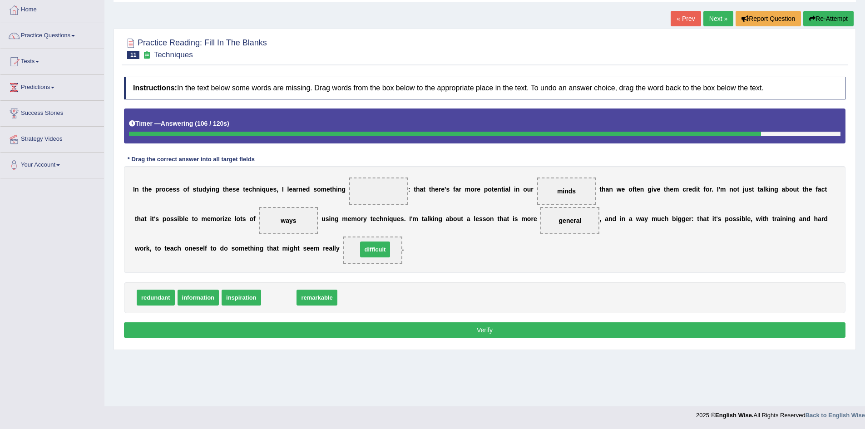
drag, startPoint x: 279, startPoint y: 301, endPoint x: 376, endPoint y: 255, distance: 106.9
drag, startPoint x: 279, startPoint y: 298, endPoint x: 365, endPoint y: 186, distance: 140.3
click at [412, 327] on button "Verify" at bounding box center [485, 330] width 722 height 15
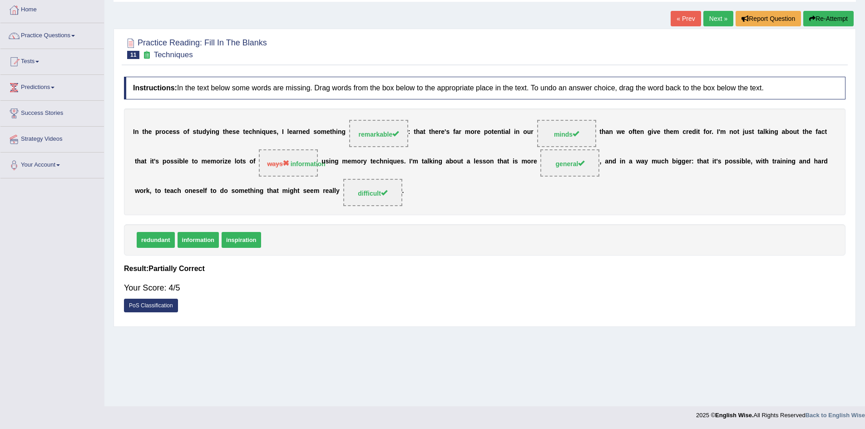
click at [718, 17] on link "Next »" at bounding box center [719, 18] width 30 height 15
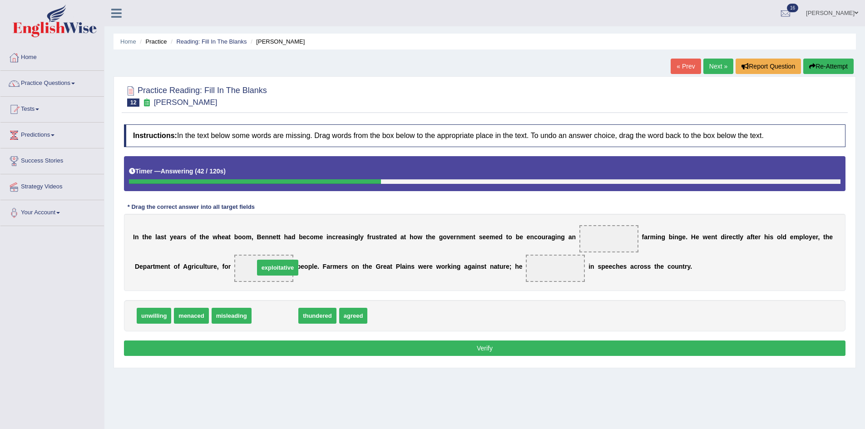
drag, startPoint x: 272, startPoint y: 318, endPoint x: 274, endPoint y: 270, distance: 48.2
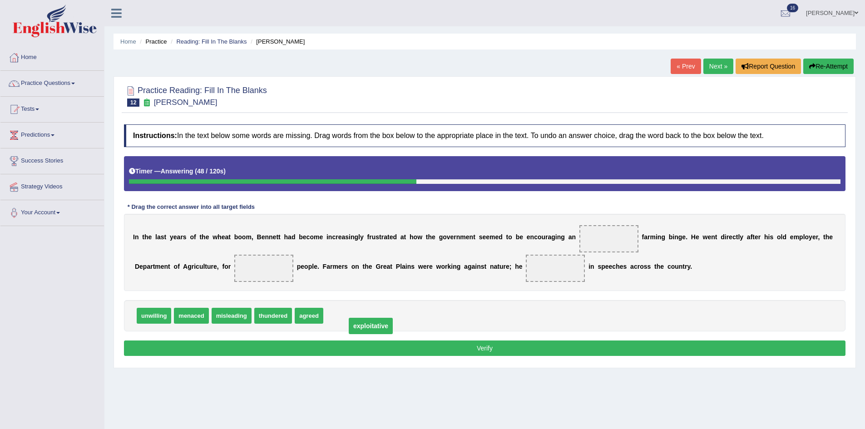
drag, startPoint x: 263, startPoint y: 267, endPoint x: 371, endPoint y: 320, distance: 120.1
drag, startPoint x: 234, startPoint y: 320, endPoint x: 262, endPoint y: 268, distance: 58.5
click at [266, 318] on span "agreed" at bounding box center [266, 316] width 29 height 16
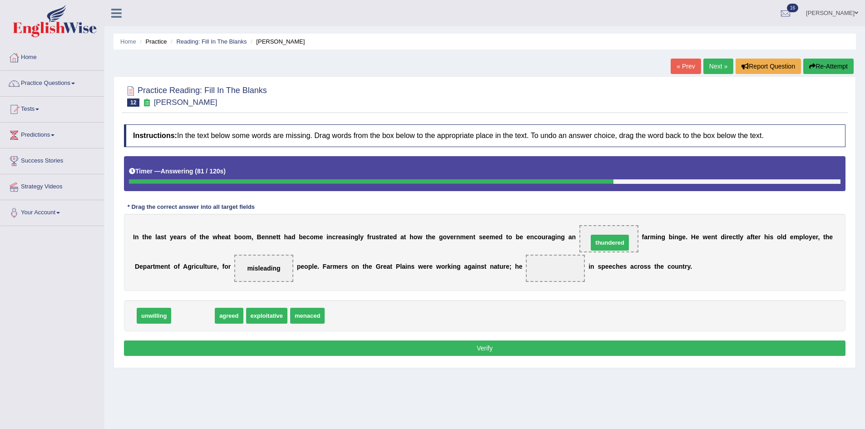
drag, startPoint x: 194, startPoint y: 316, endPoint x: 611, endPoint y: 243, distance: 423.4
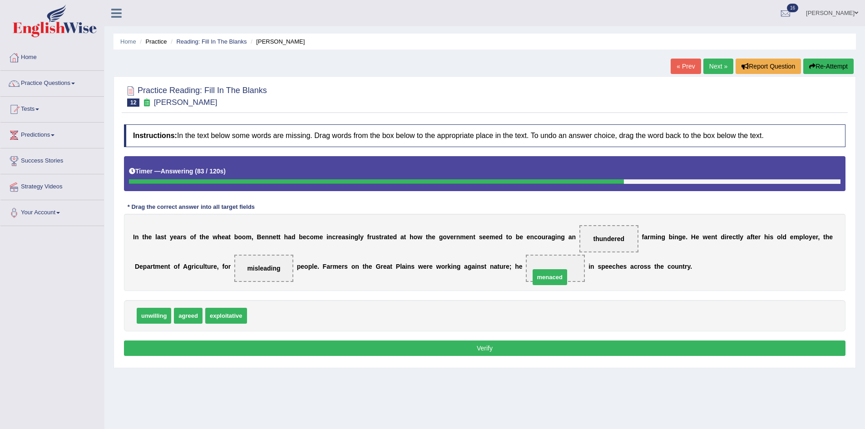
drag, startPoint x: 263, startPoint y: 318, endPoint x: 547, endPoint y: 277, distance: 286.3
click at [542, 348] on button "Verify" at bounding box center [485, 348] width 722 height 15
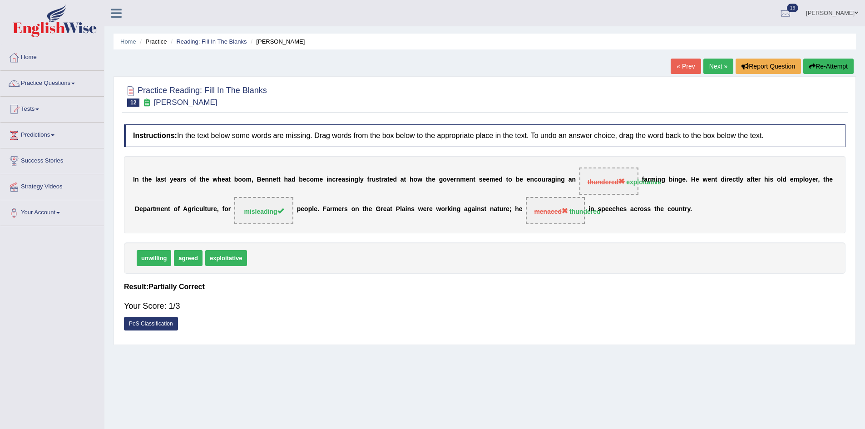
click at [713, 71] on link "Next »" at bounding box center [719, 66] width 30 height 15
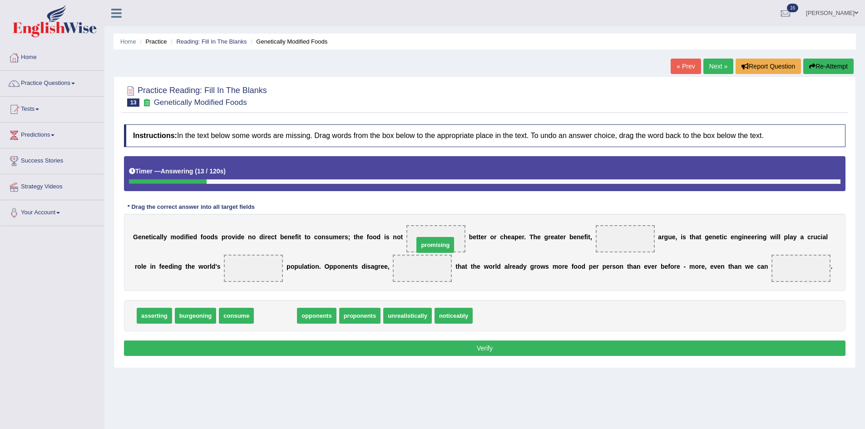
drag, startPoint x: 288, startPoint y: 316, endPoint x: 450, endPoint y: 243, distance: 177.1
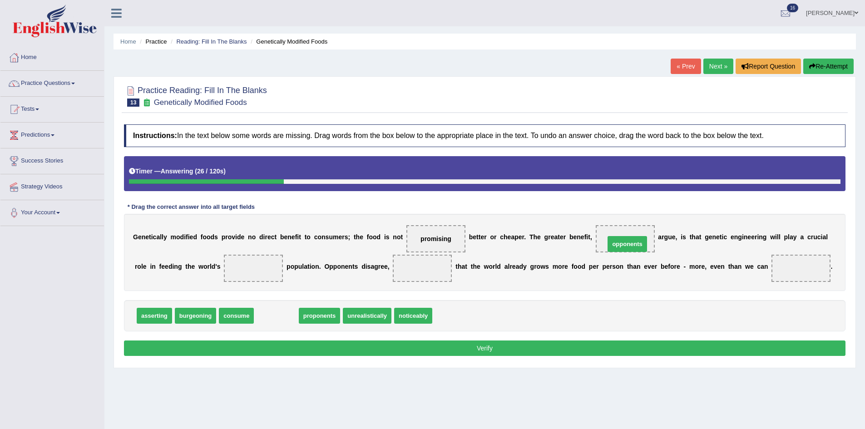
drag, startPoint x: 279, startPoint y: 315, endPoint x: 631, endPoint y: 239, distance: 360.1
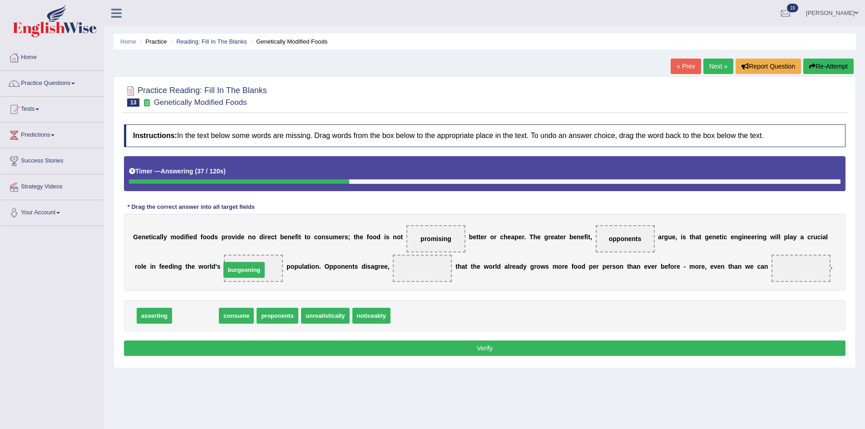
drag, startPoint x: 199, startPoint y: 318, endPoint x: 247, endPoint y: 272, distance: 66.8
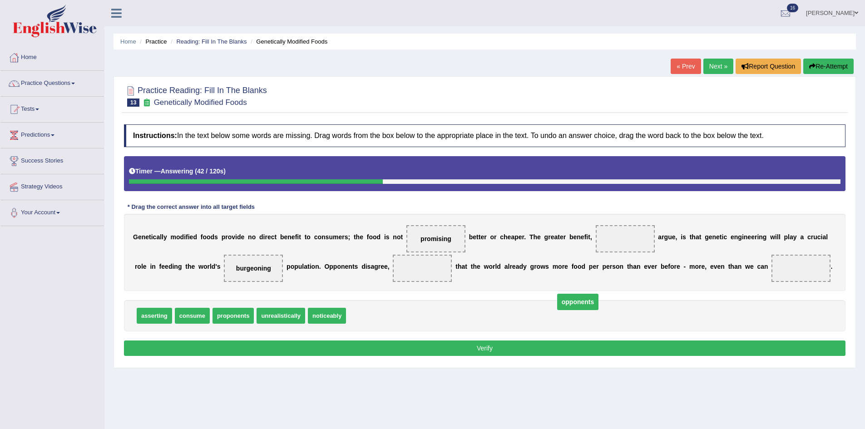
drag, startPoint x: 618, startPoint y: 239, endPoint x: 561, endPoint y: 312, distance: 92.8
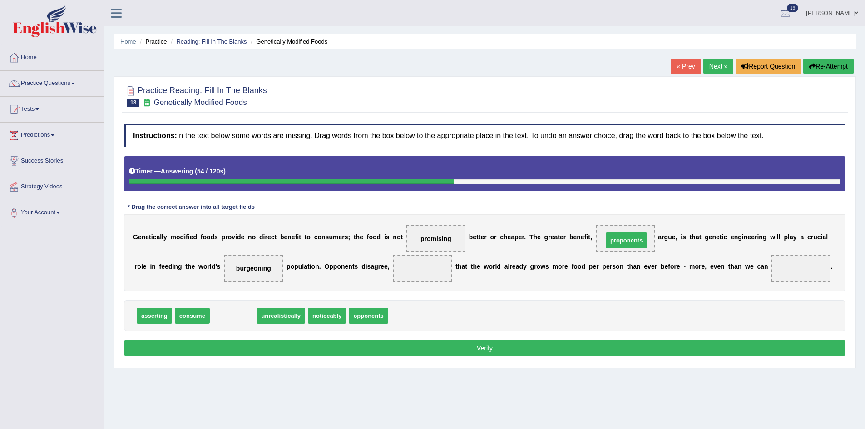
drag, startPoint x: 233, startPoint y: 315, endPoint x: 626, endPoint y: 240, distance: 400.5
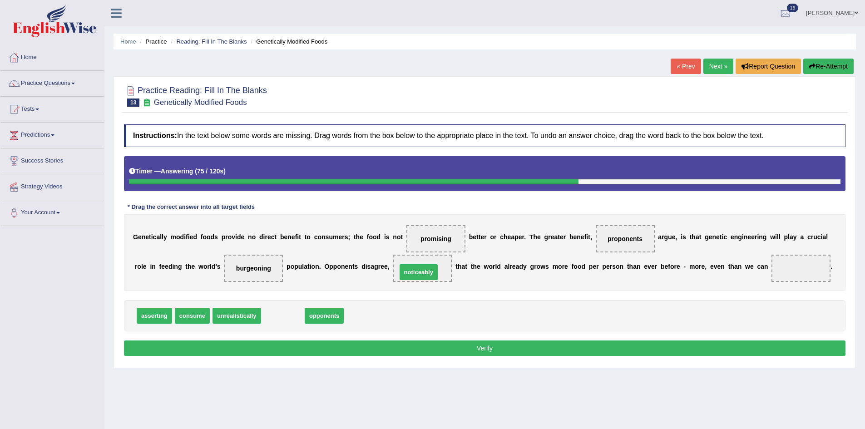
drag, startPoint x: 286, startPoint y: 314, endPoint x: 422, endPoint y: 270, distance: 142.6
drag, startPoint x: 430, startPoint y: 269, endPoint x: 420, endPoint y: 313, distance: 45.7
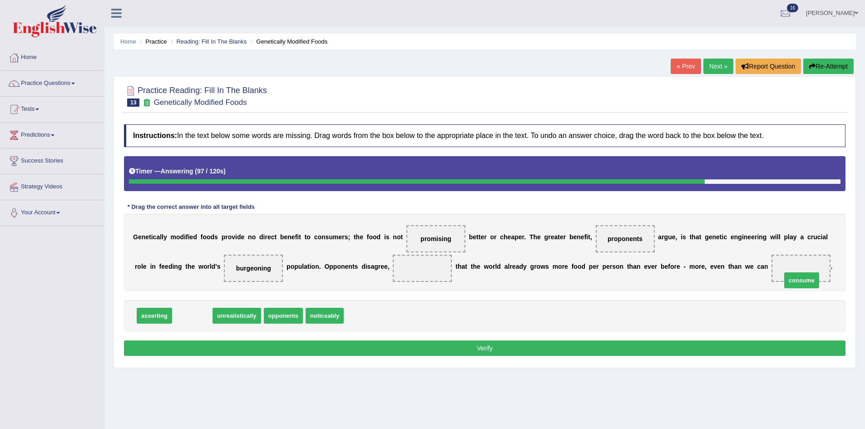
drag, startPoint x: 180, startPoint y: 315, endPoint x: 849, endPoint y: 244, distance: 672.9
